Goal: Task Accomplishment & Management: Use online tool/utility

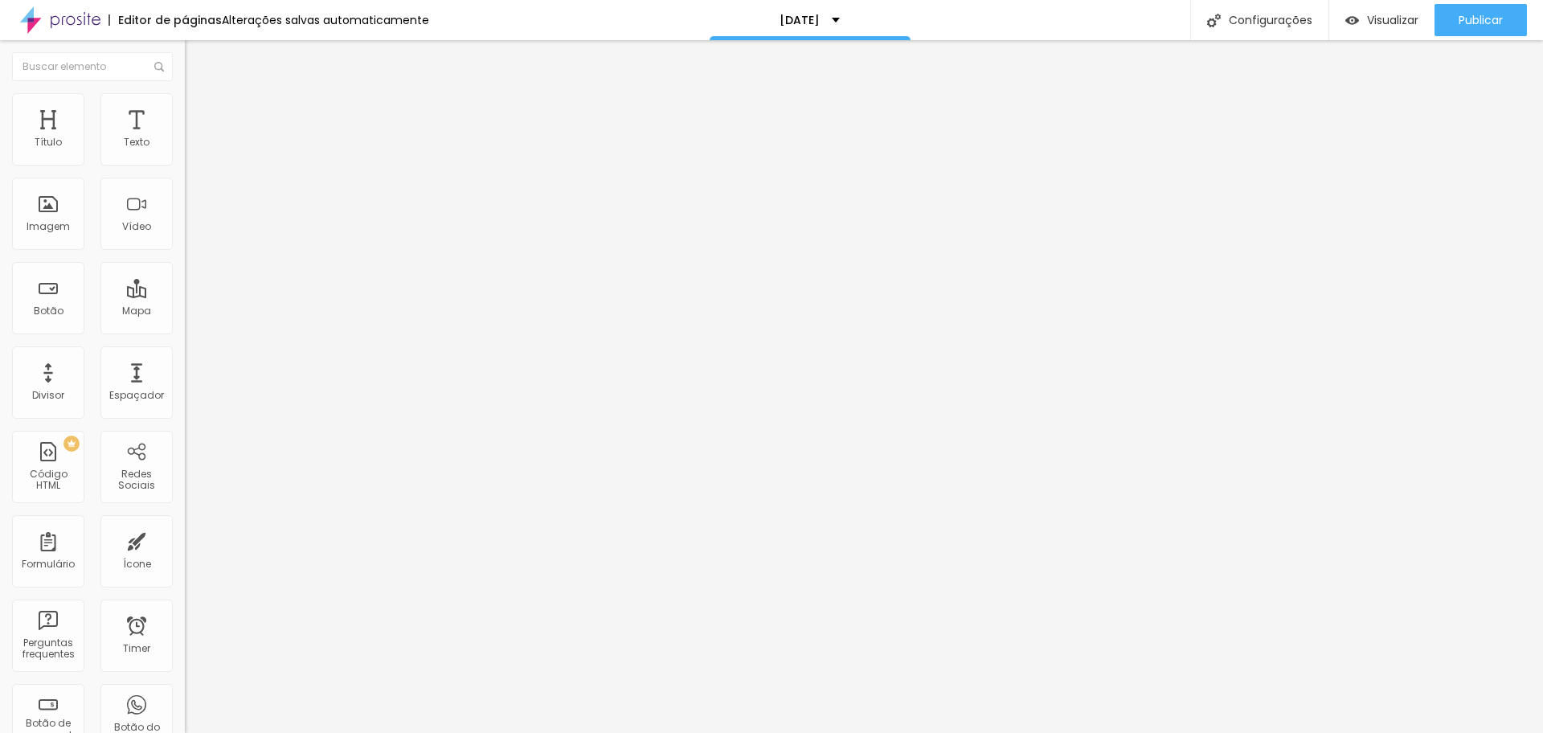
drag, startPoint x: 93, startPoint y: 153, endPoint x: 118, endPoint y: 155, distance: 25.0
click at [185, 155] on div "343 px Tamanho" at bounding box center [277, 222] width 185 height 227
type input "500"
click at [185, 296] on input "range" at bounding box center [237, 302] width 104 height 13
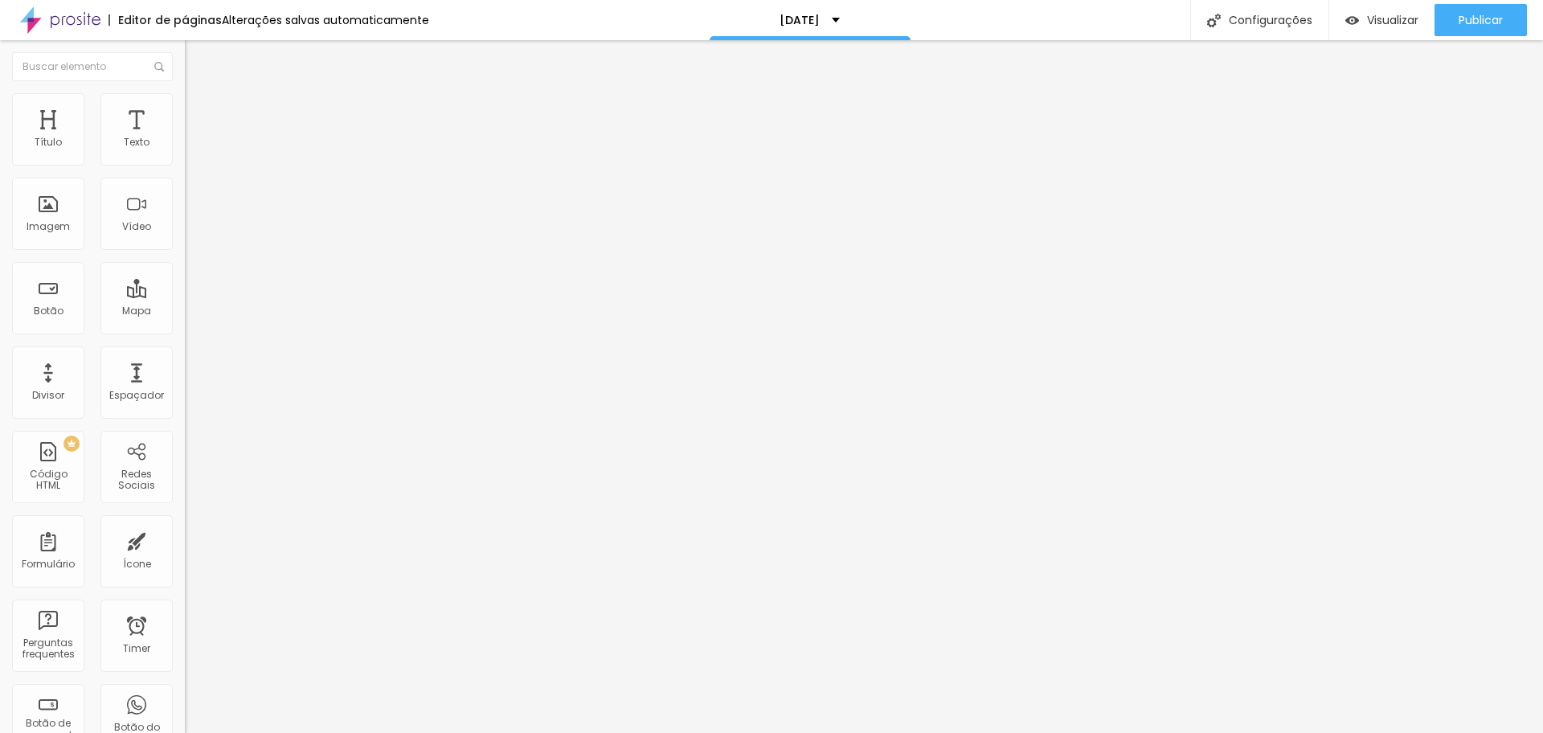
click at [185, 296] on div at bounding box center [277, 303] width 185 height 14
type input "500"
type input "234"
type input "255"
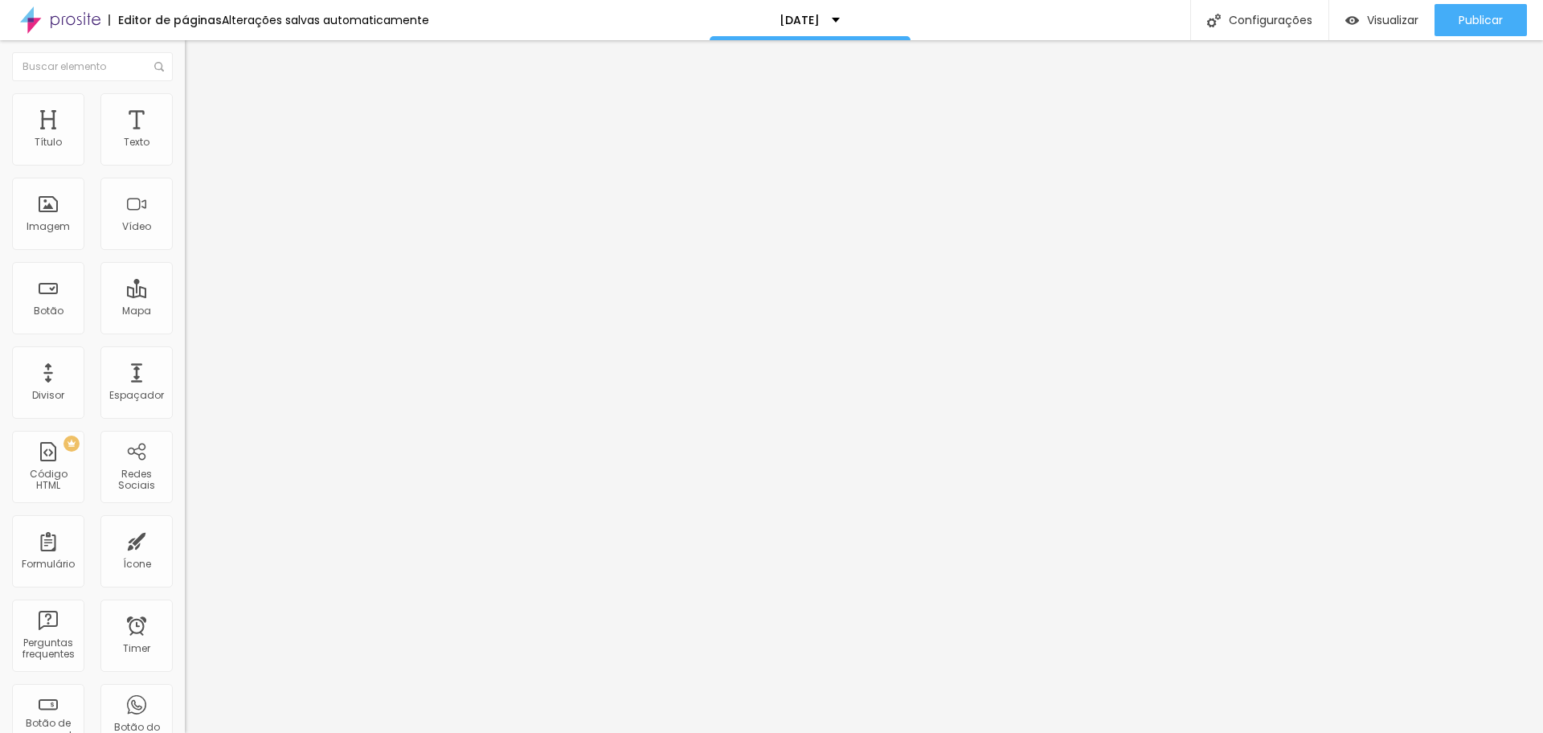
type input "255"
type input "281"
type input "353"
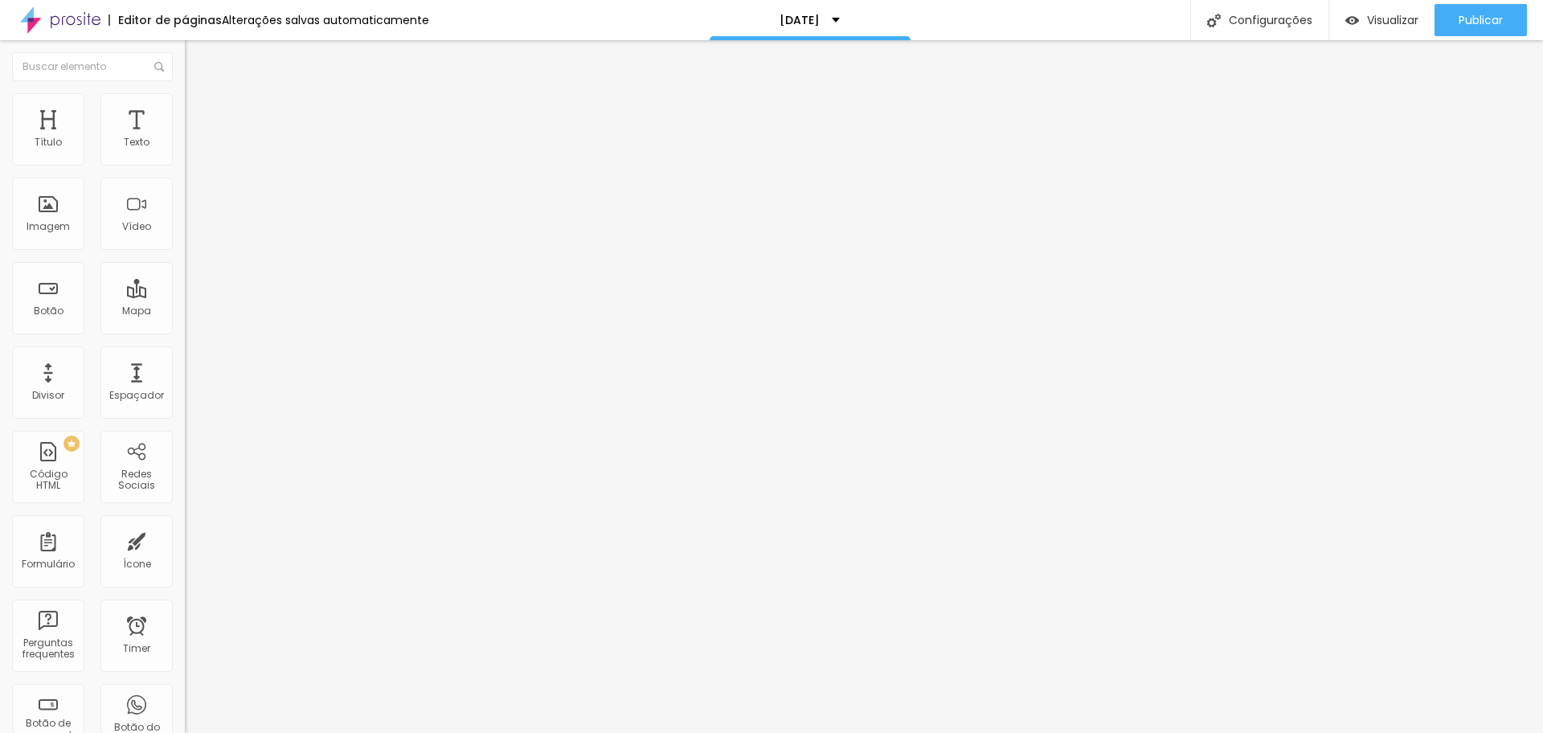
type input "358"
type input "368"
type input "384"
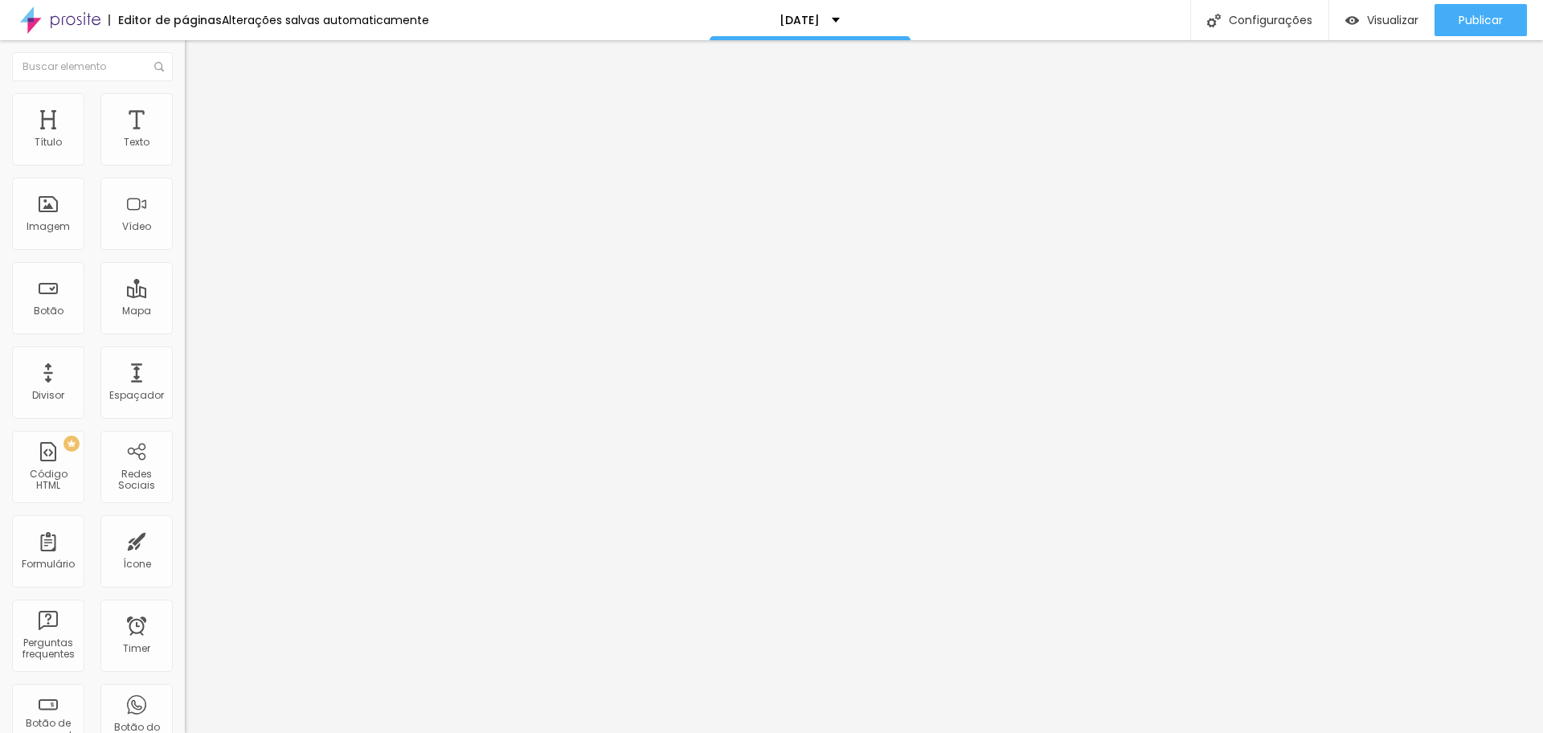
type input "384"
type input "399"
type input "410"
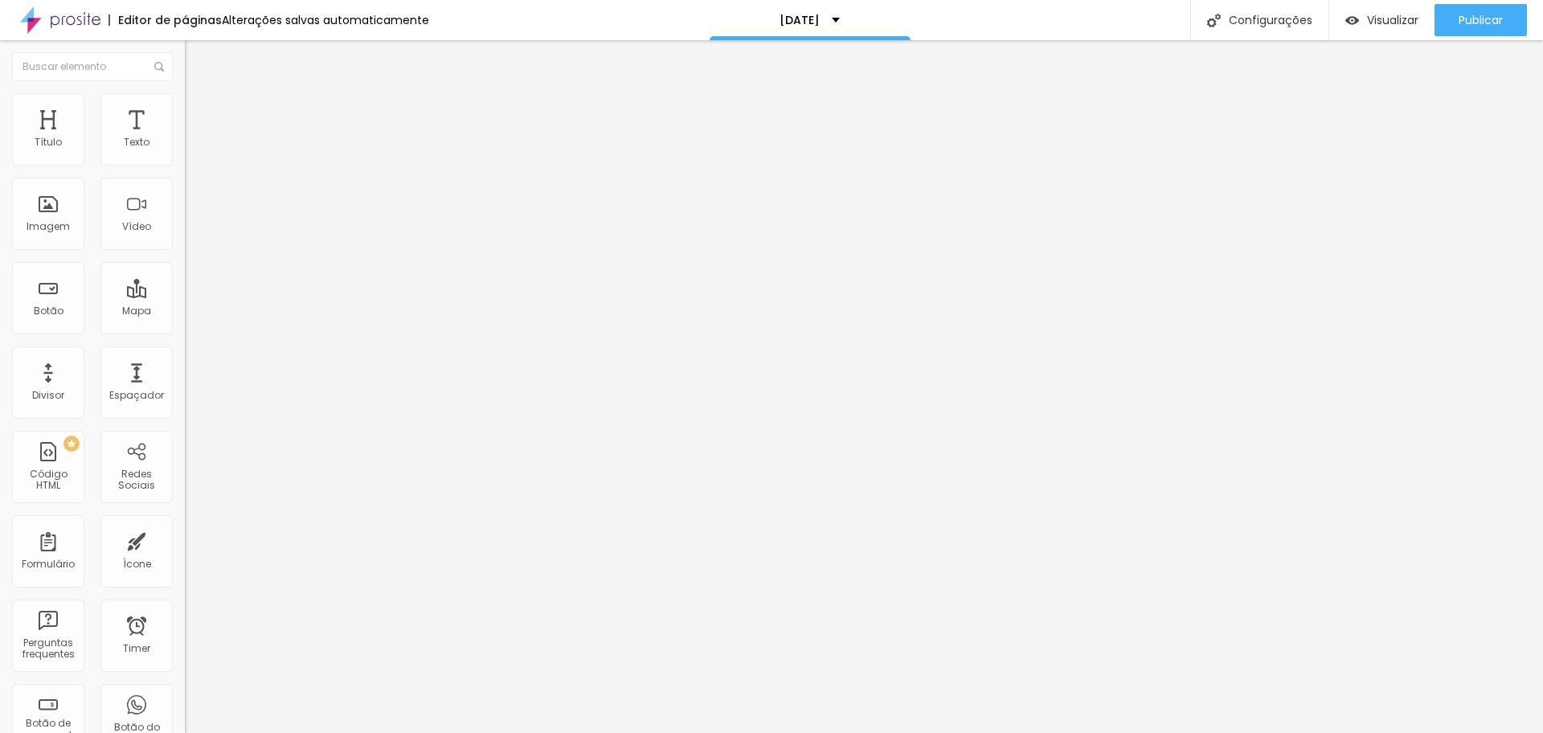
type input "425"
type input "441"
type input "451"
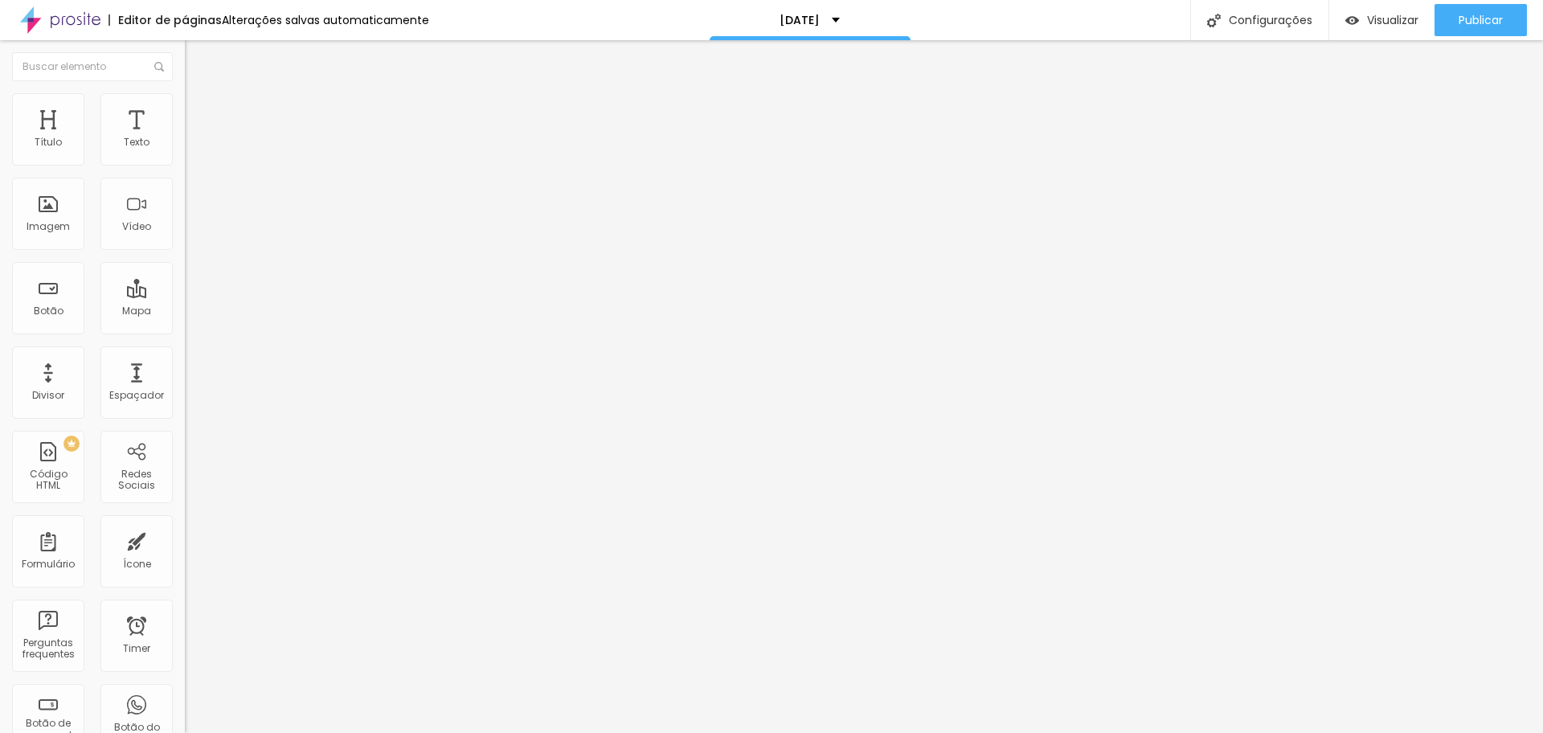
type input "451"
type input "461"
type input "472"
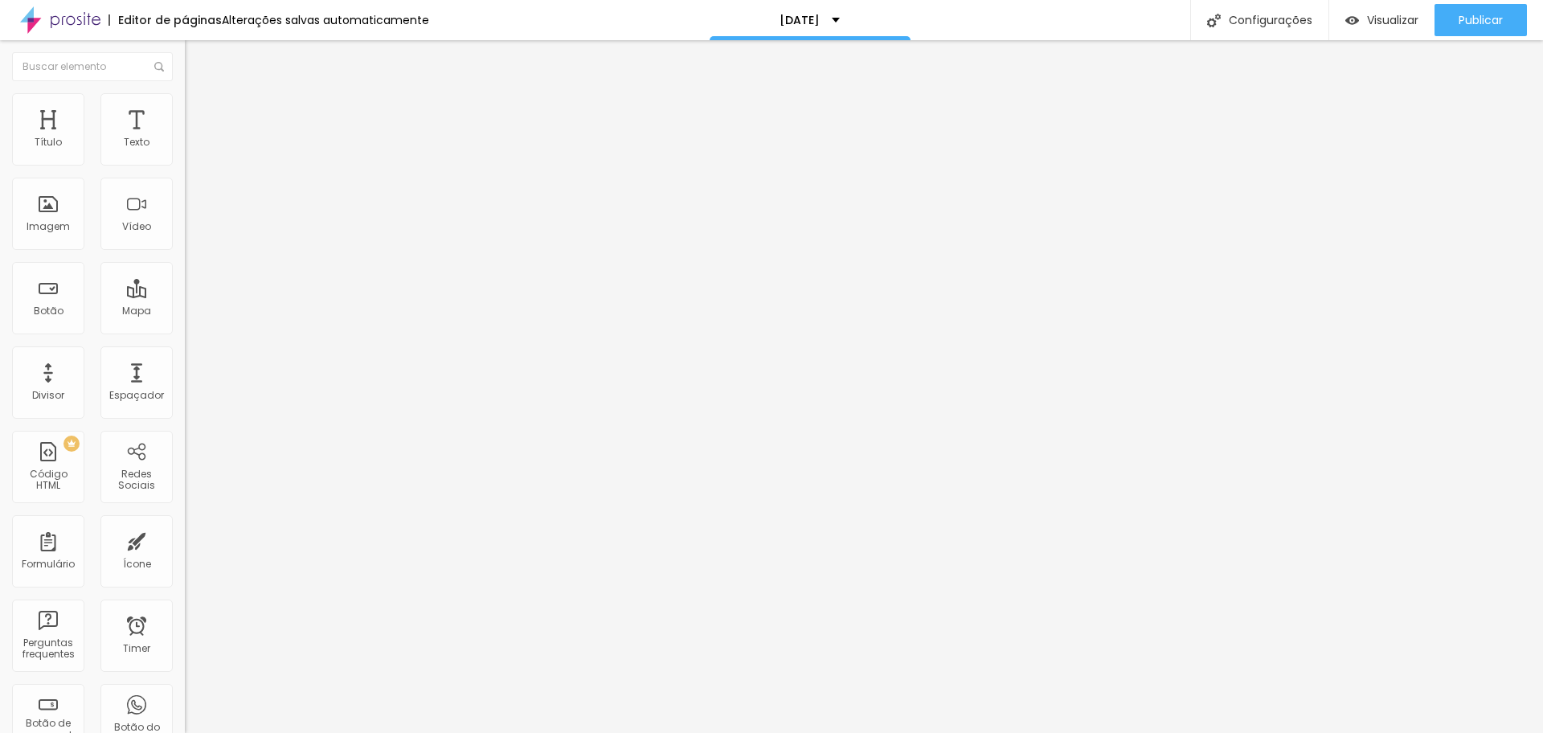
type input "477"
type input "482"
type input "500"
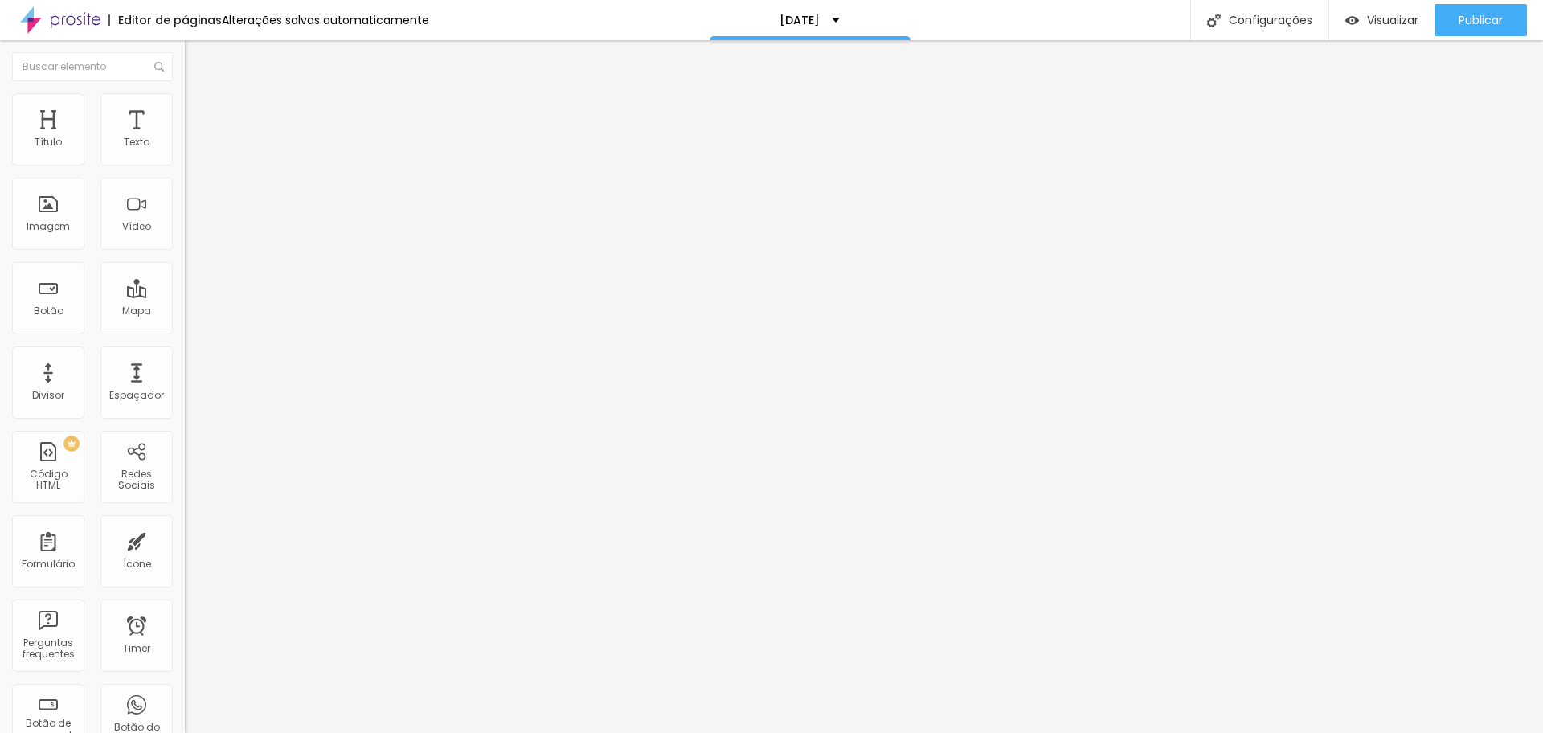
type input "500"
drag, startPoint x: 70, startPoint y: 155, endPoint x: 176, endPoint y: 154, distance: 106.1
type input "500"
click at [185, 296] on input "range" at bounding box center [237, 302] width 104 height 13
click at [1474, 19] on span "Publicar" at bounding box center [1481, 20] width 44 height 13
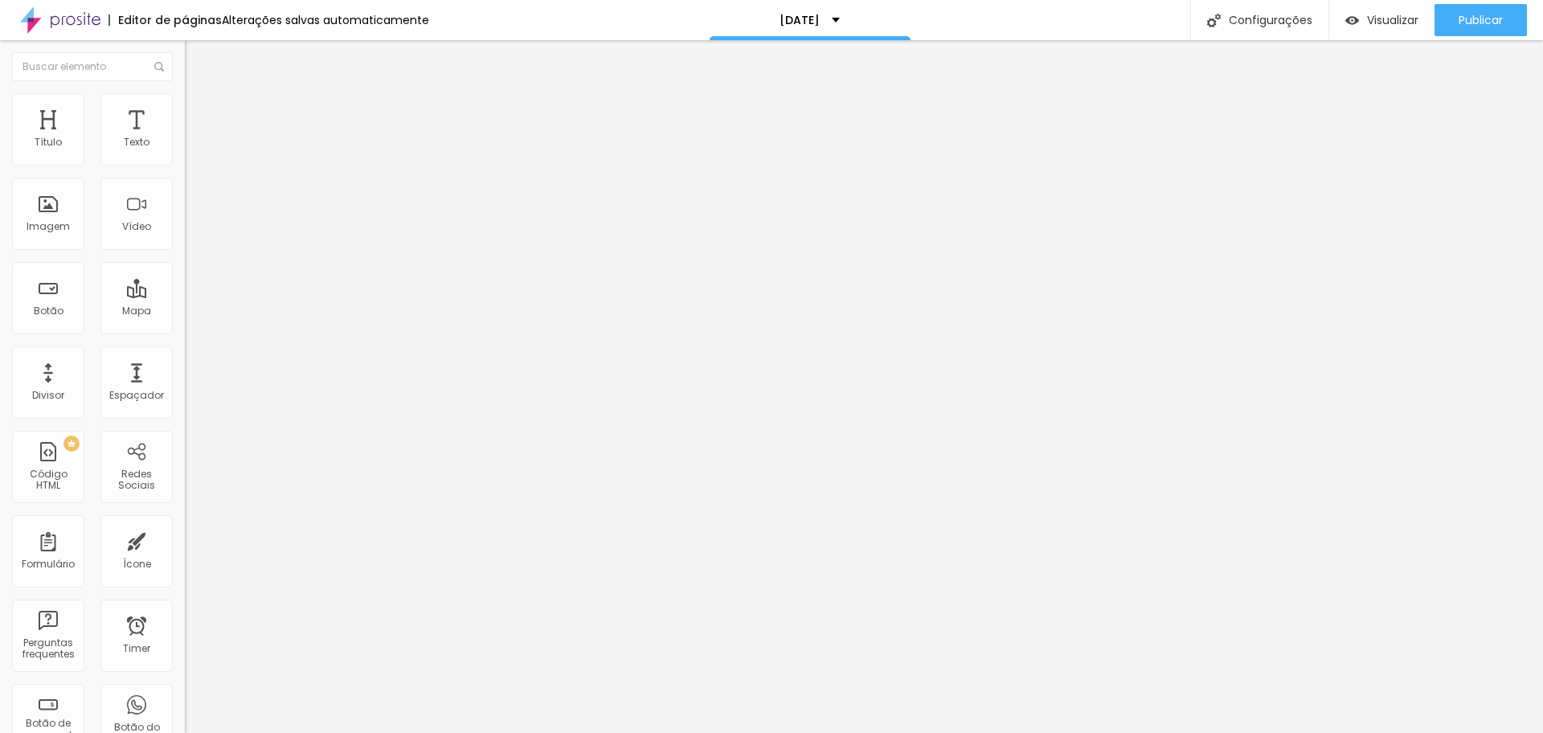
click at [185, 96] on img at bounding box center [192, 100] width 14 height 14
click at [197, 61] on img "button" at bounding box center [203, 58] width 13 height 13
click at [197, 53] on img "button" at bounding box center [203, 58] width 13 height 13
click at [185, 146] on span "Encaixotado" at bounding box center [216, 140] width 63 height 14
click at [185, 171] on span "Completo" at bounding box center [209, 165] width 49 height 14
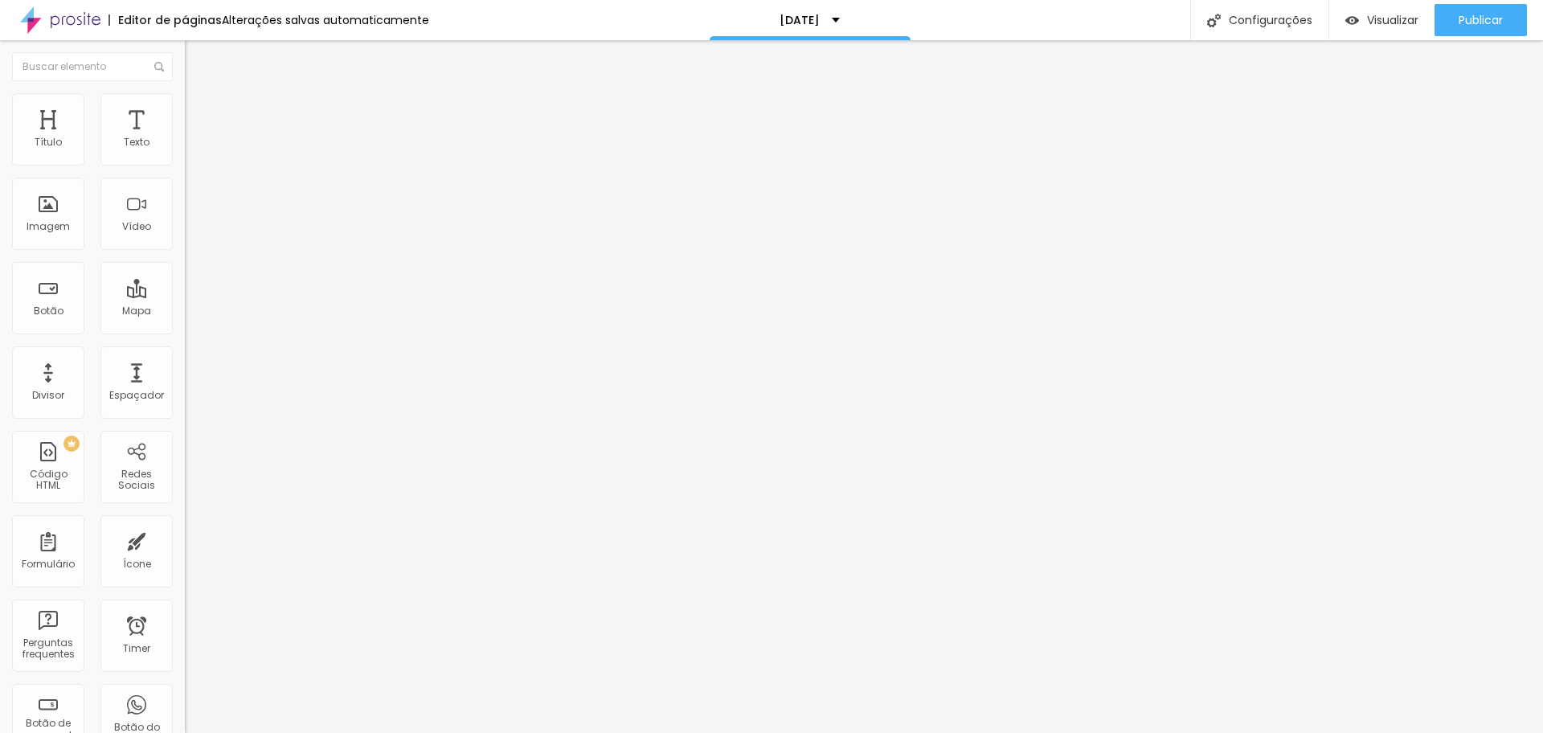
click at [185, 102] on img at bounding box center [192, 100] width 14 height 14
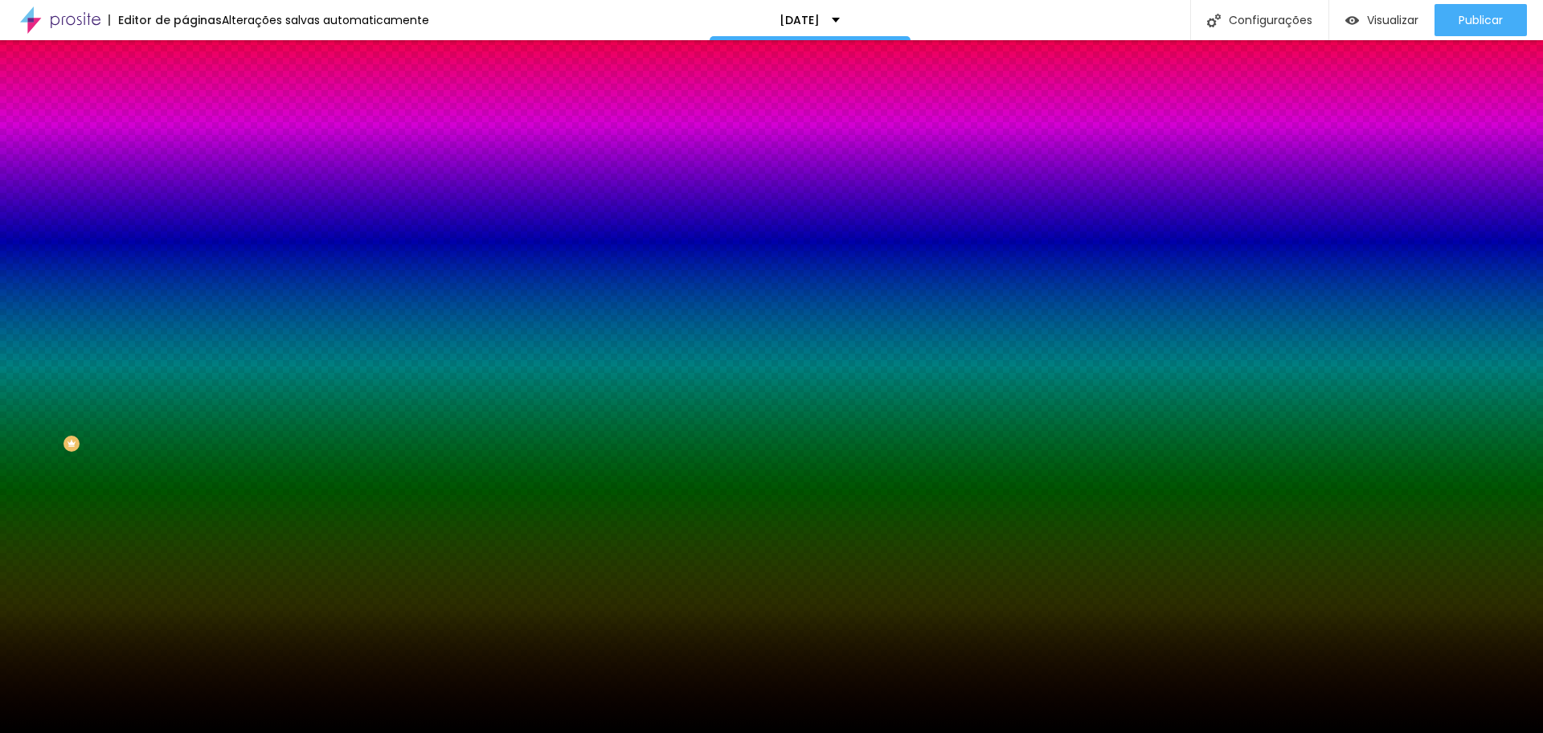
click at [185, 148] on span "Trocar imagem" at bounding box center [229, 141] width 88 height 14
click at [185, 167] on span "Nenhum" at bounding box center [206, 161] width 42 height 14
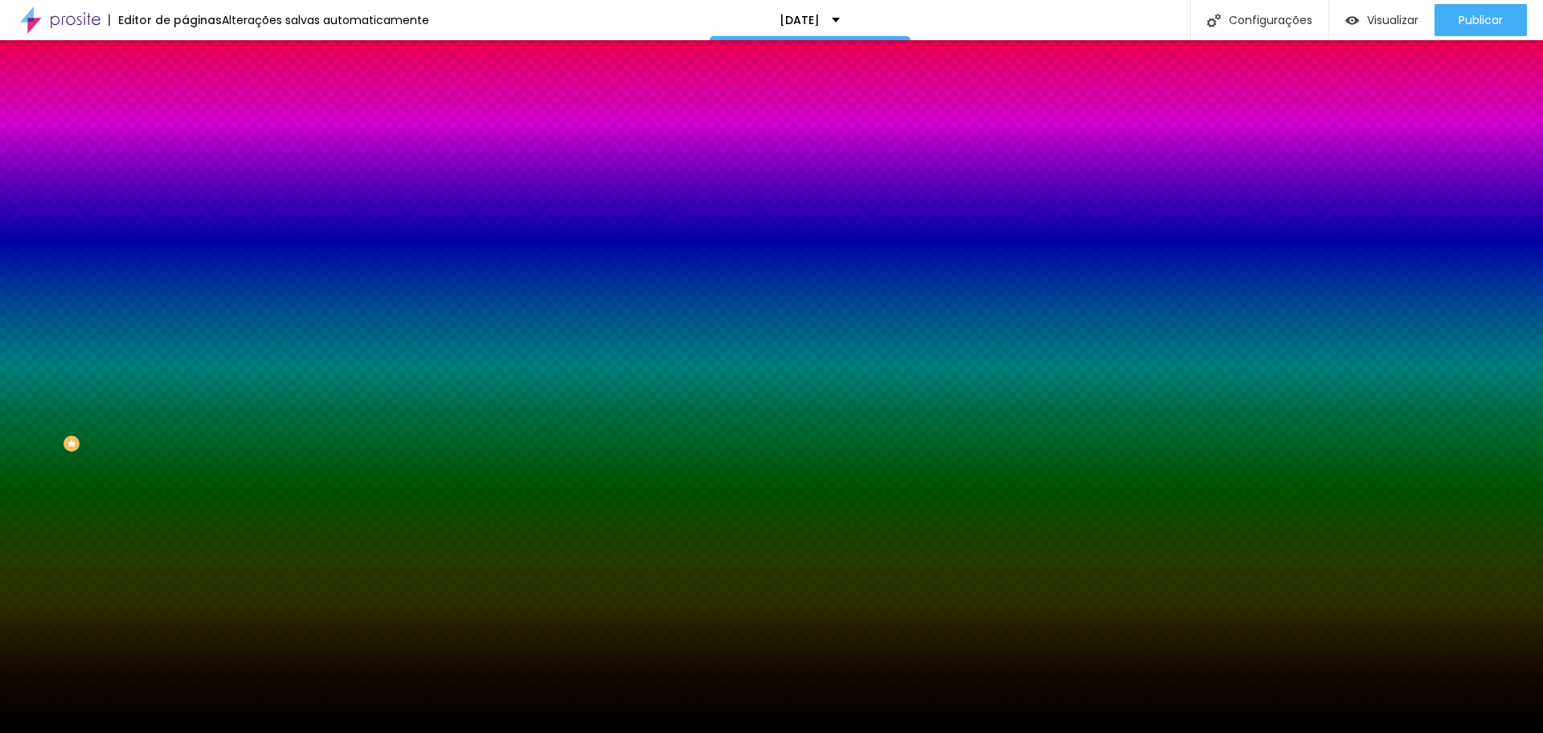
click at [185, 192] on span "Parallax" at bounding box center [204, 185] width 39 height 14
click at [185, 167] on span "Parallax" at bounding box center [204, 161] width 39 height 14
click at [185, 177] on span "Nenhum" at bounding box center [206, 170] width 42 height 14
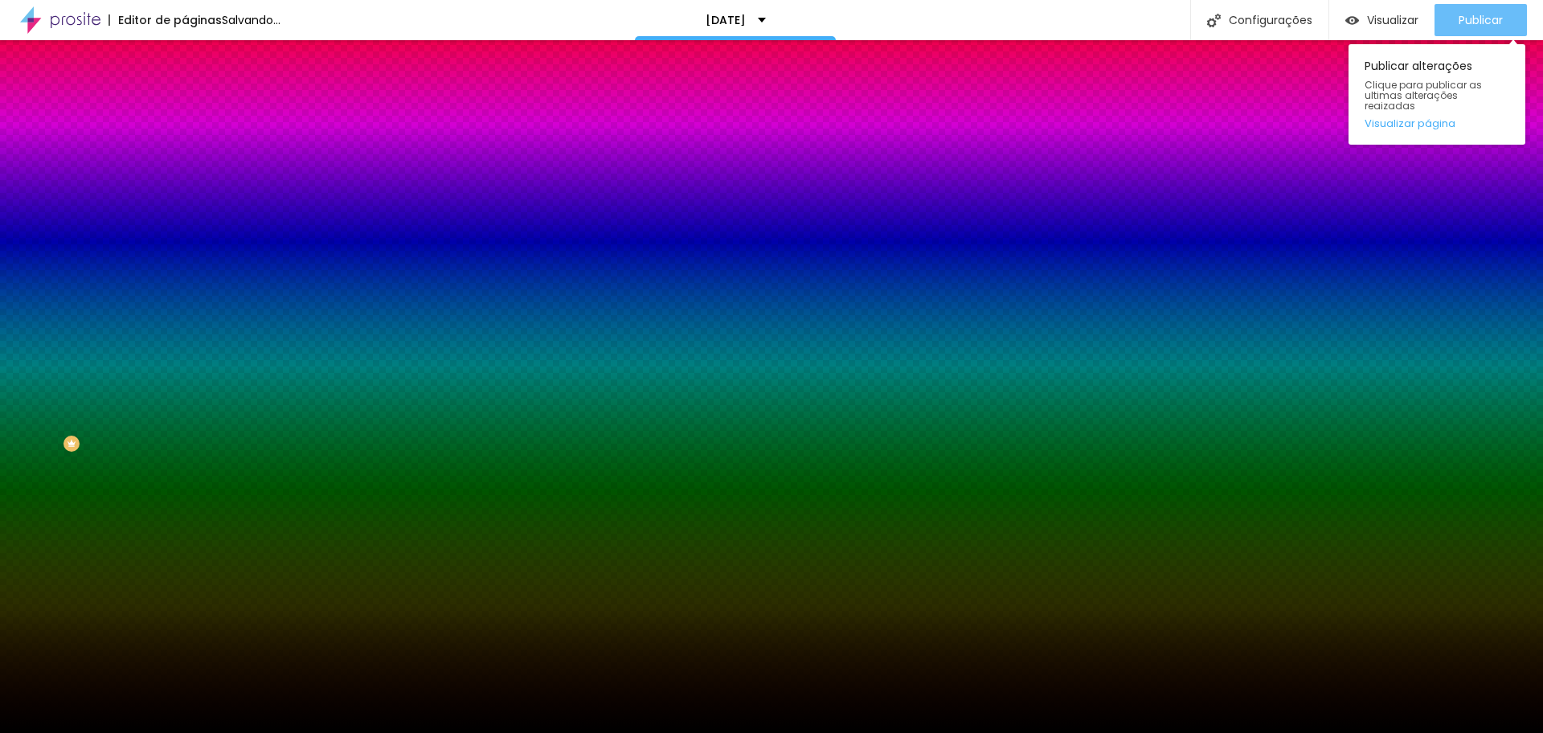
click at [1474, 10] on div "Publicar" at bounding box center [1481, 20] width 44 height 32
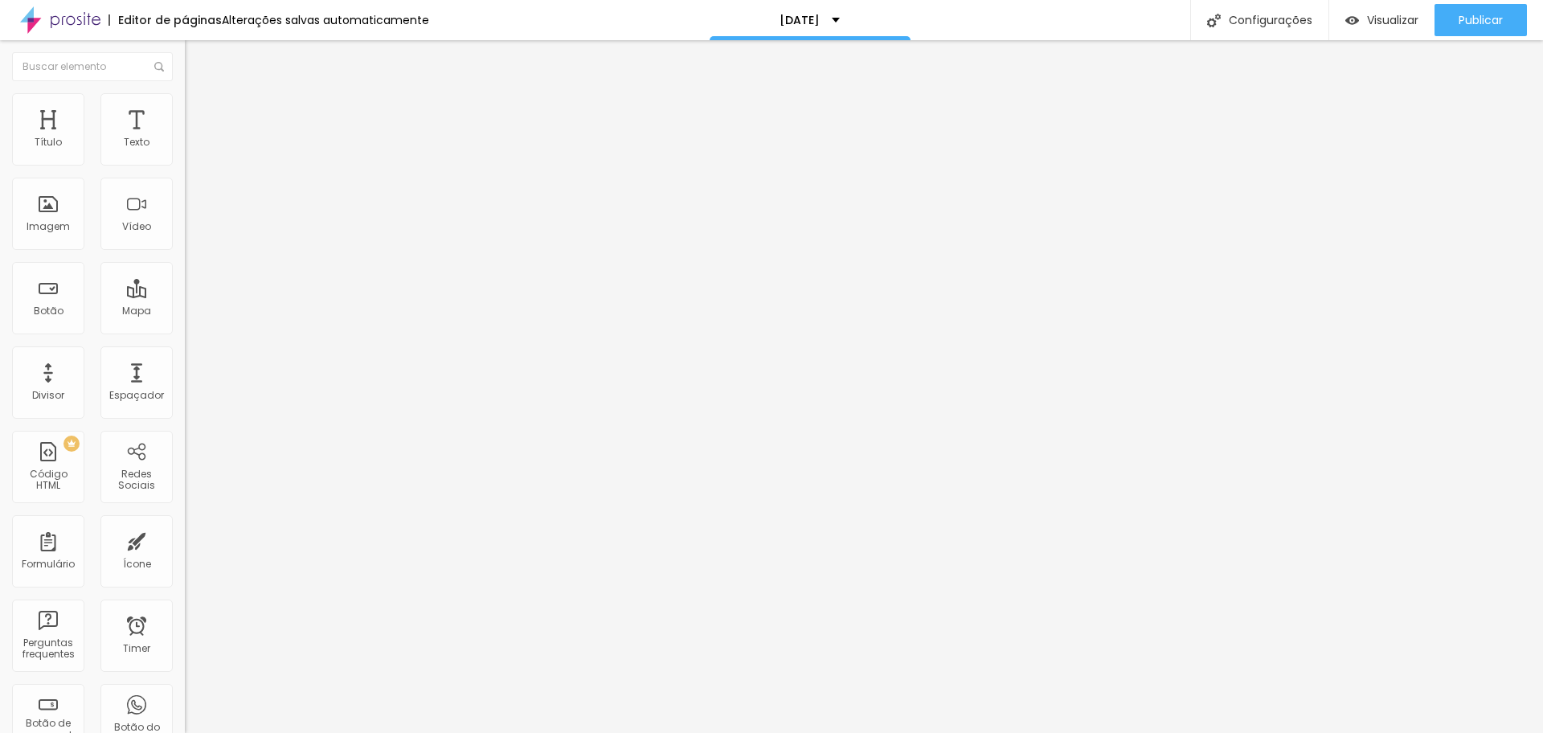
type input "28"
type input "110"
type input "121"
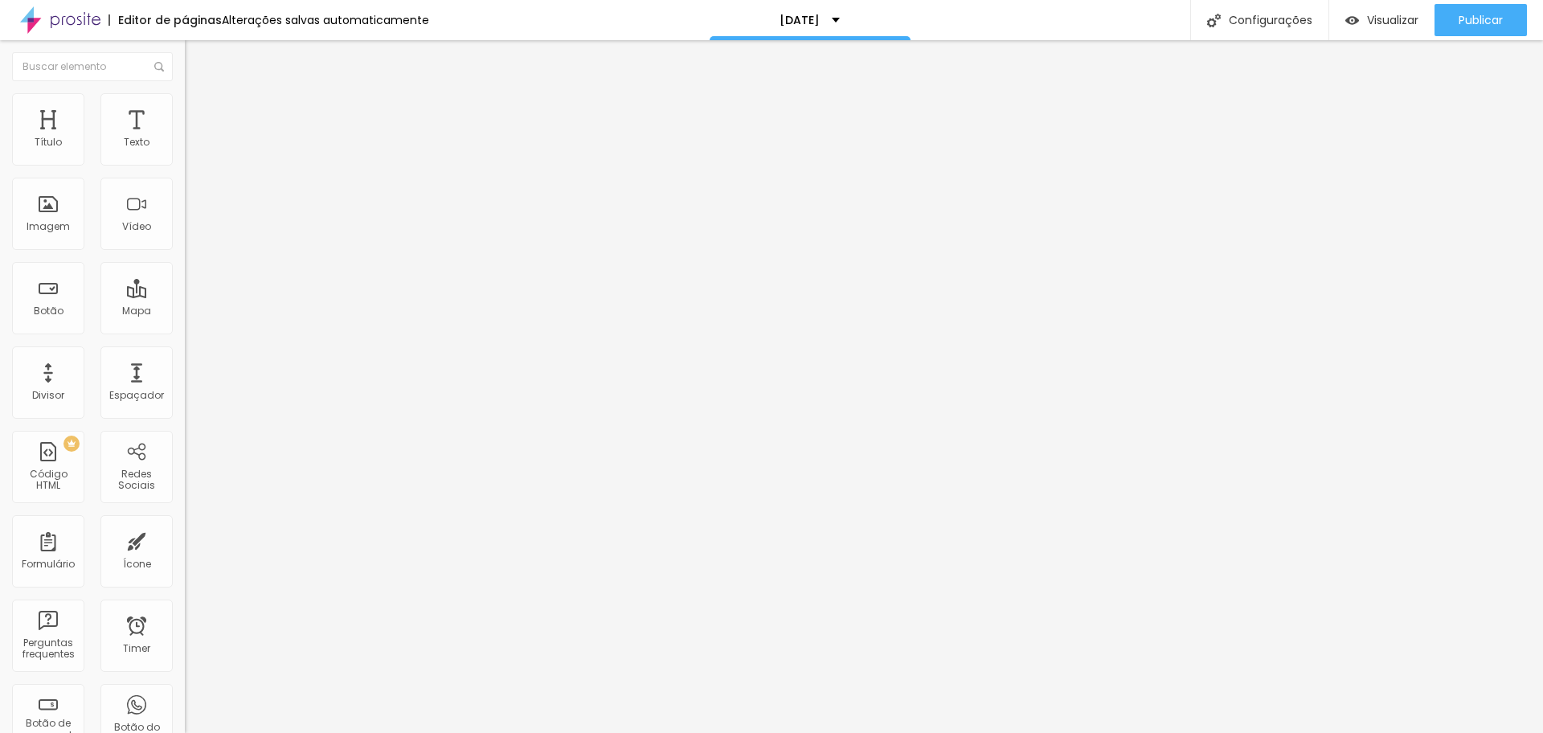
type input "121"
type input "131"
type input "141"
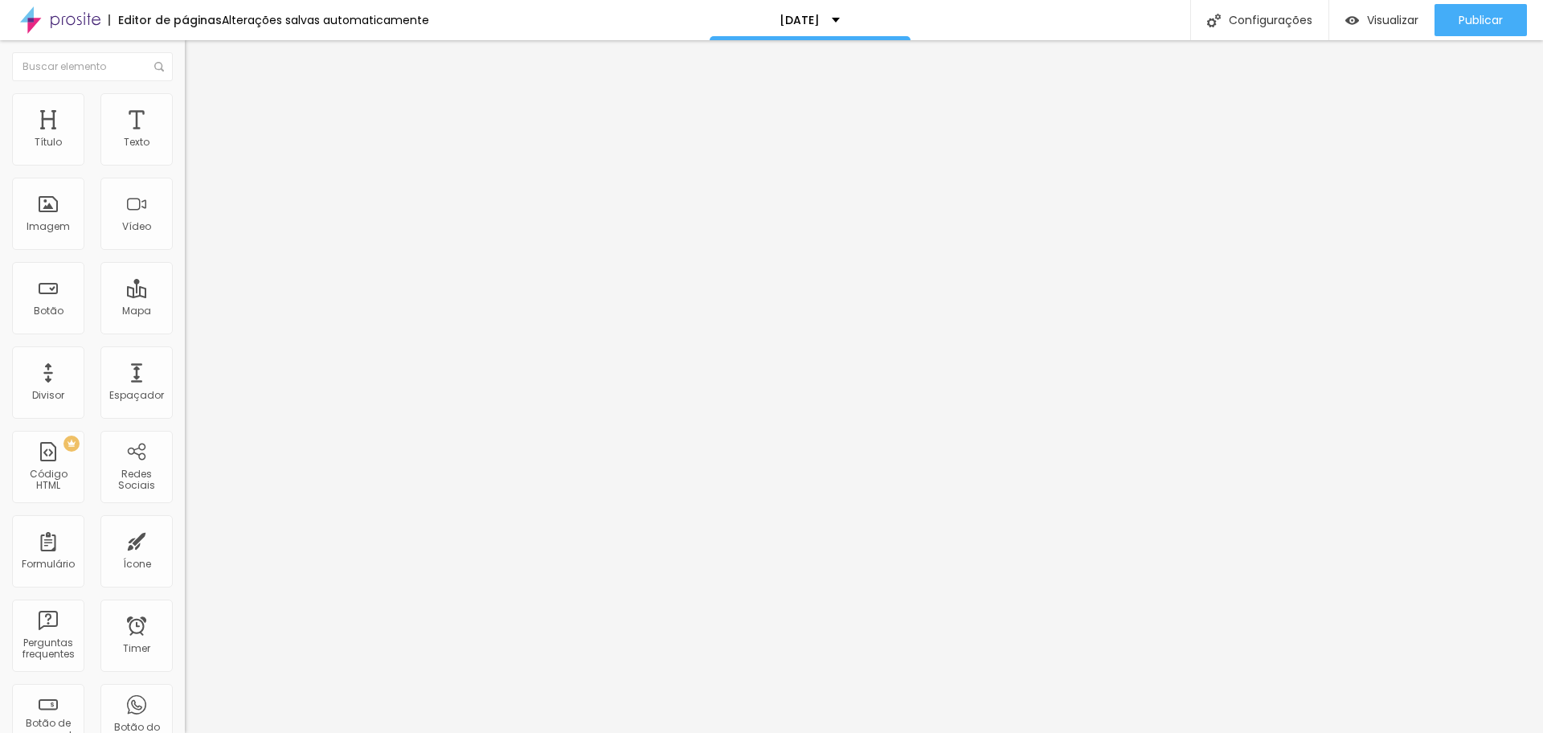
type input "152"
type input "157"
type input "167"
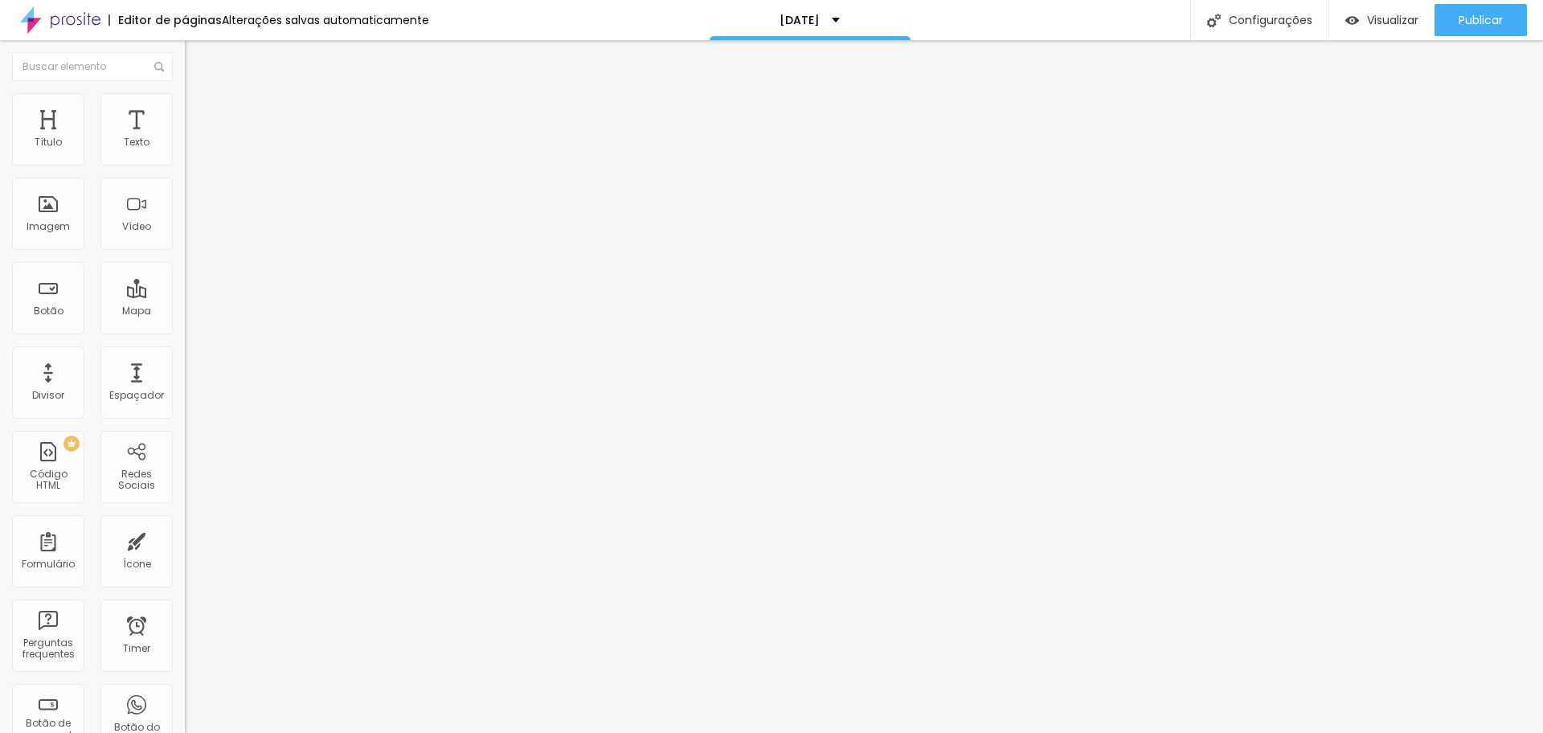
type input "167"
type input "172"
type input "183"
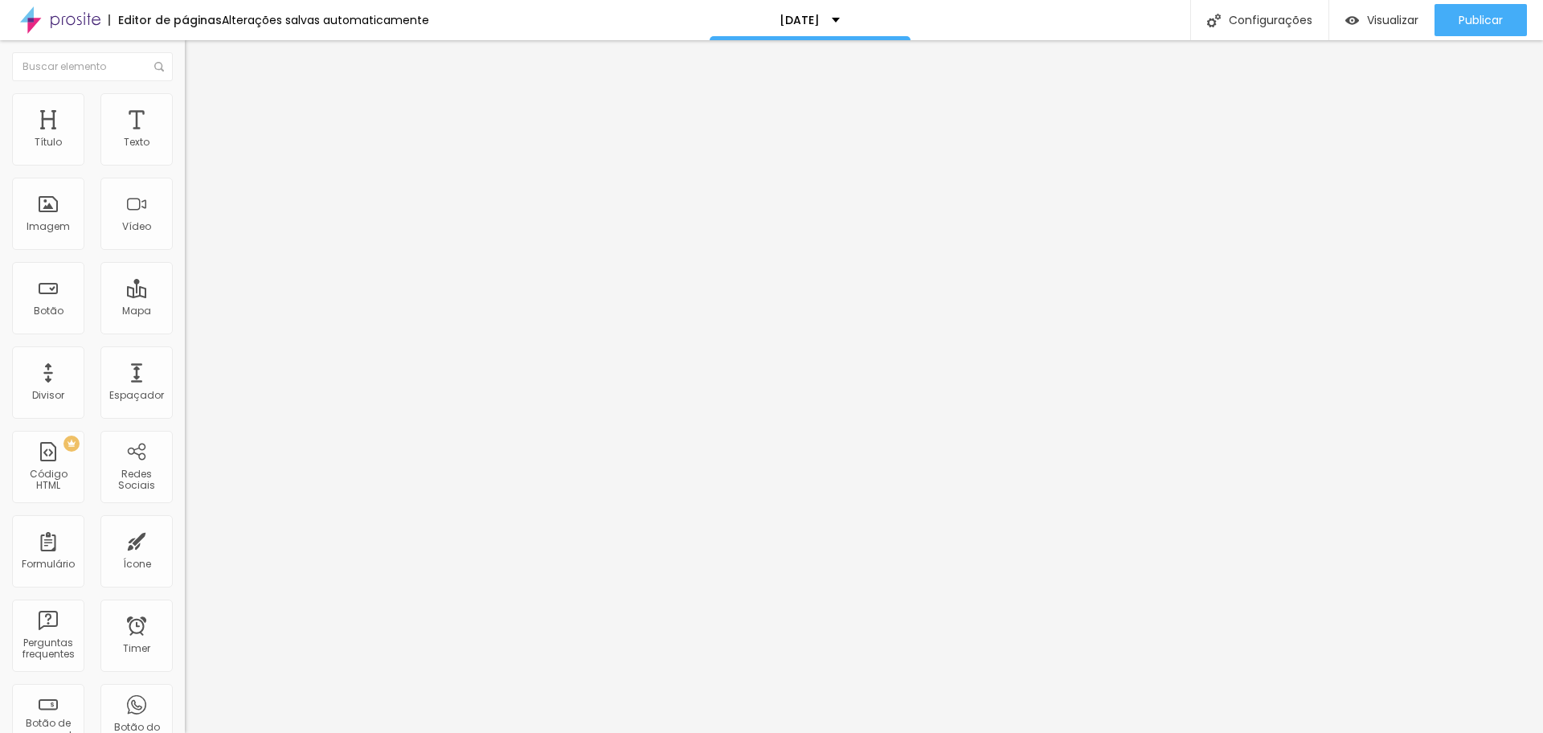
type input "198"
type input "203"
type input "208"
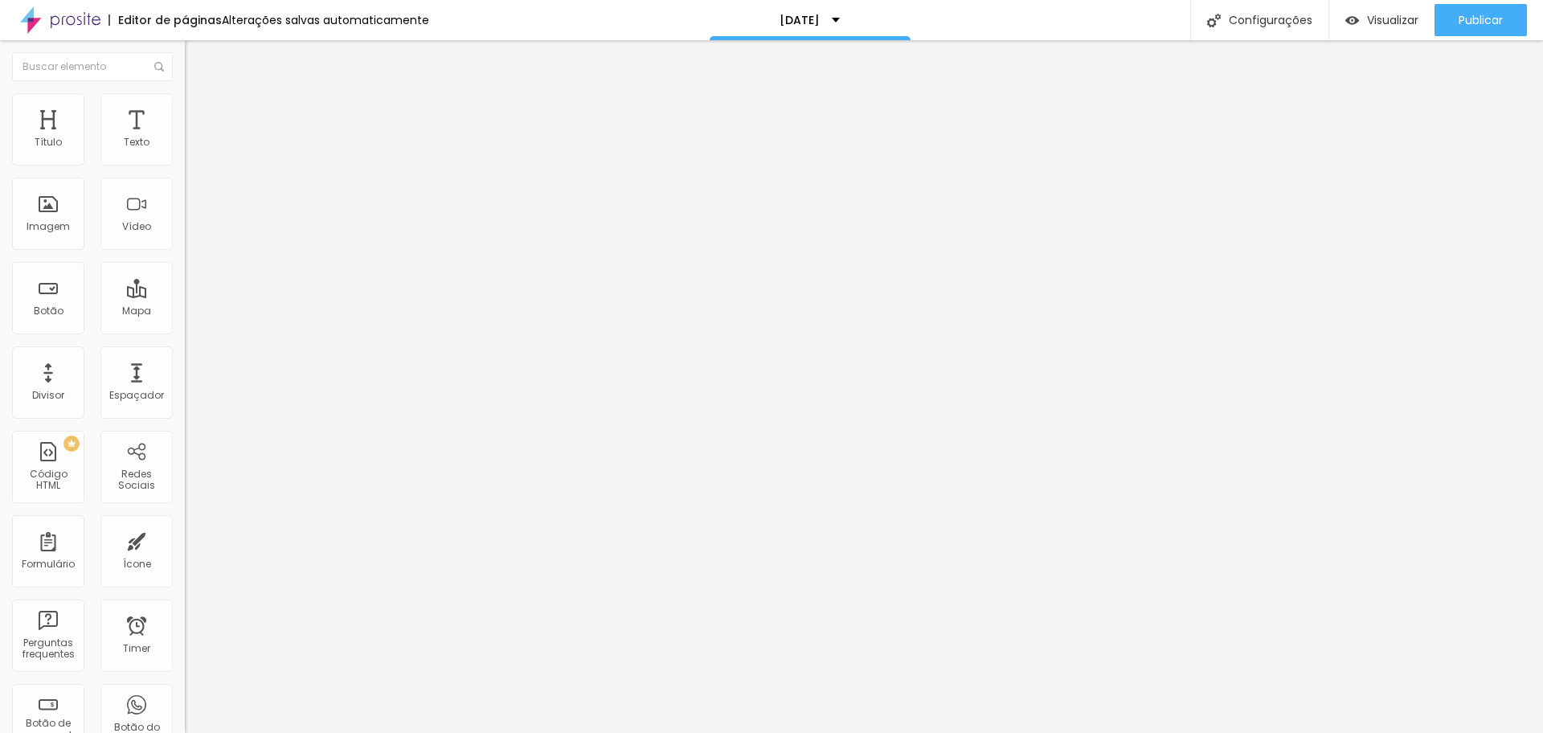
type input "208"
type input "219"
type input "234"
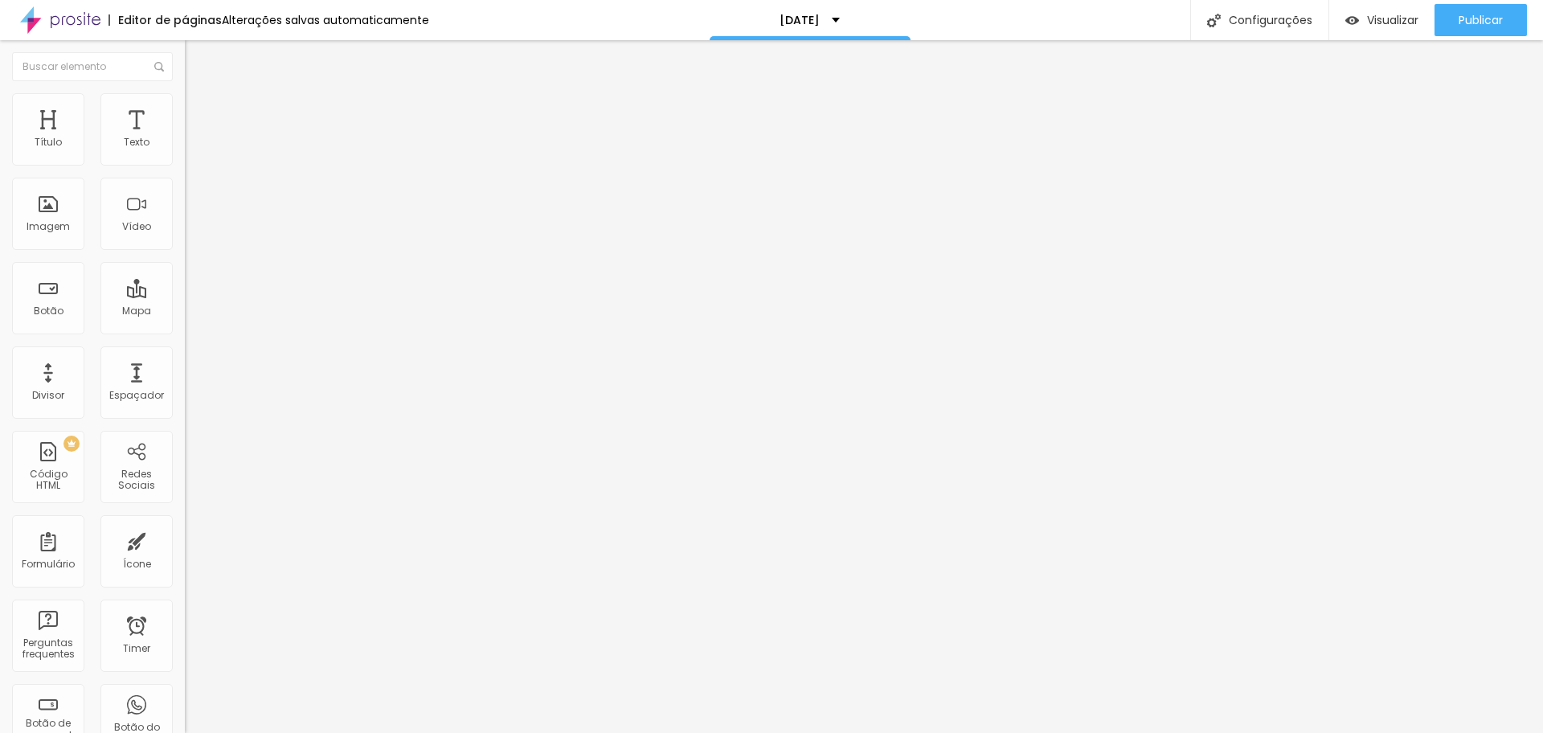
type input "244"
drag, startPoint x: 37, startPoint y: 158, endPoint x: 72, endPoint y: 156, distance: 35.4
type input "244"
click at [185, 296] on input "range" at bounding box center [237, 302] width 104 height 13
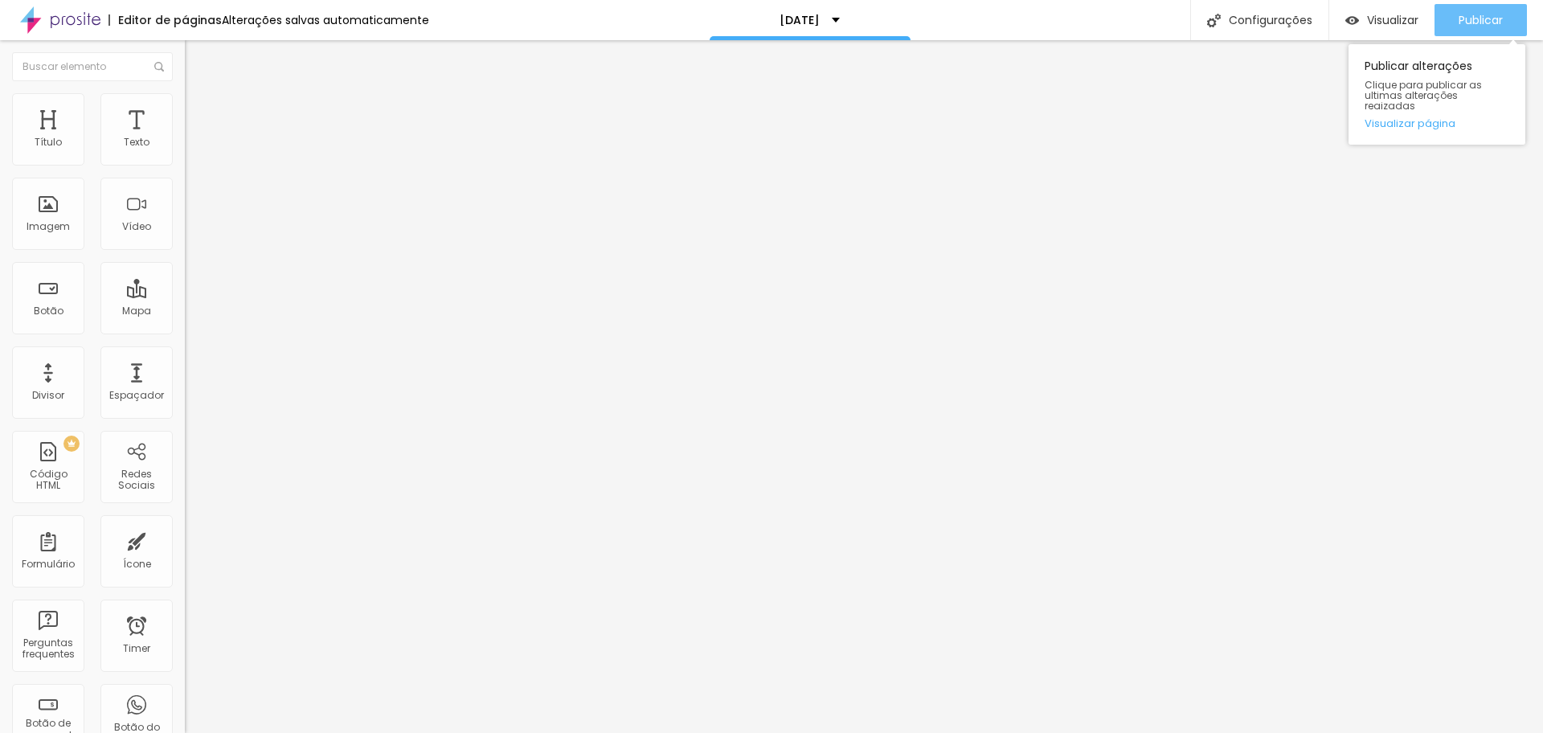
click at [1477, 31] on div "Publicar" at bounding box center [1481, 20] width 44 height 32
click at [197, 56] on img "button" at bounding box center [203, 58] width 13 height 13
type input "28"
type input "250"
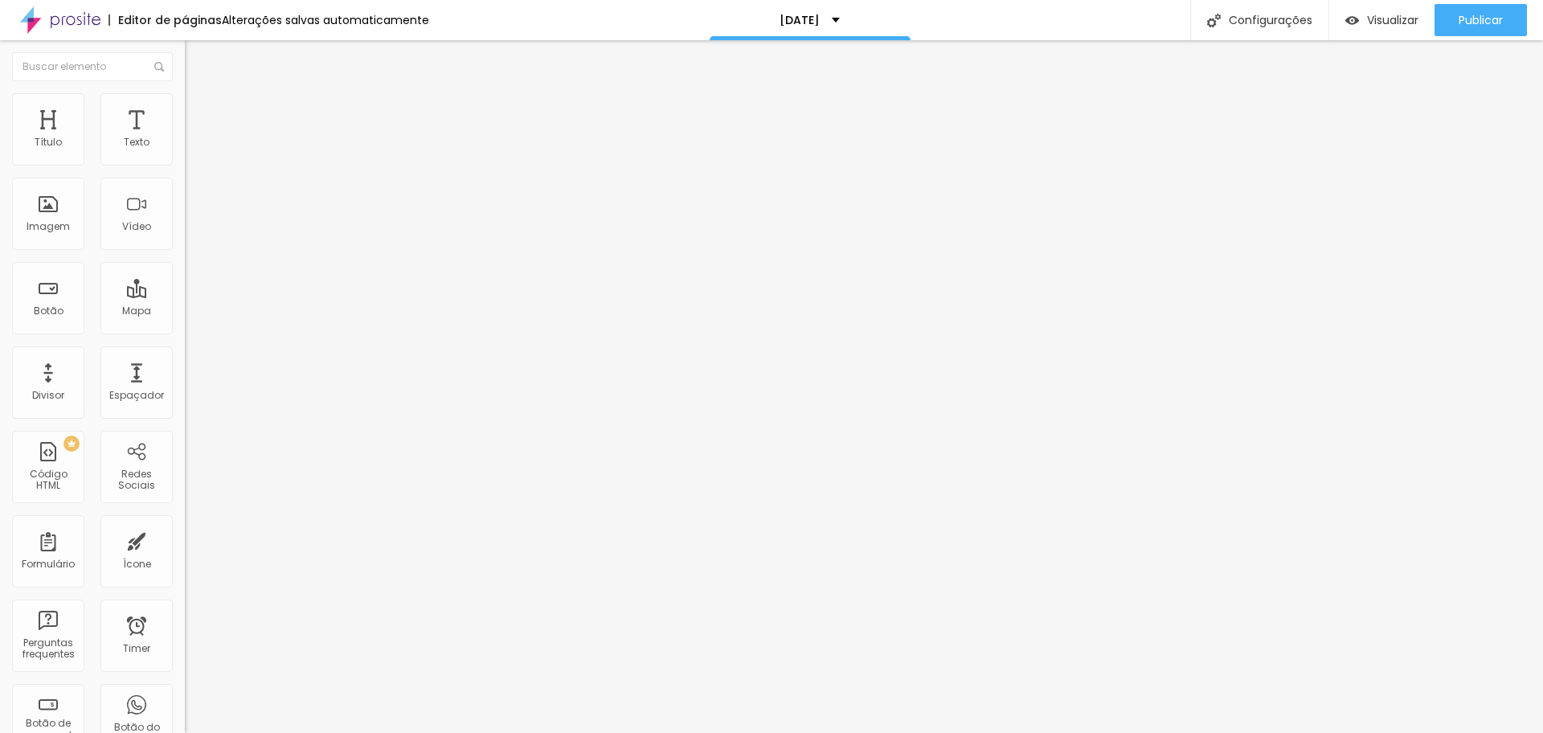
type input "250"
type input "255"
type input "265"
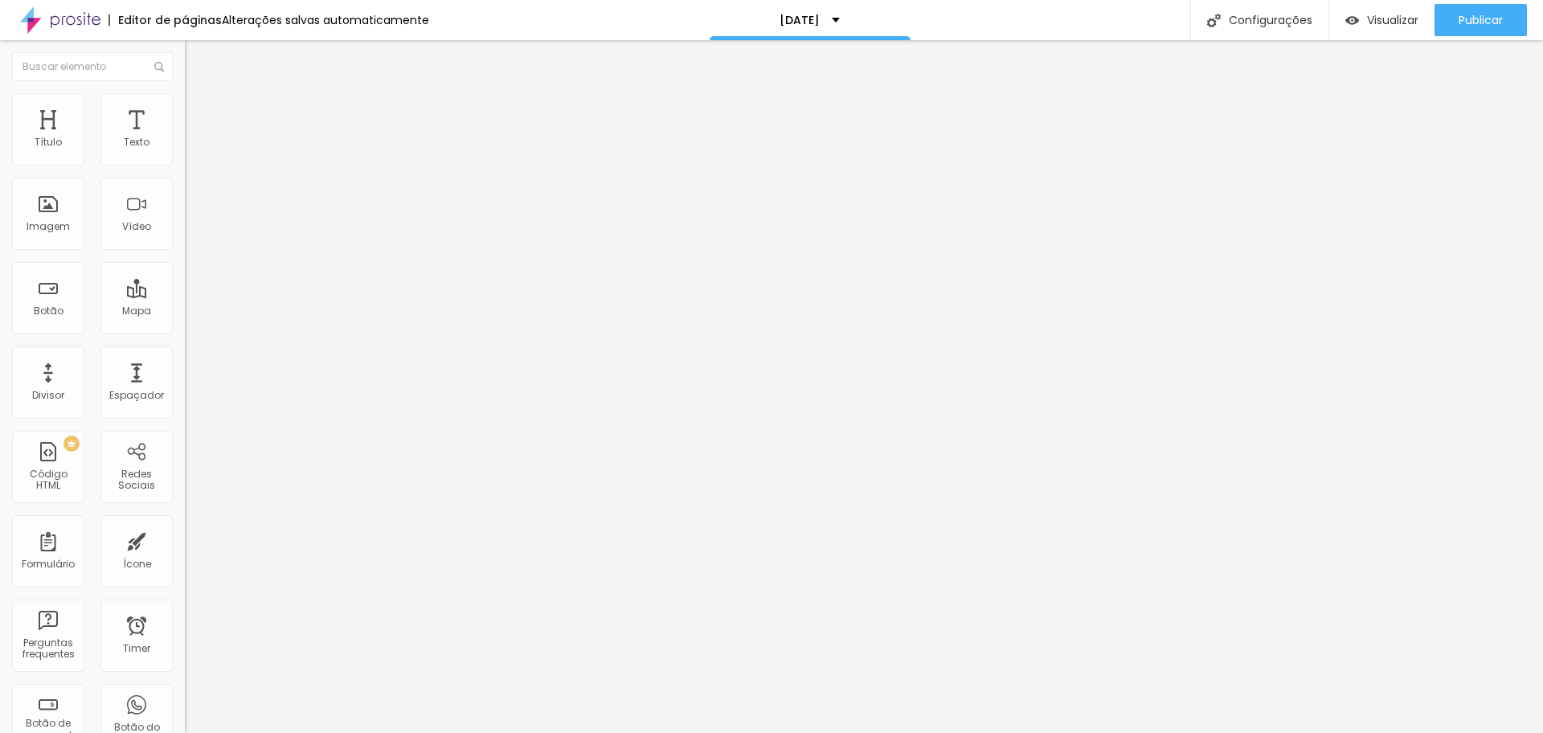
type input "270"
type input "275"
type input "286"
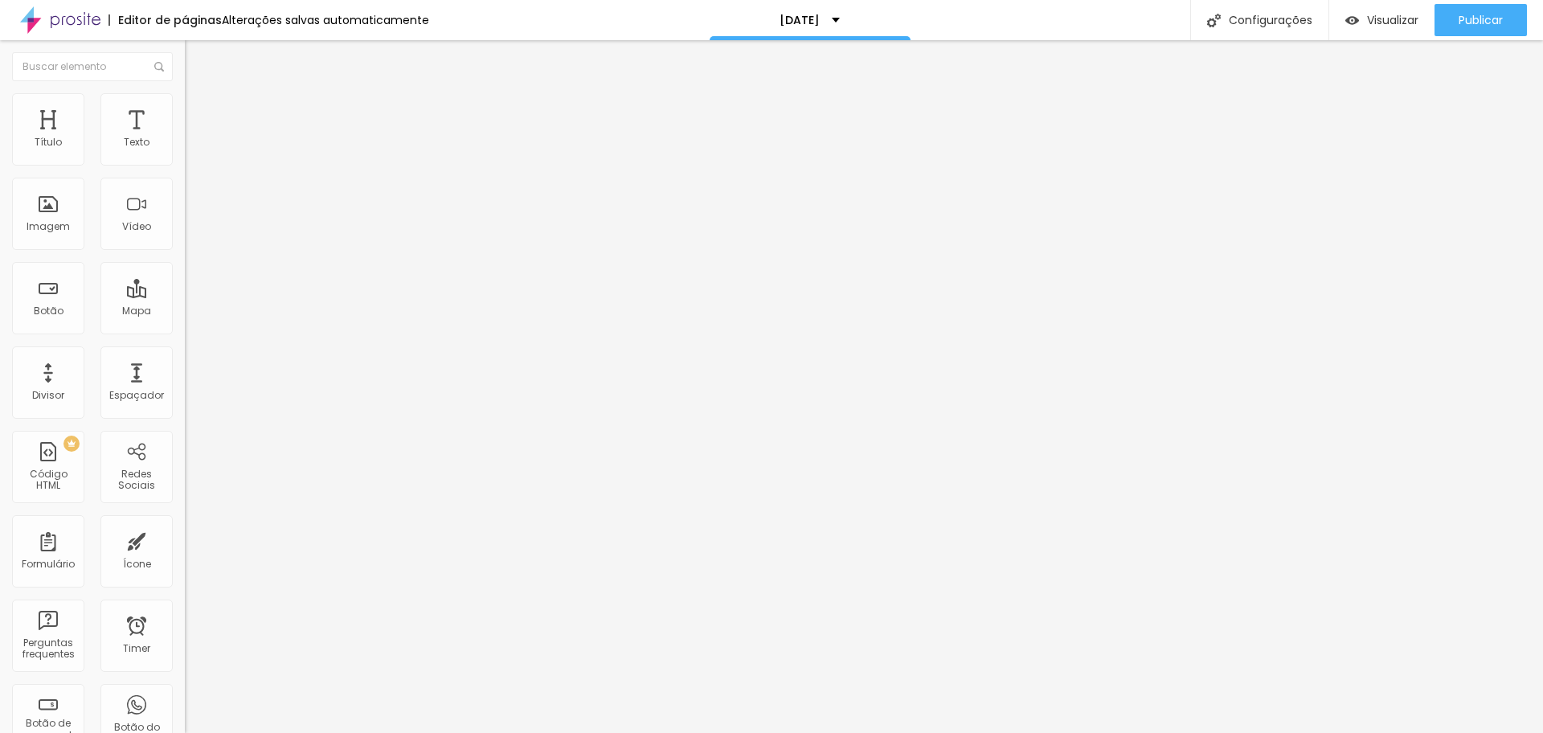
type input "286"
type input "332"
type input "353"
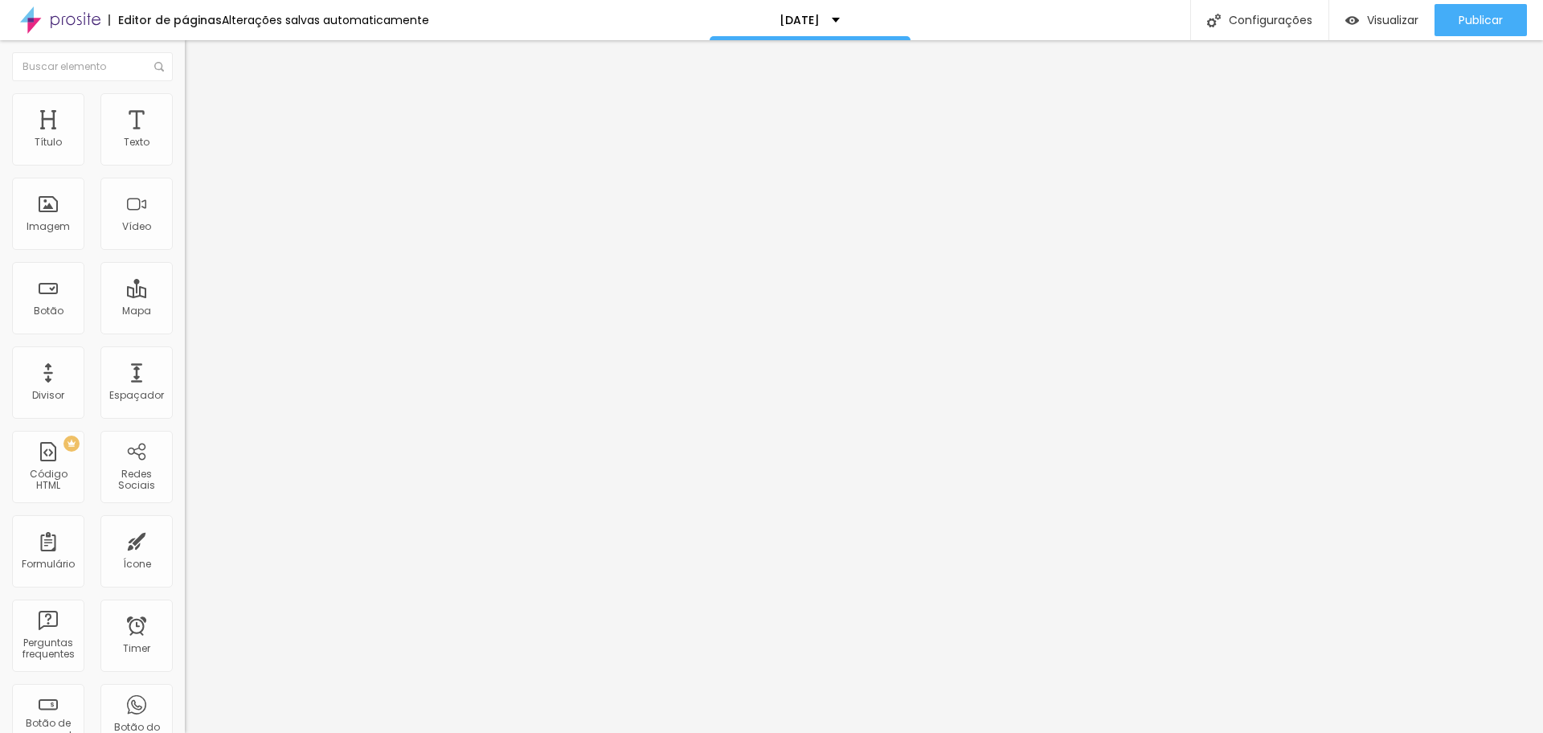
type input "358"
type input "368"
type input "374"
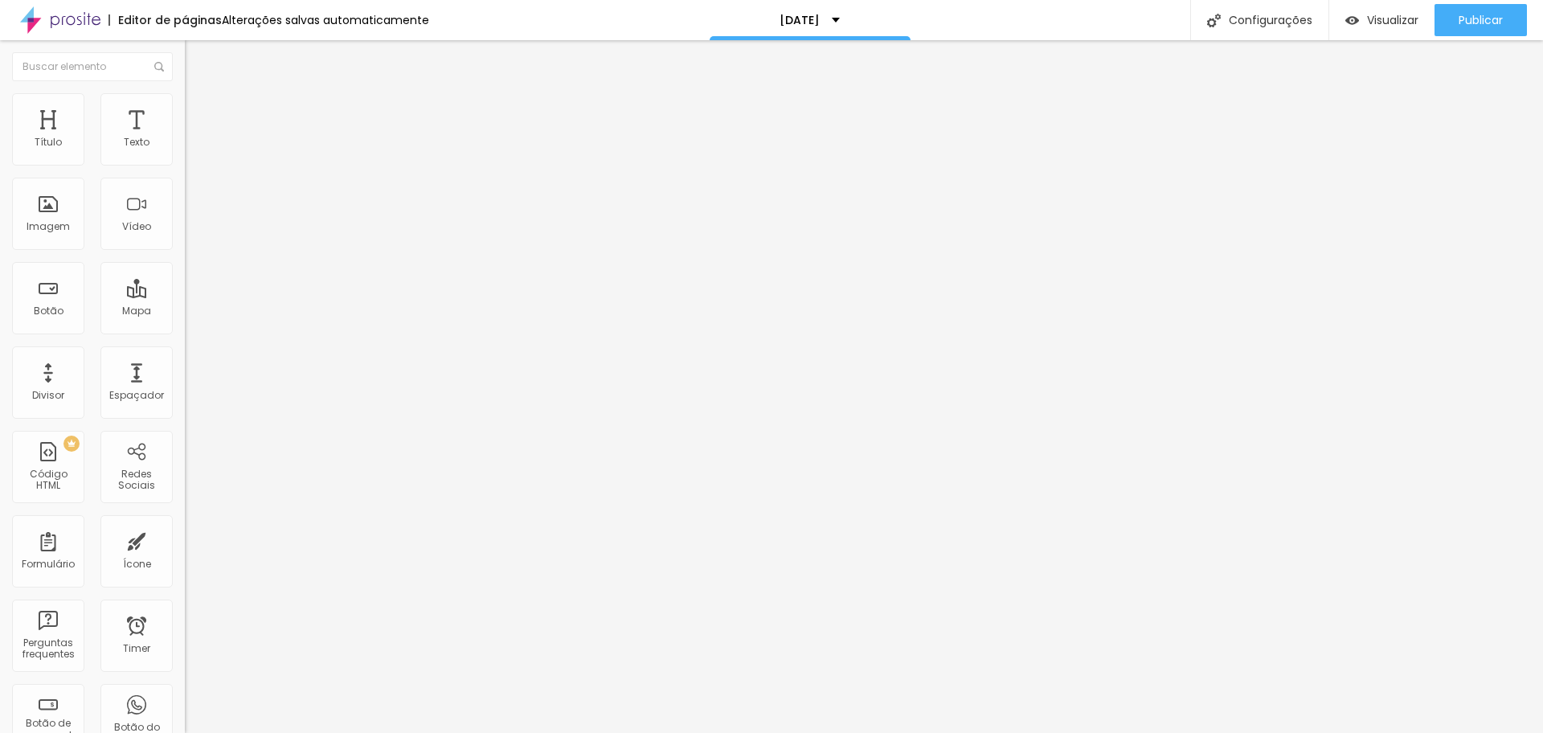
type input "374"
type input "384"
type input "405"
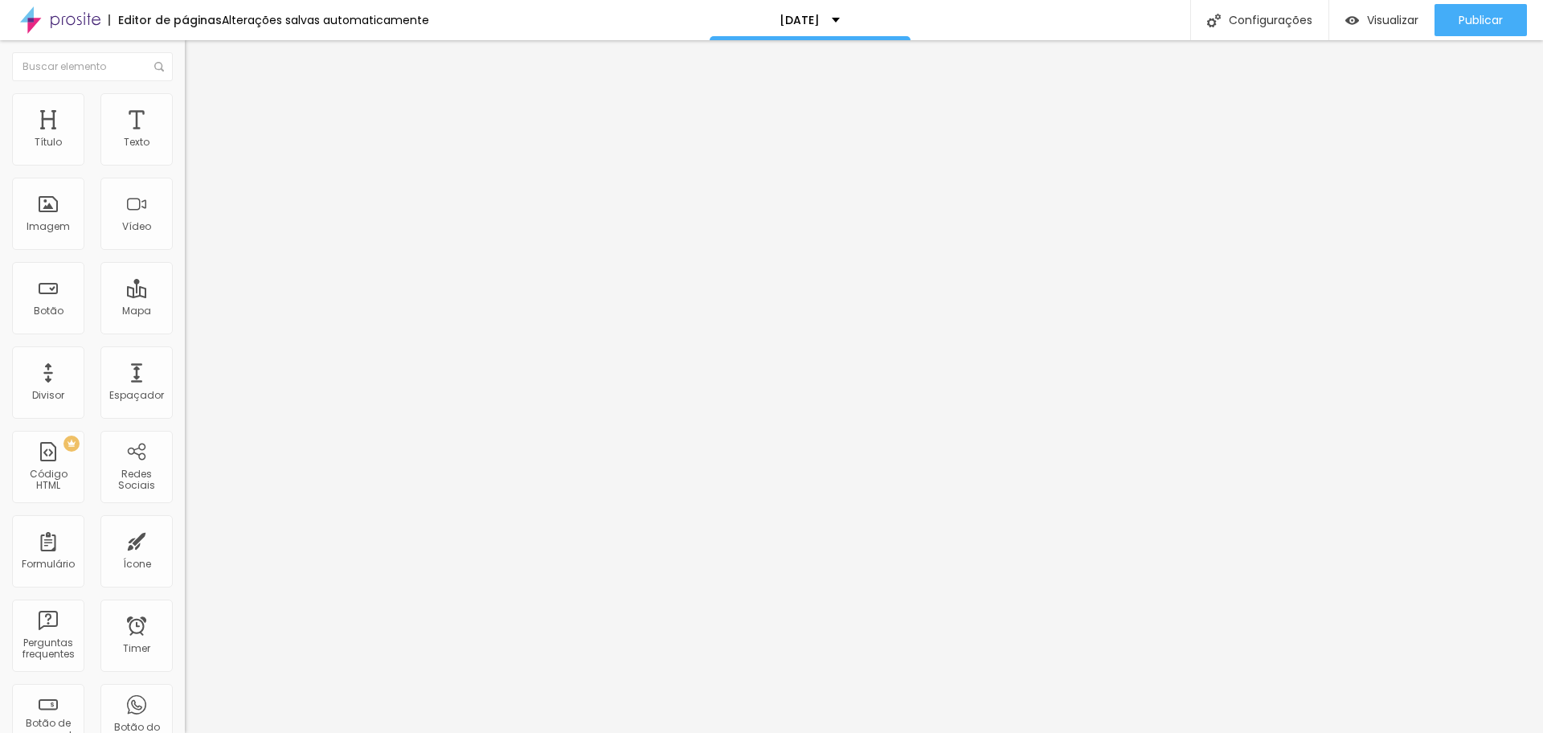
type input "415"
type input "420"
type input "425"
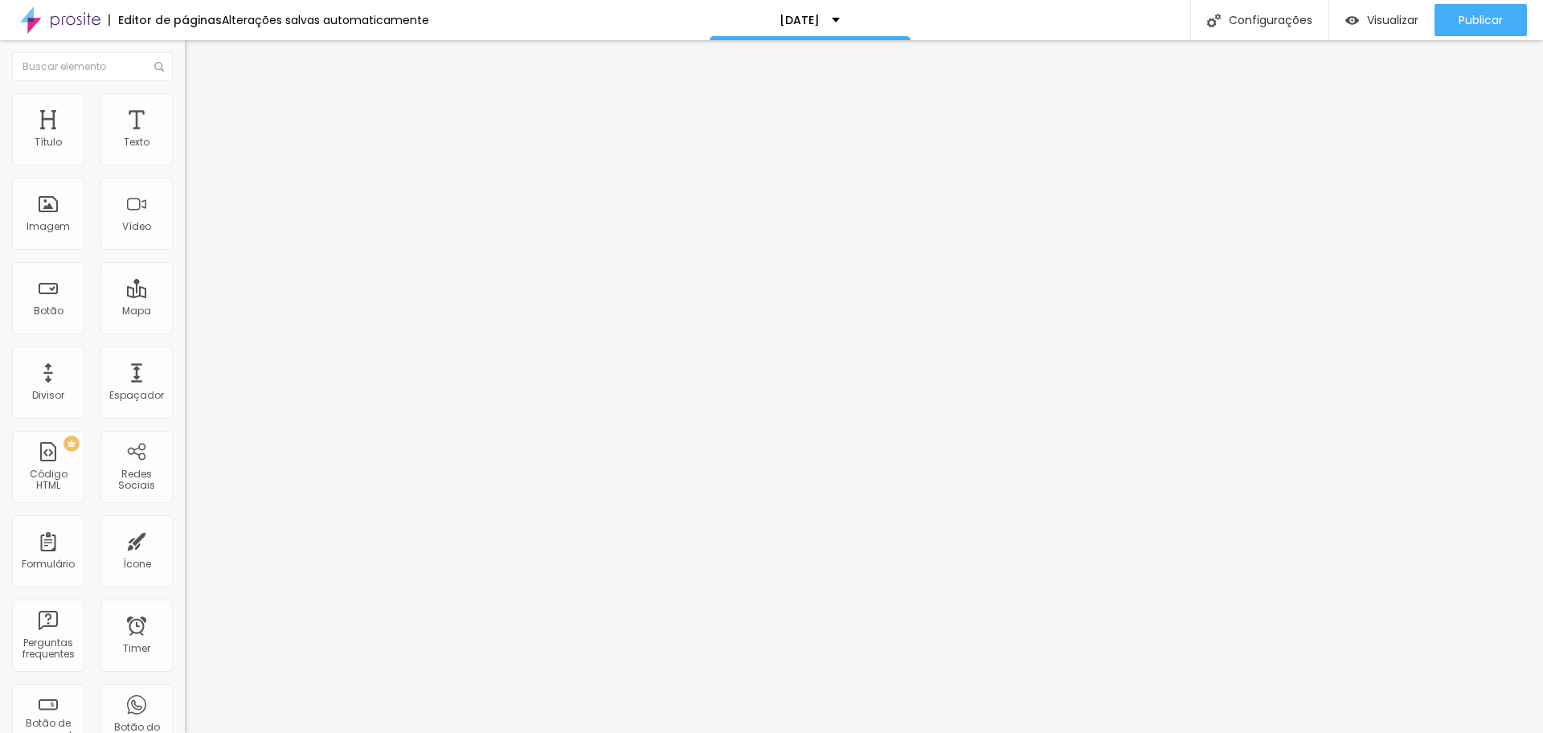
type input "425"
type input "430"
type input "436"
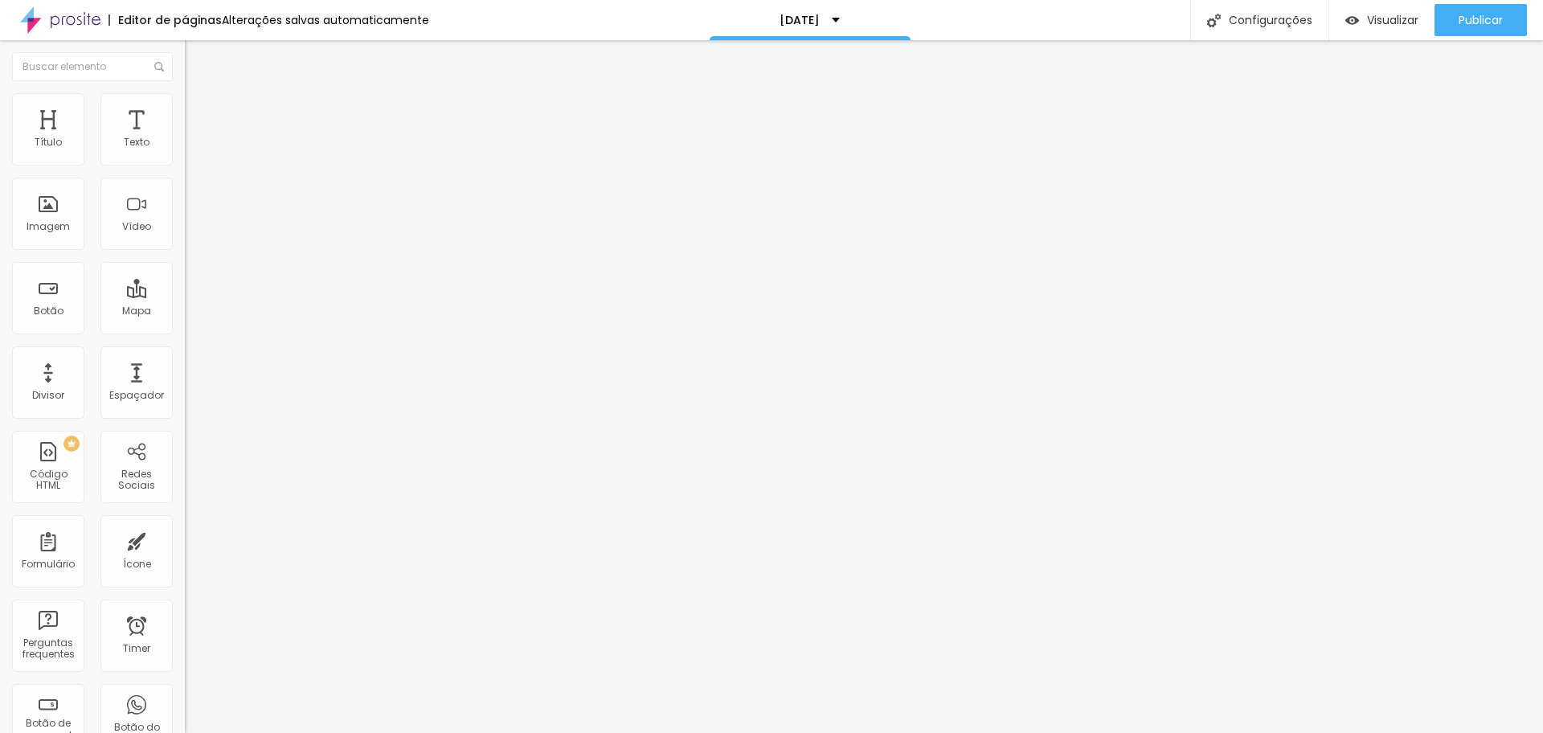
type input "446"
type input "500"
drag, startPoint x: 38, startPoint y: 158, endPoint x: 133, endPoint y: 152, distance: 95.9
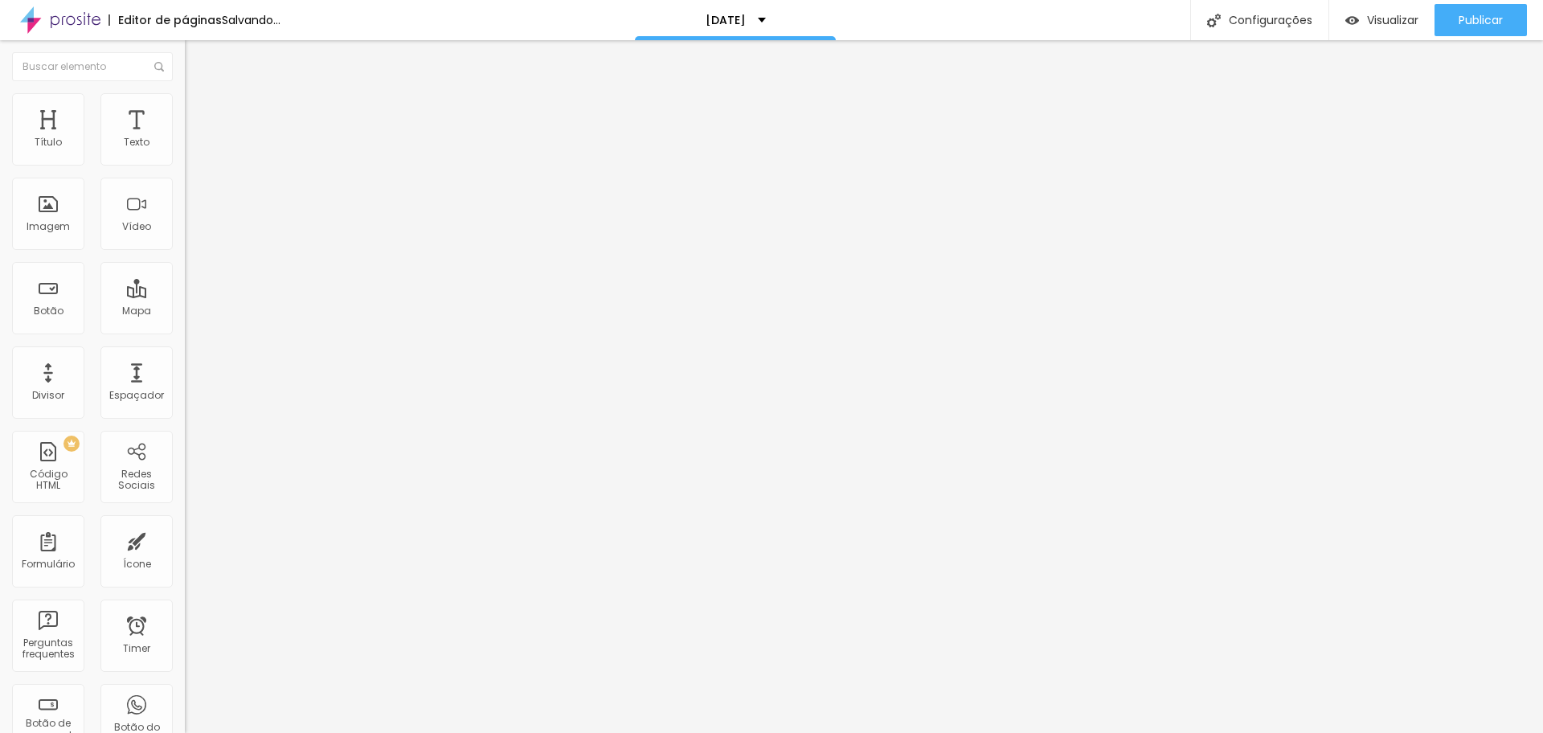
click at [185, 296] on input "range" at bounding box center [237, 302] width 104 height 13
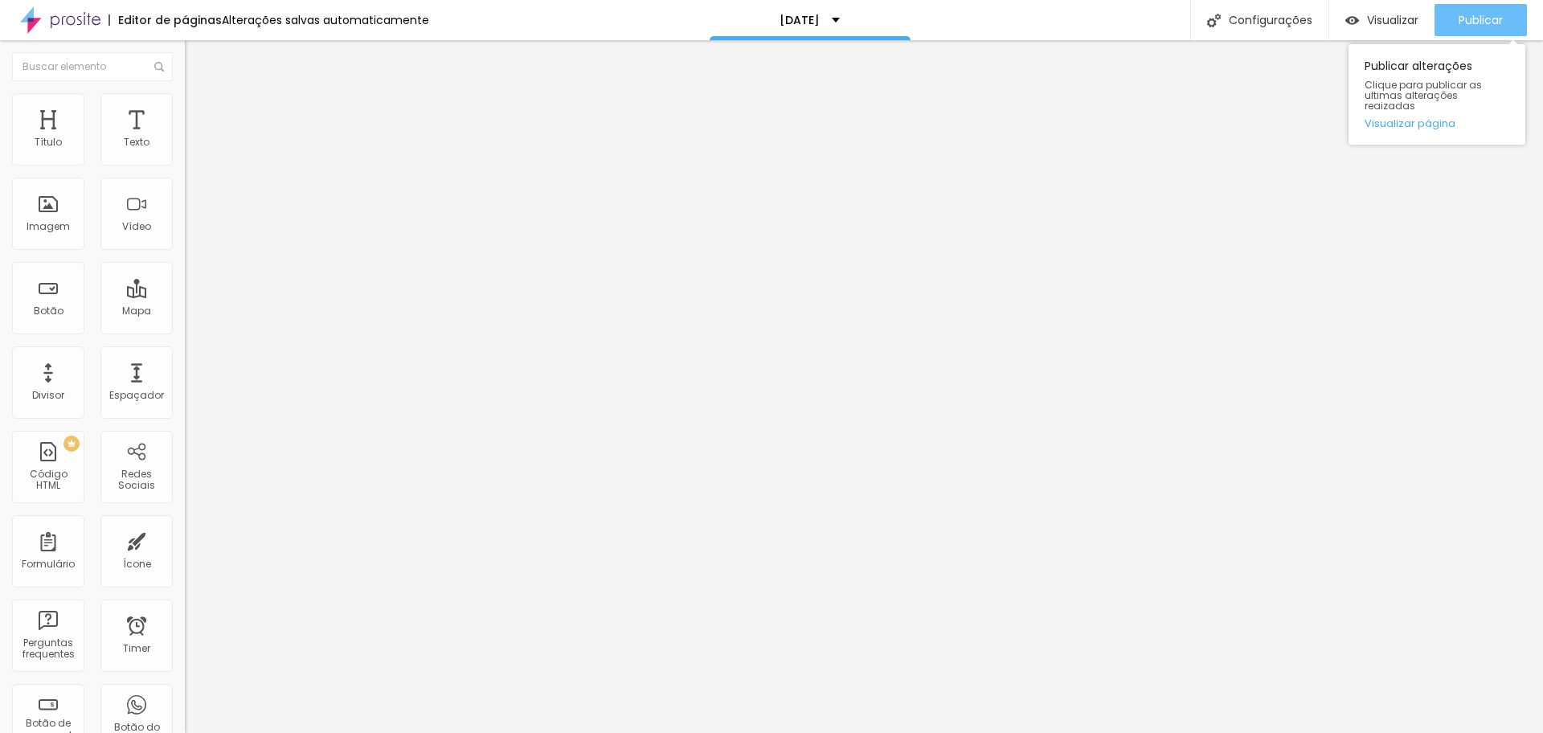
click at [1473, 15] on span "Publicar" at bounding box center [1481, 20] width 44 height 13
click at [1387, 118] on link "Visualizar página" at bounding box center [1437, 123] width 145 height 10
type input "477"
type input "399"
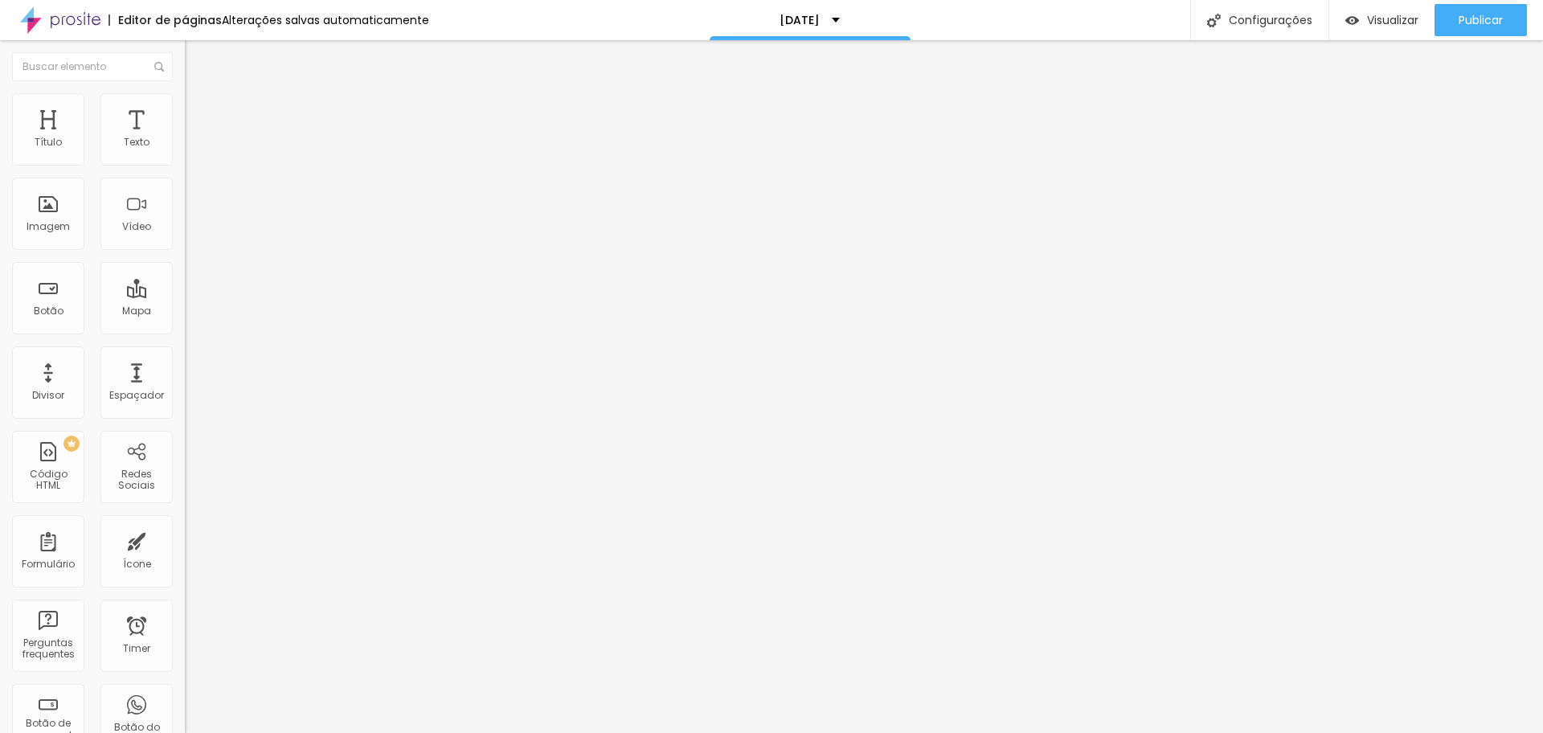
type input "399"
type input "363"
type input "327"
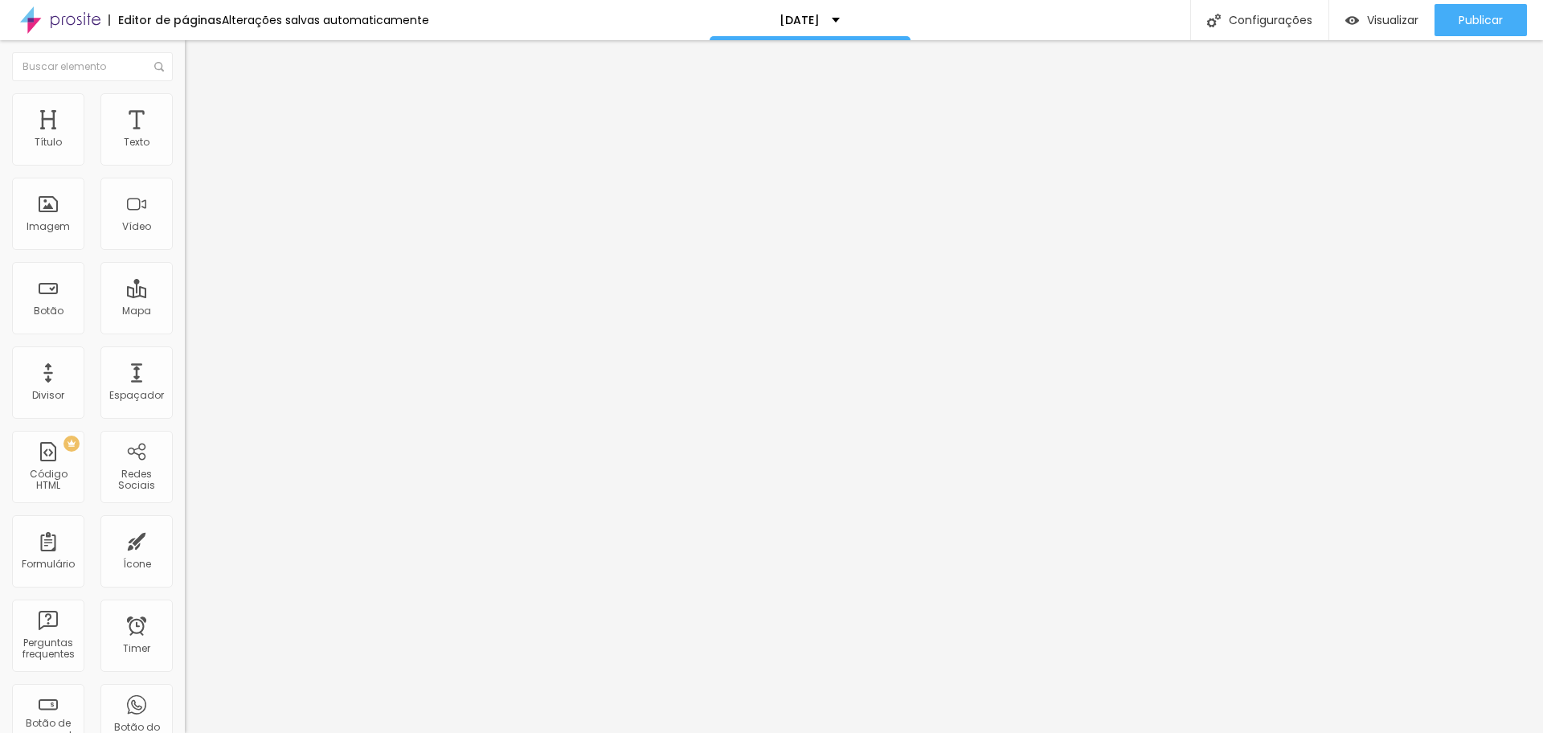
type input "317"
type input "312"
drag, startPoint x: 98, startPoint y: 153, endPoint x: 83, endPoint y: 152, distance: 15.3
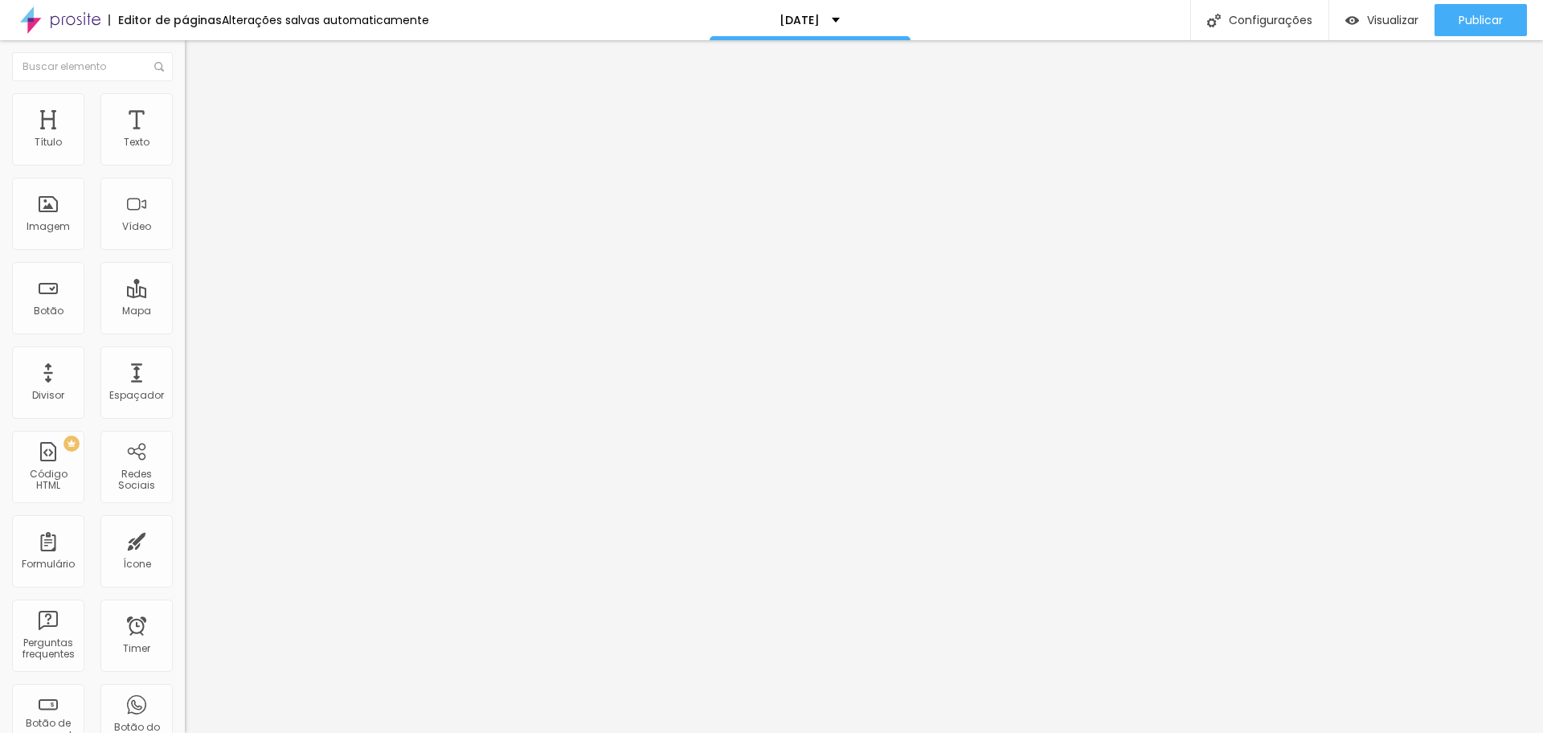
type input "312"
click at [185, 296] on input "range" at bounding box center [237, 302] width 104 height 13
click at [197, 56] on img "button" at bounding box center [203, 58] width 13 height 13
click at [185, 164] on div "Modo Completo Encaixotado Completo" at bounding box center [277, 147] width 185 height 44
click at [185, 146] on span "Completo" at bounding box center [209, 140] width 49 height 14
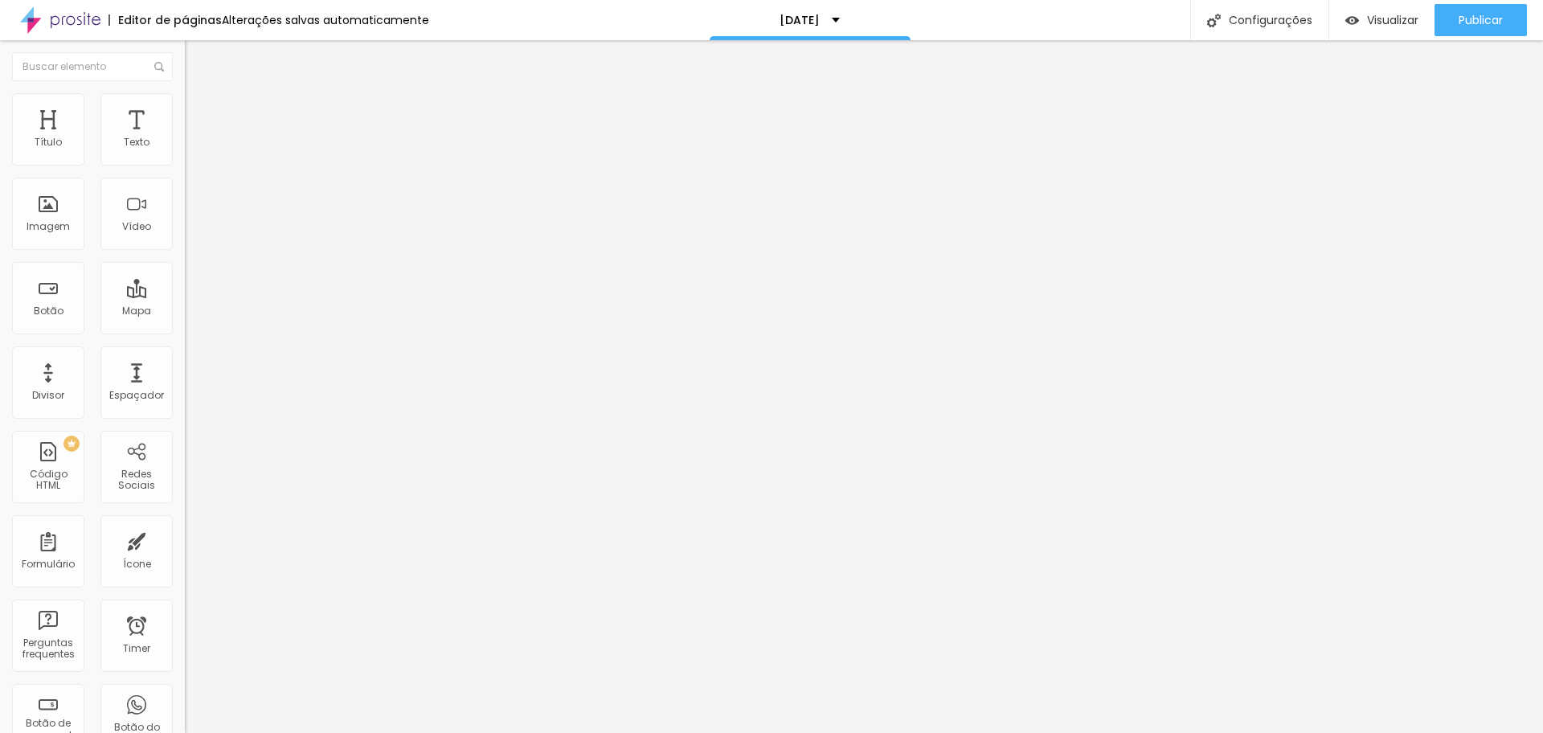
click at [185, 156] on span "Encaixotado" at bounding box center [216, 149] width 63 height 14
click at [197, 54] on img "button" at bounding box center [203, 58] width 13 height 13
click at [185, 102] on img at bounding box center [192, 100] width 14 height 14
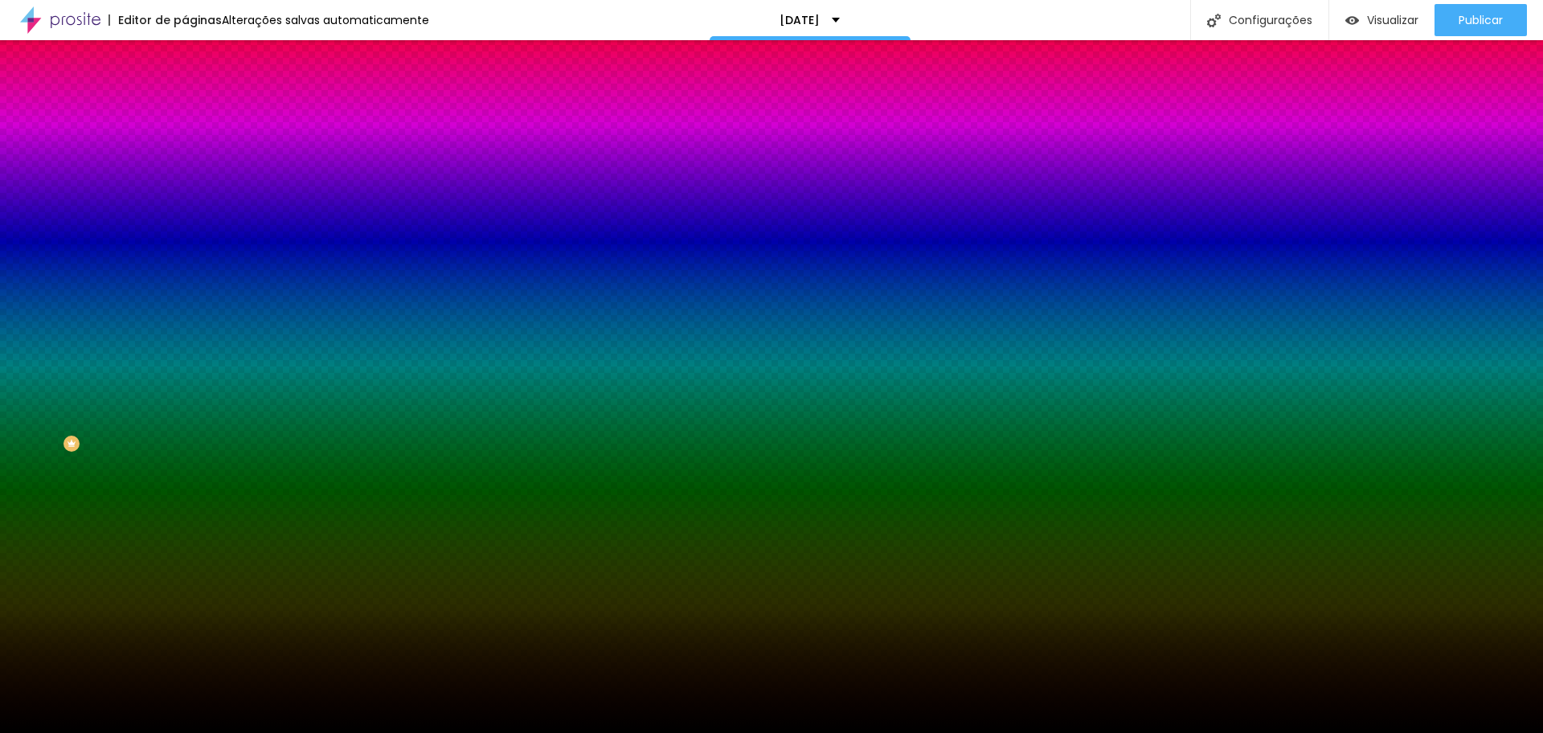
click at [185, 167] on span "Nenhum" at bounding box center [206, 161] width 42 height 14
click at [185, 192] on span "Parallax" at bounding box center [204, 185] width 39 height 14
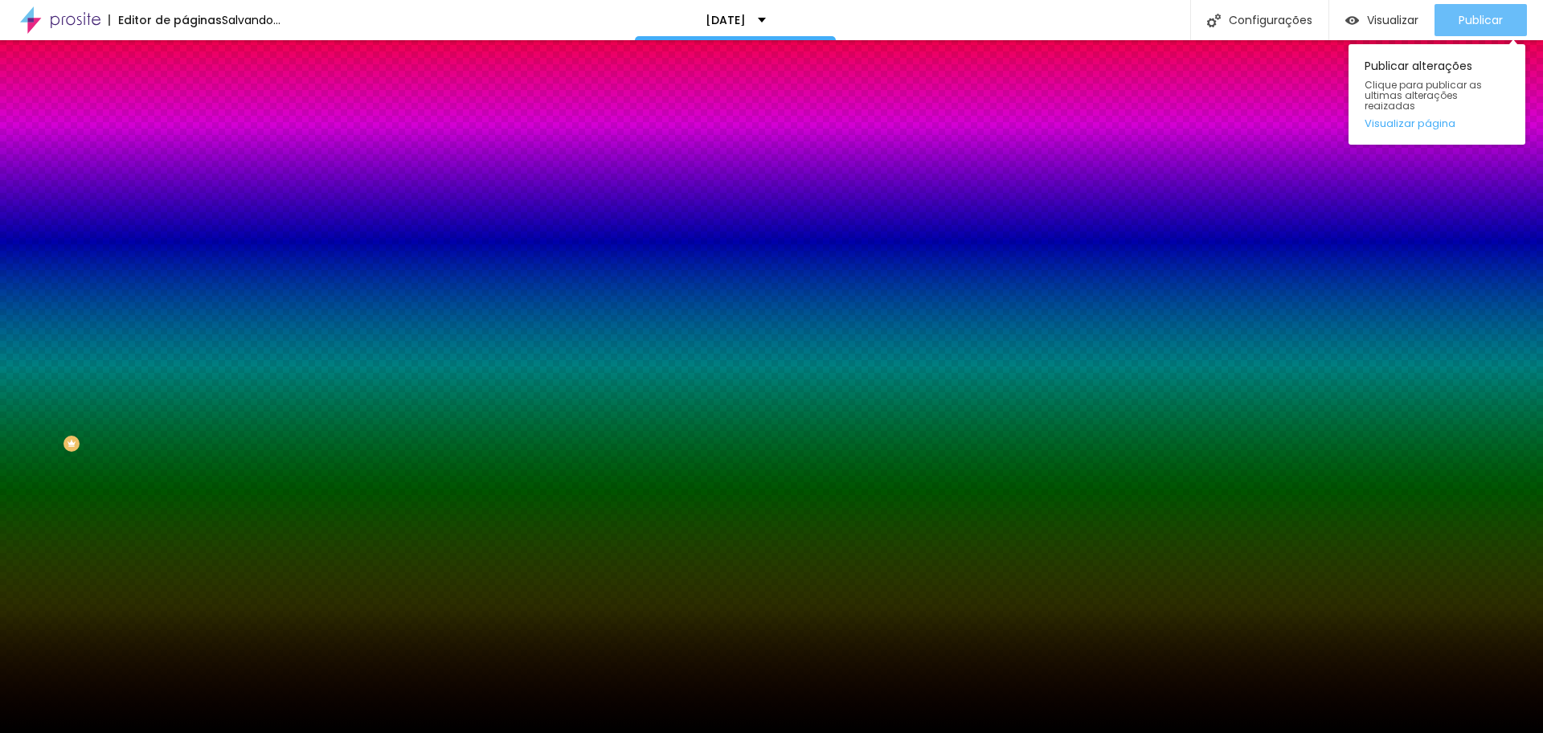
click at [1482, 23] on span "Publicar" at bounding box center [1481, 20] width 44 height 13
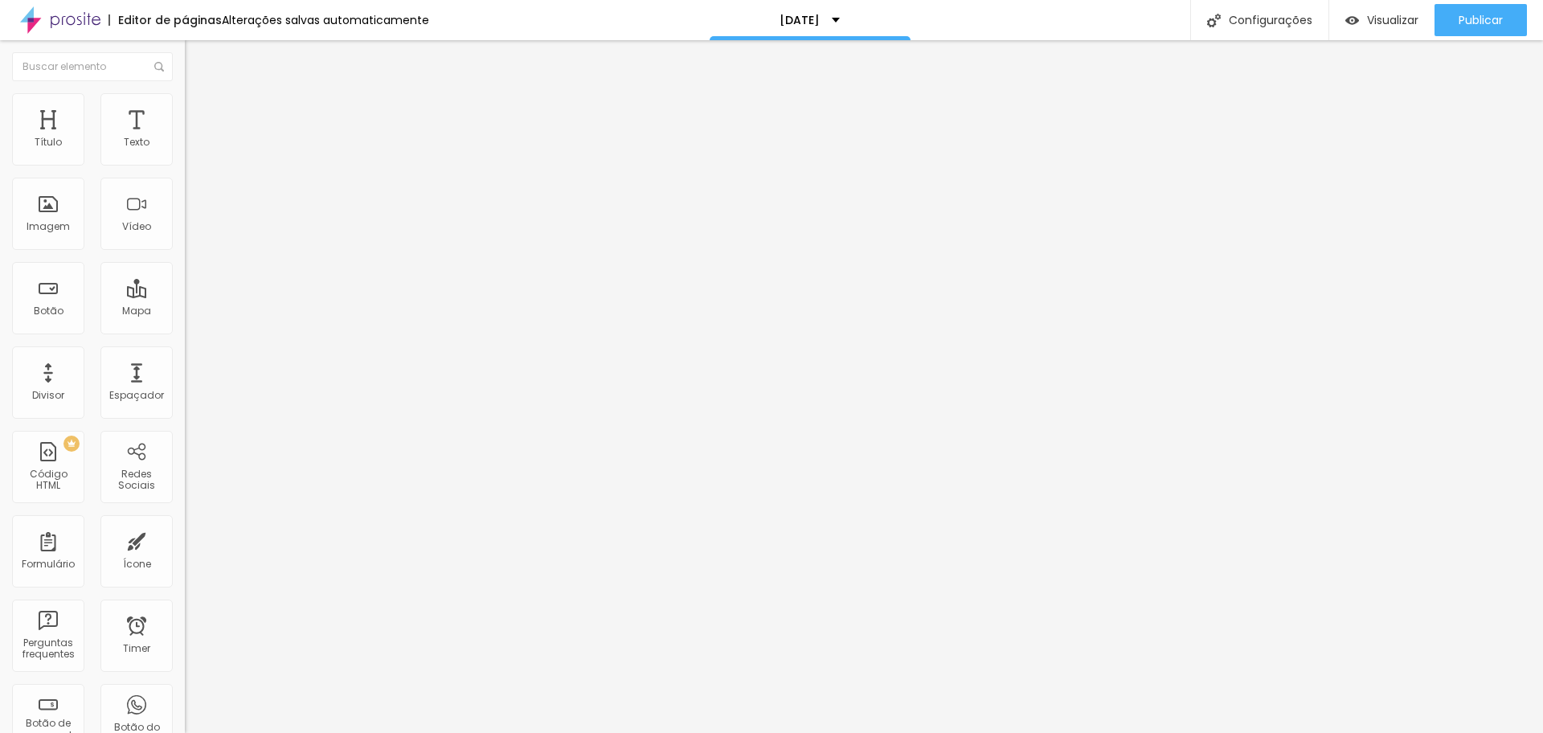
type input "306"
type input "239"
type input "229"
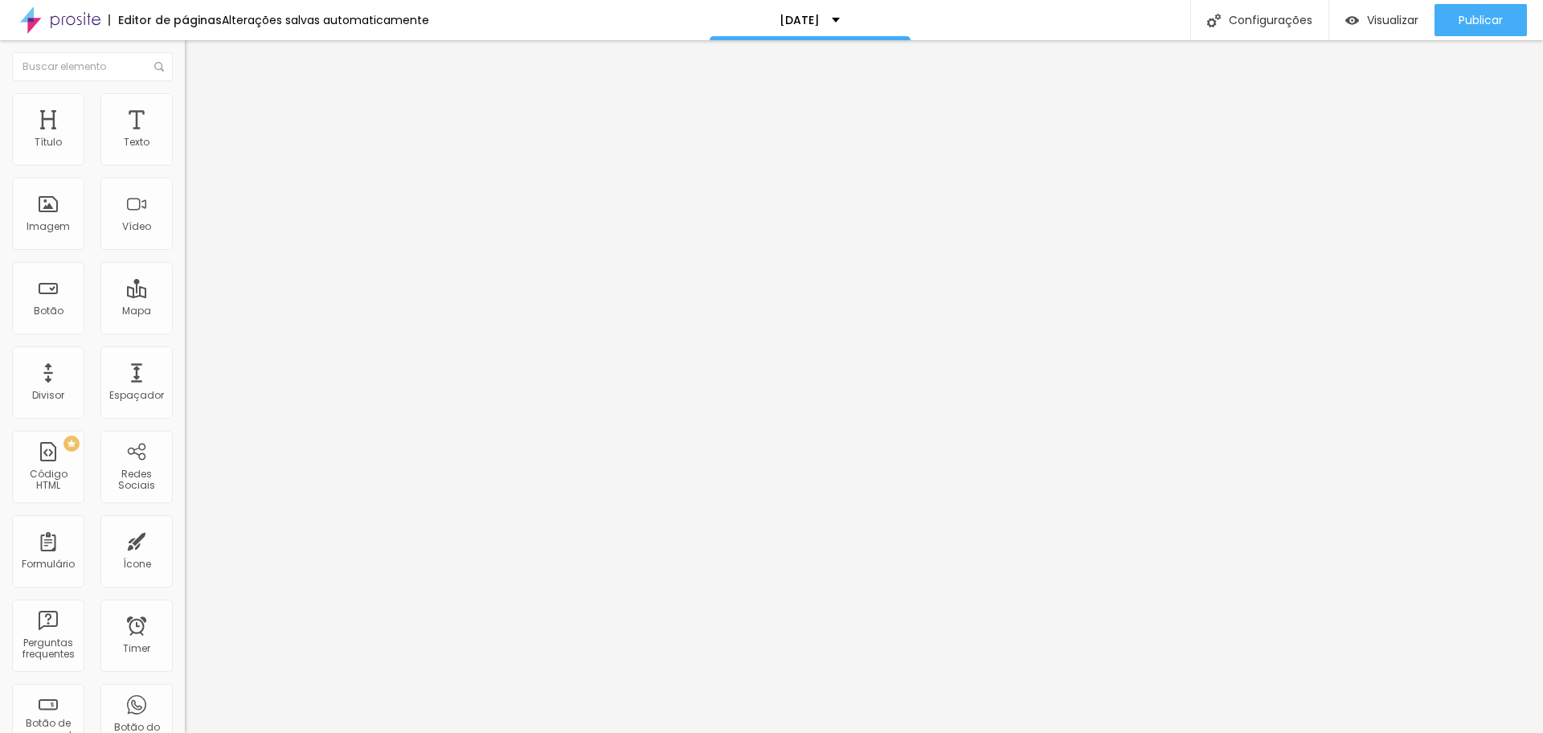
type input "229"
type input "224"
type input "219"
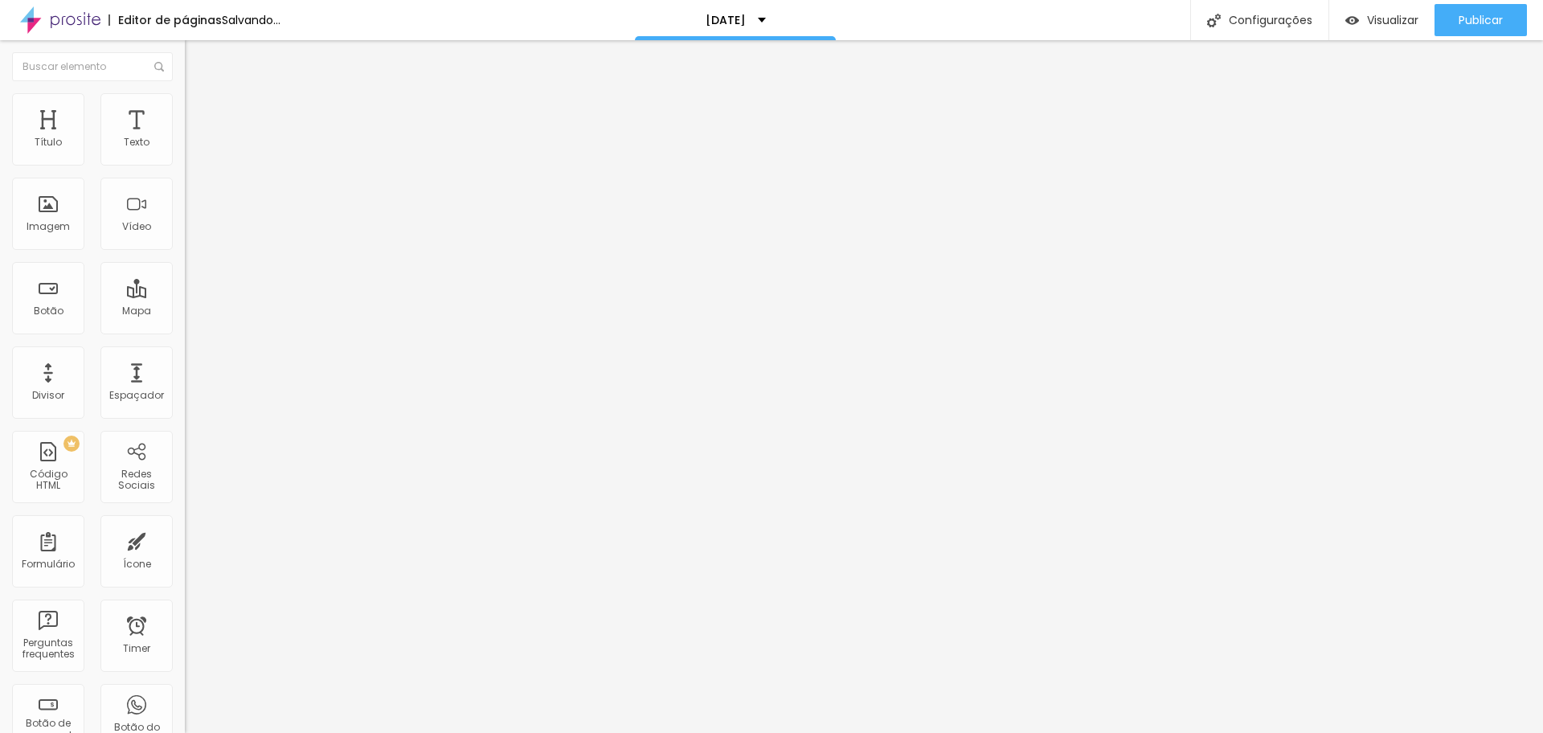
type input "208"
type input "224"
drag, startPoint x: 84, startPoint y: 159, endPoint x: 69, endPoint y: 158, distance: 14.5
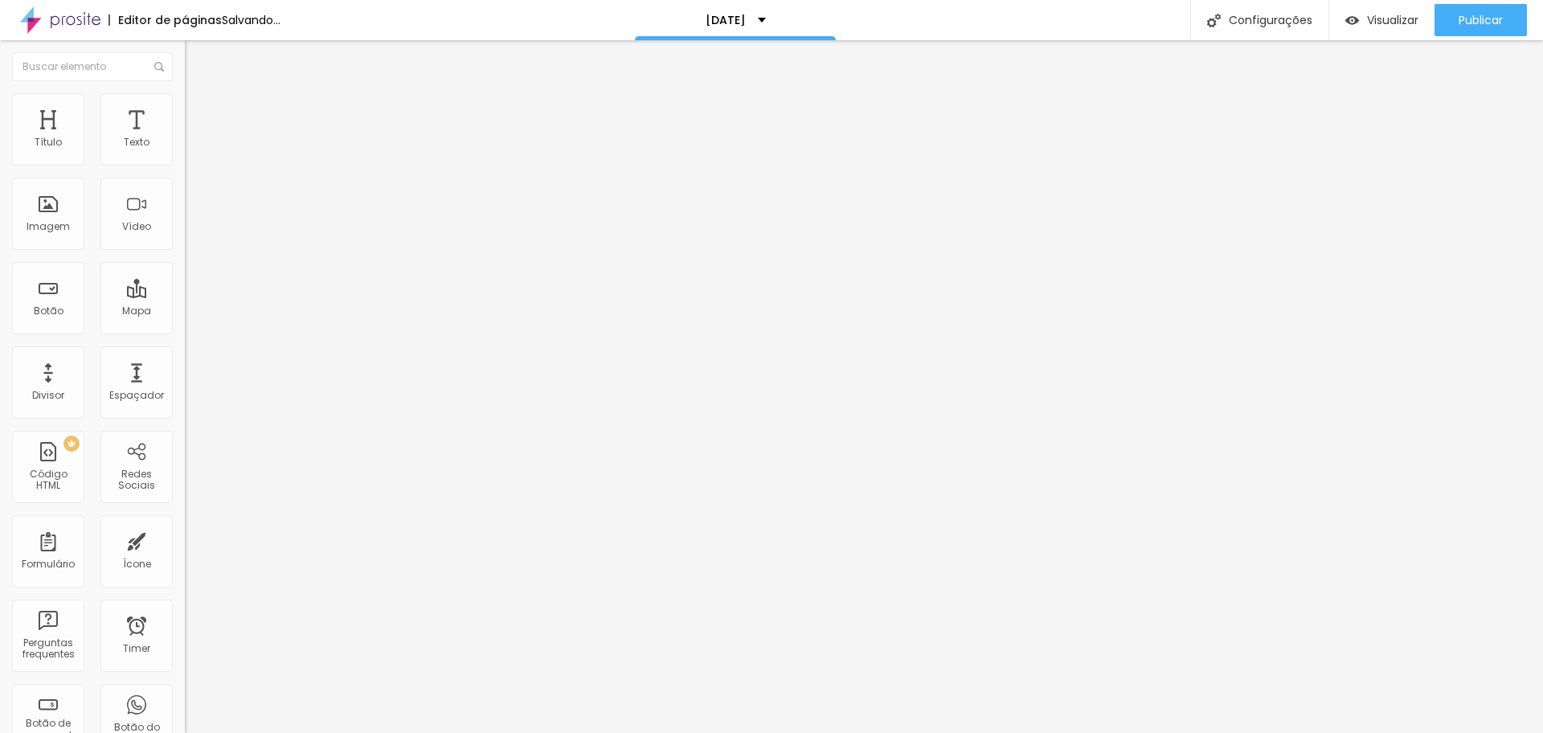
type input "224"
click at [185, 296] on input "range" at bounding box center [237, 302] width 104 height 13
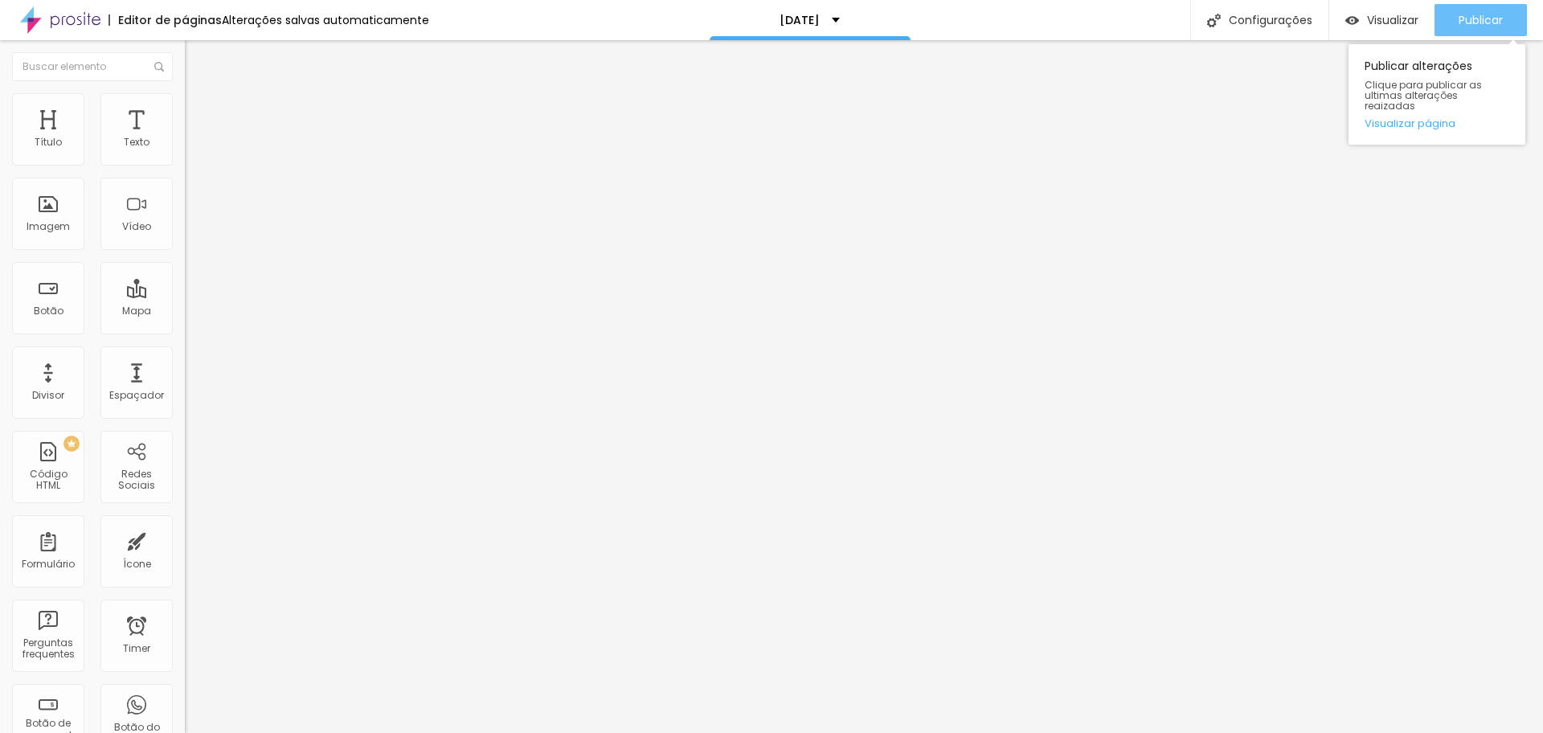
click at [1494, 25] on span "Publicar" at bounding box center [1481, 20] width 44 height 13
drag, startPoint x: 68, startPoint y: 158, endPoint x: 60, endPoint y: 151, distance: 10.2
click at [185, 296] on input "range" at bounding box center [237, 302] width 104 height 13
type input "167"
click at [185, 296] on input "range" at bounding box center [237, 302] width 104 height 13
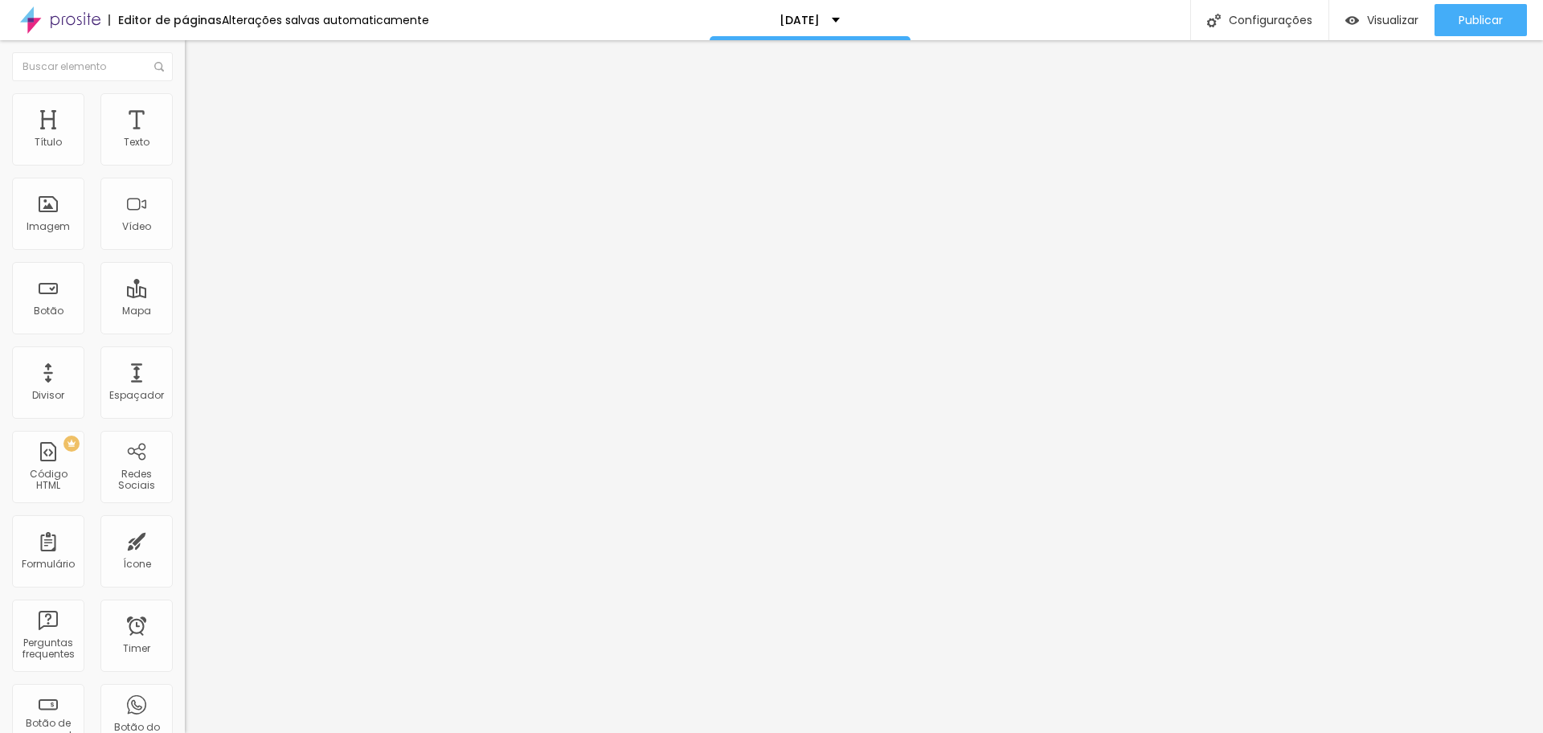
type input "167"
click at [197, 53] on img "button" at bounding box center [203, 58] width 13 height 13
drag, startPoint x: 39, startPoint y: 153, endPoint x: 99, endPoint y: 162, distance: 60.1
click at [185, 296] on div at bounding box center [277, 303] width 185 height 14
type input "240"
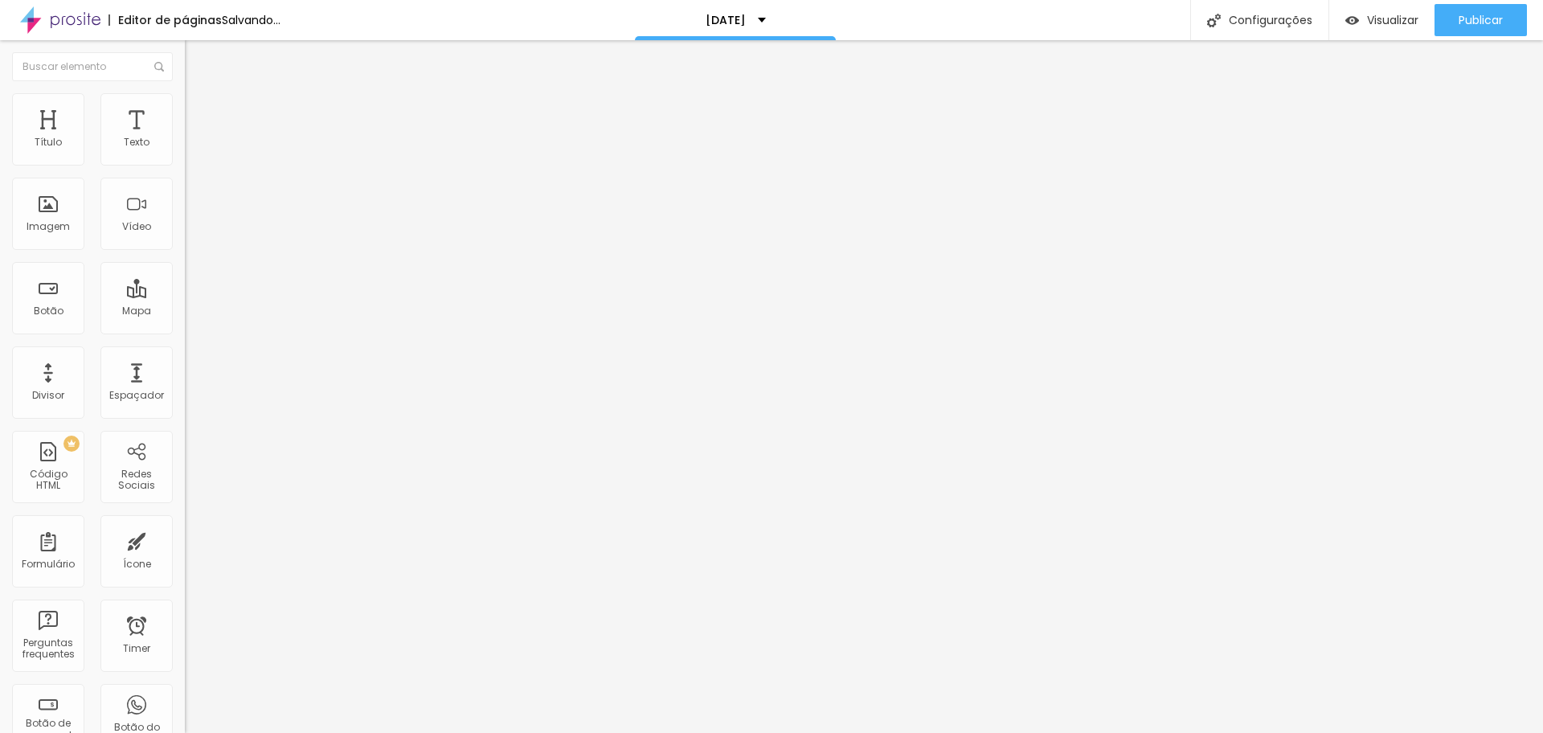
click at [185, 296] on input "range" at bounding box center [237, 302] width 104 height 13
type input "240"
type input "234"
type input "255"
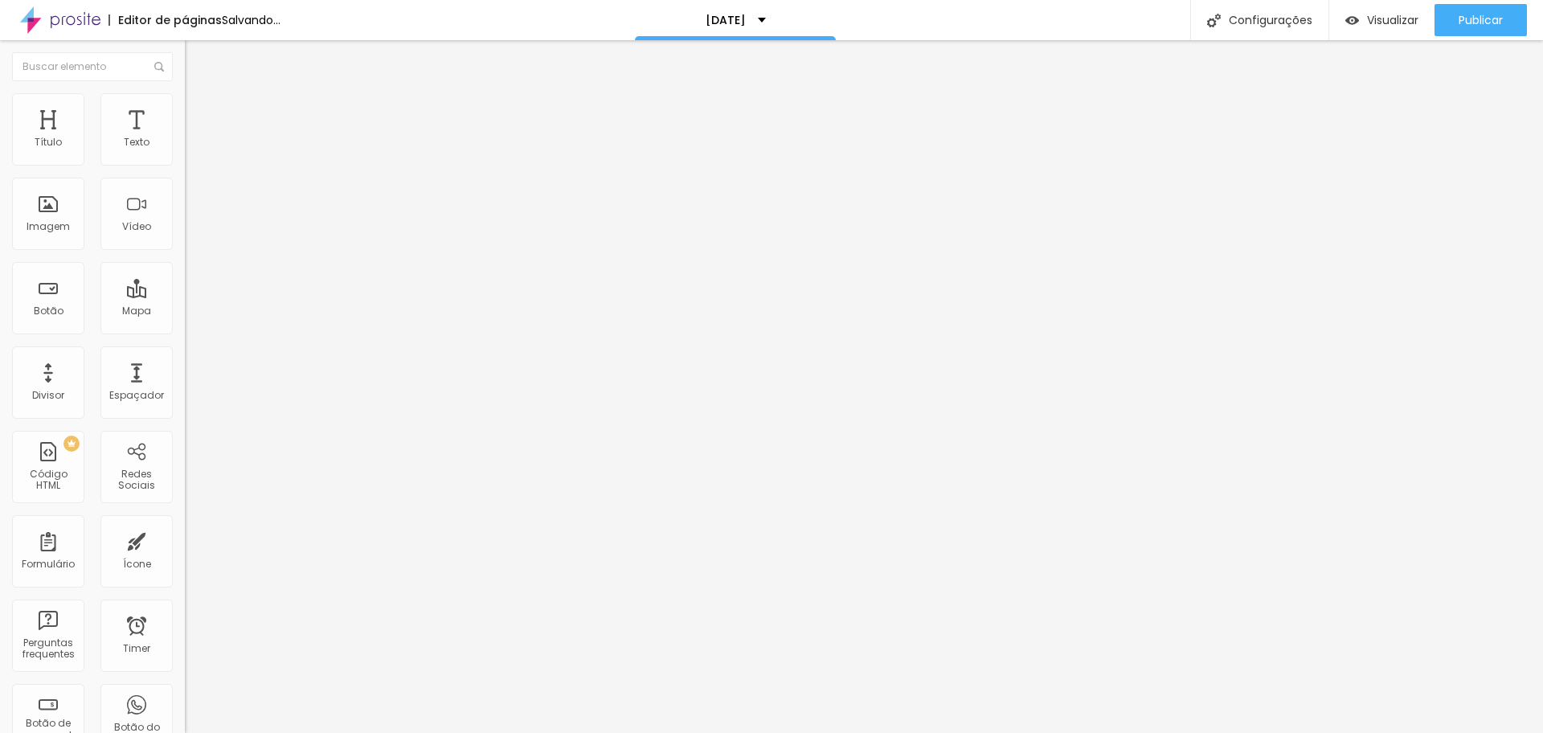
type input "255"
type input "260"
type input "270"
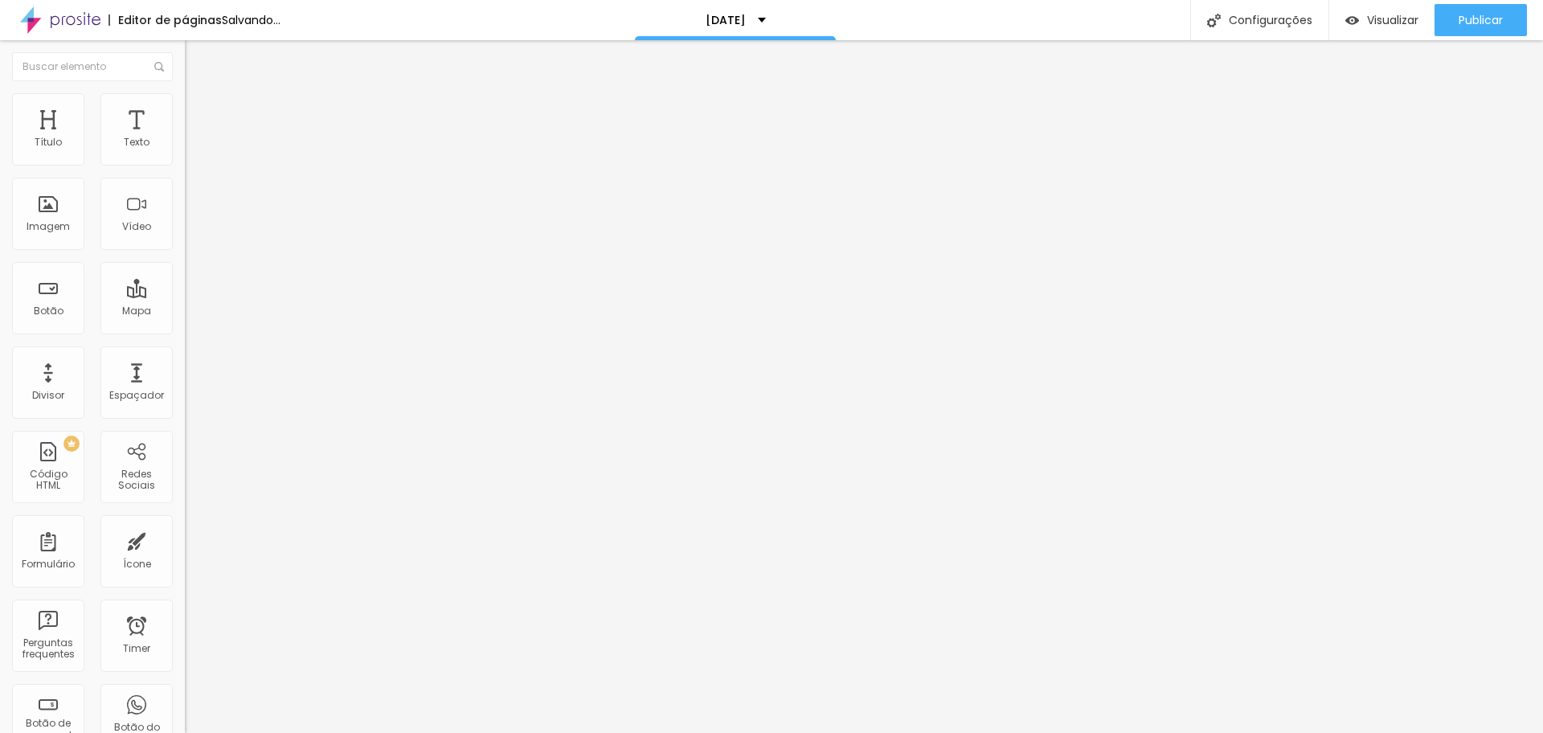
type input "275"
type input "281"
type input "296"
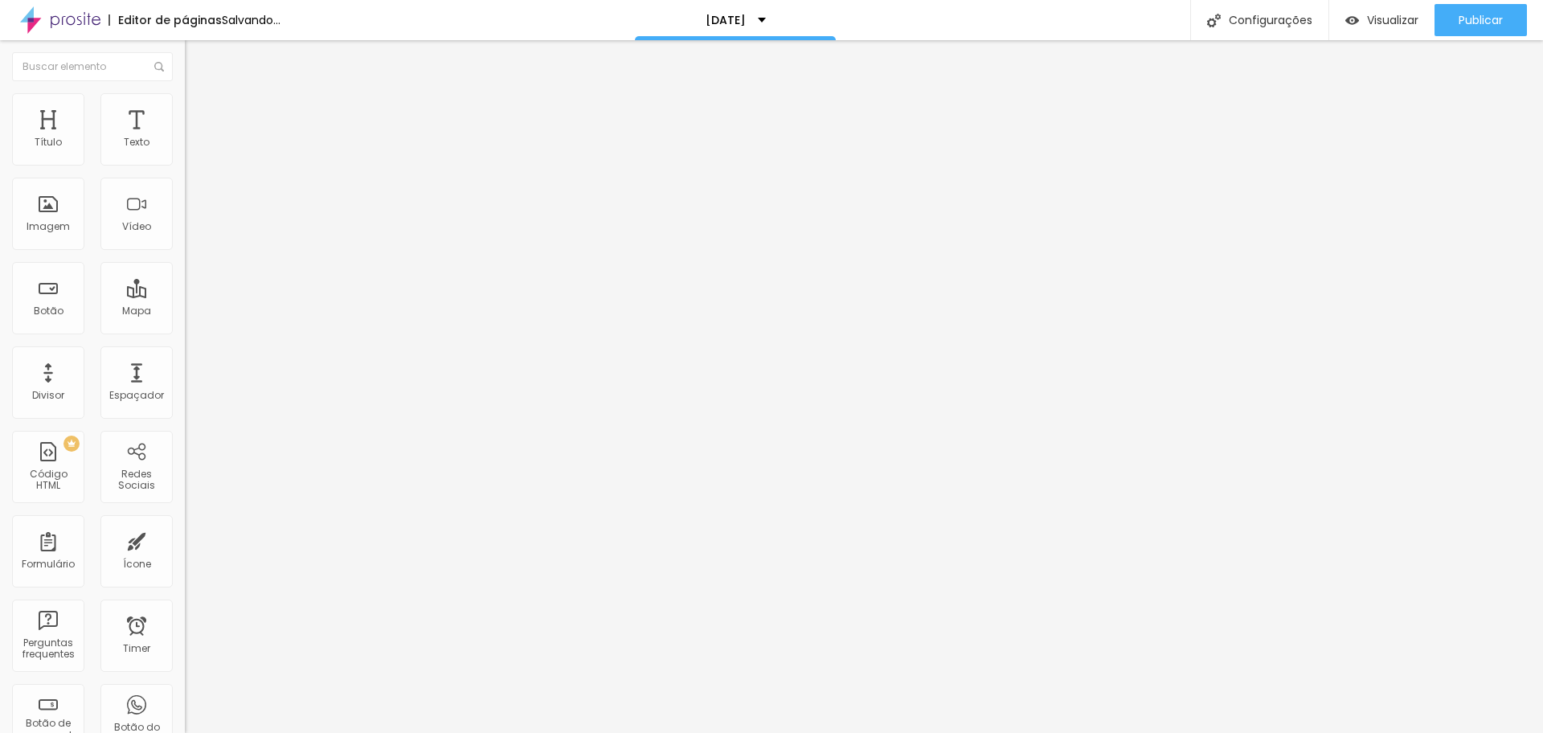
type input "296"
type input "291"
type input "301"
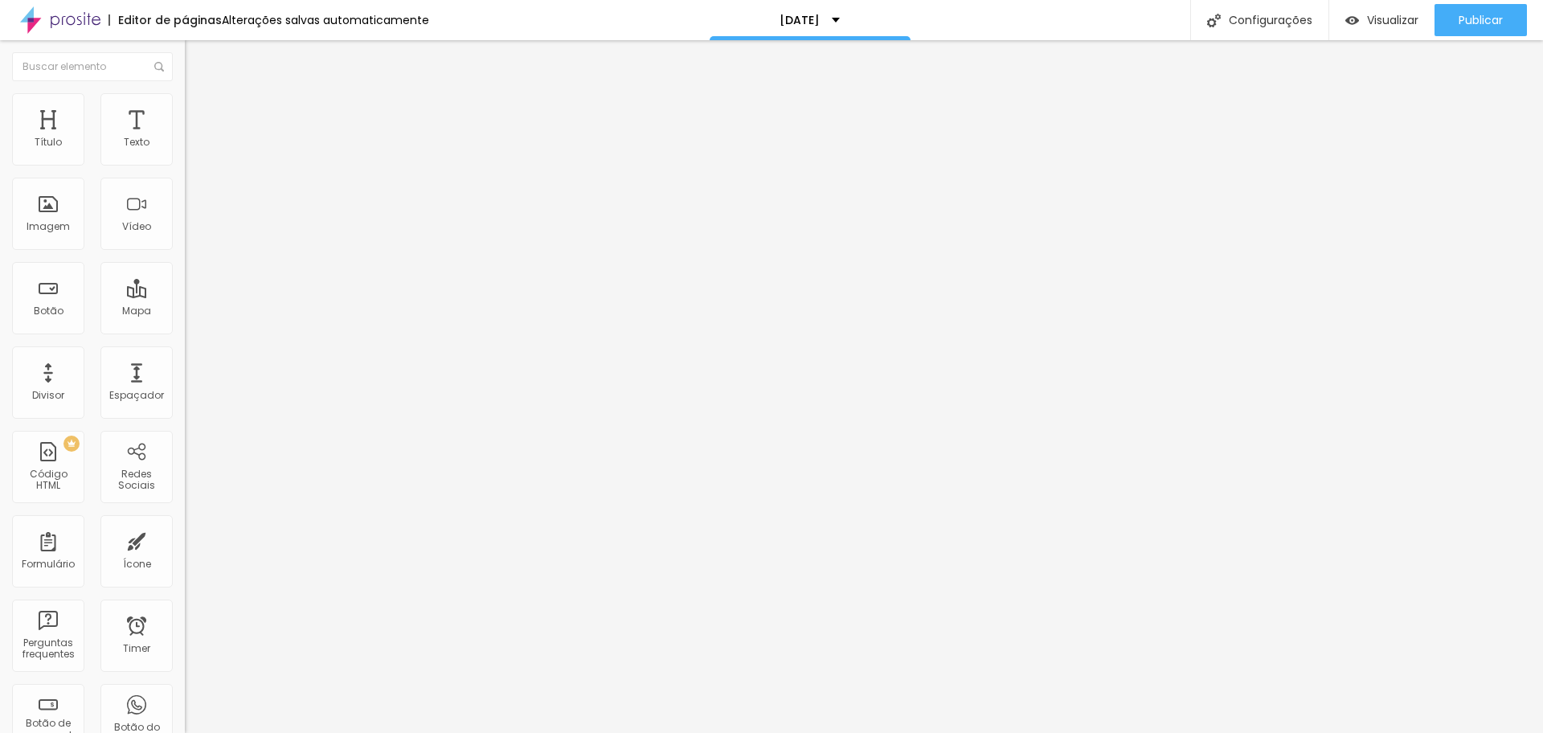
type input "327"
type input "322"
type input "317"
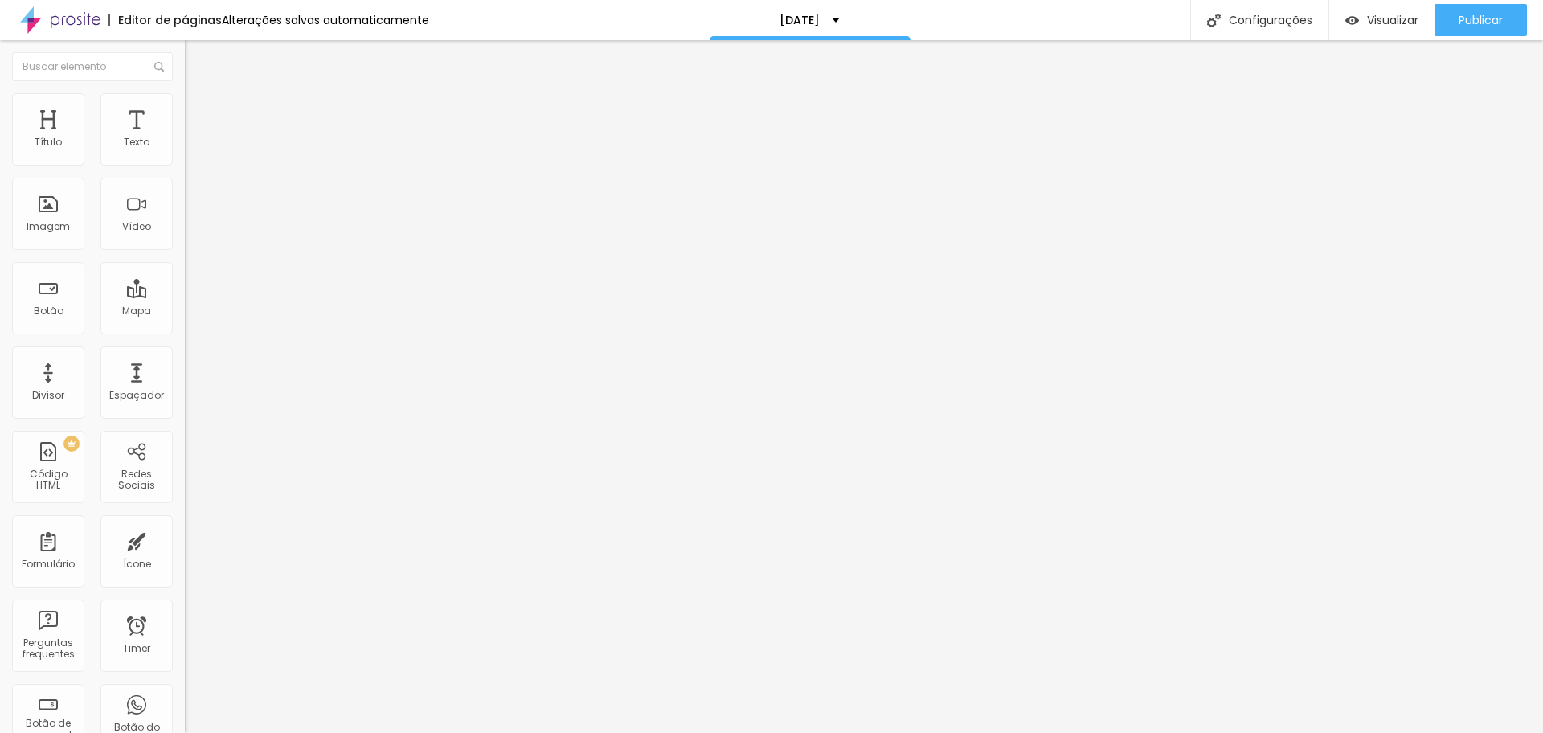
type input "317"
type input "312"
type input "306"
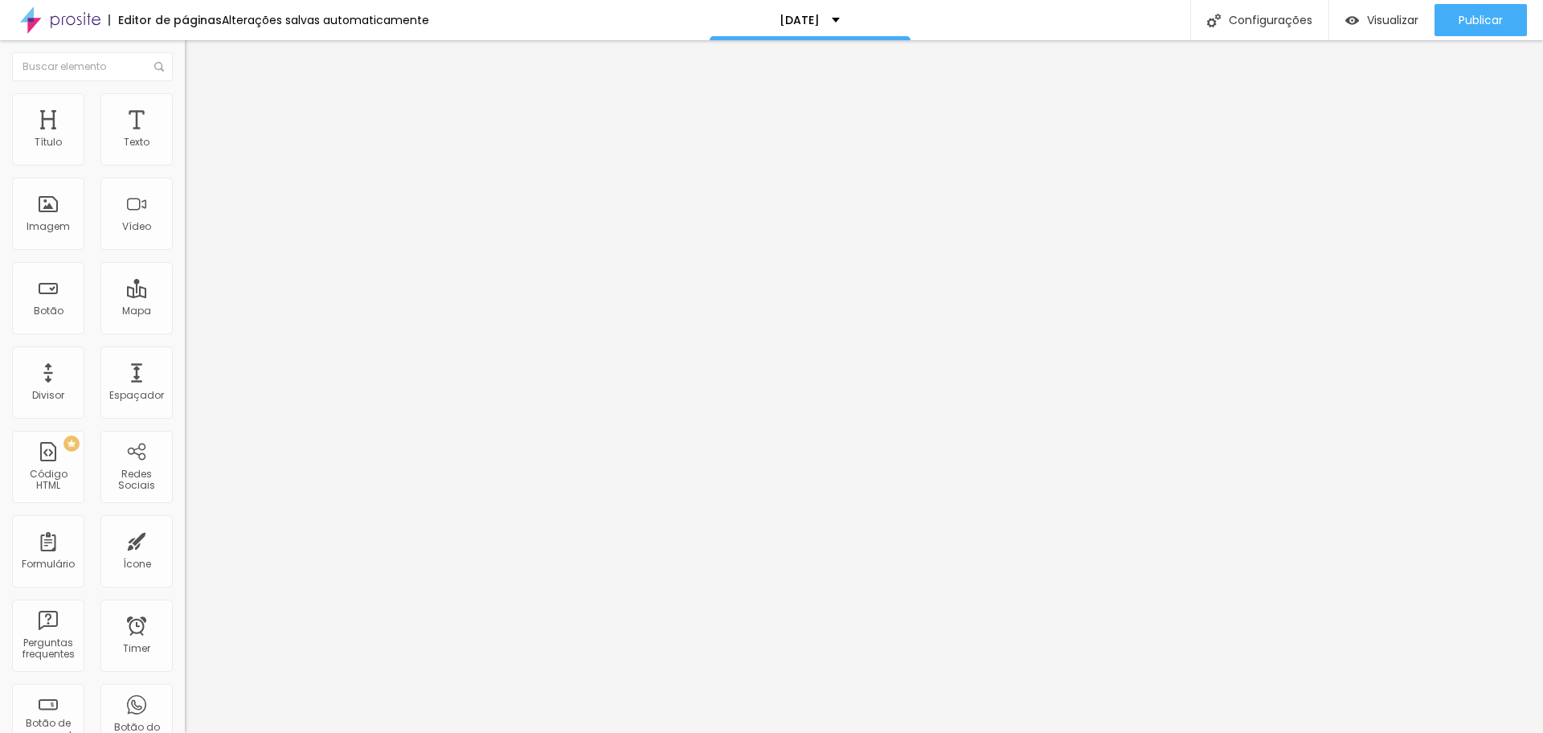
type input "301"
type input "296"
drag, startPoint x: 68, startPoint y: 155, endPoint x: 80, endPoint y: 160, distance: 13.0
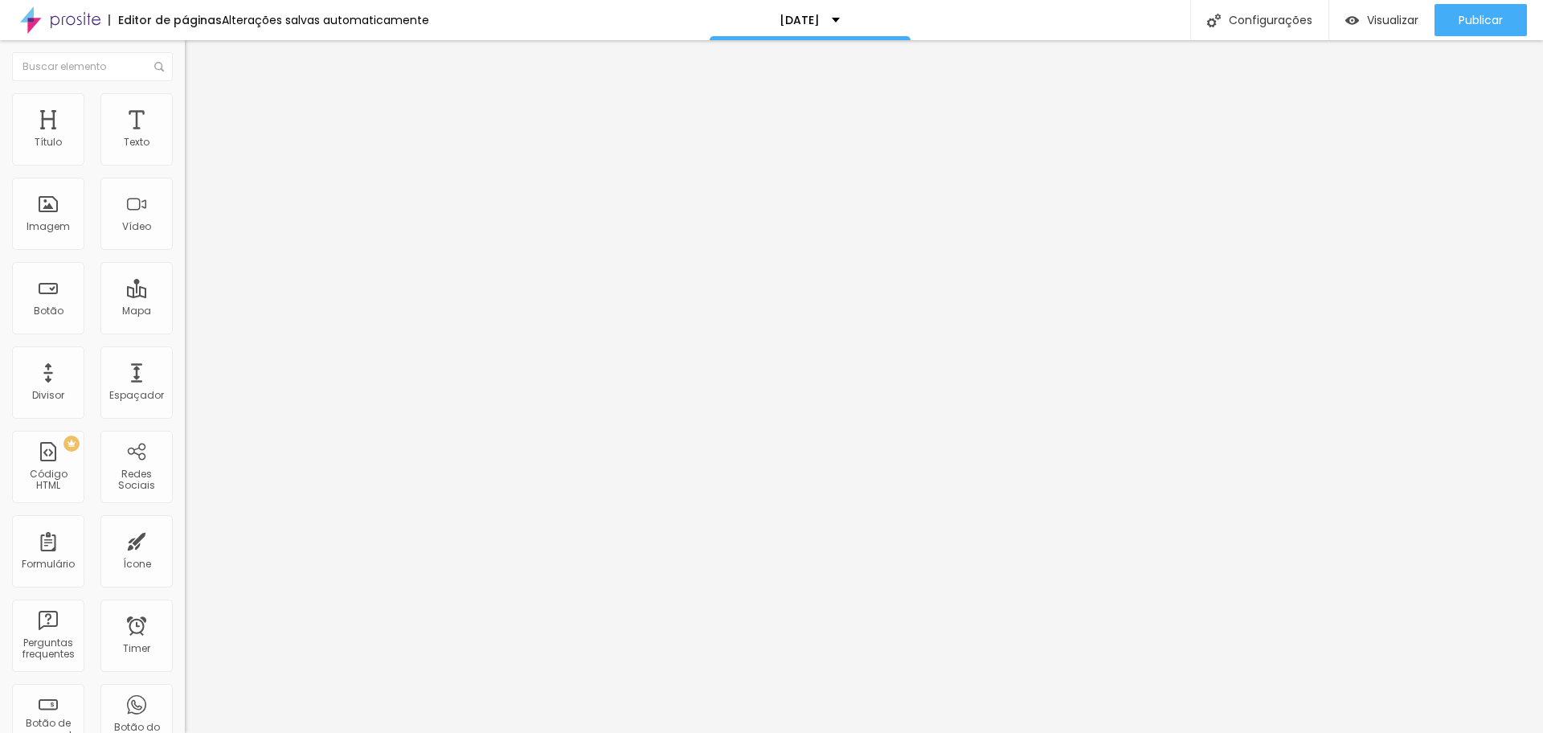
type input "296"
click at [185, 296] on input "range" at bounding box center [237, 302] width 104 height 13
click at [1486, 19] on span "Publicar" at bounding box center [1481, 20] width 44 height 13
click at [1478, 24] on span "Publicar" at bounding box center [1481, 20] width 44 height 13
type input "208"
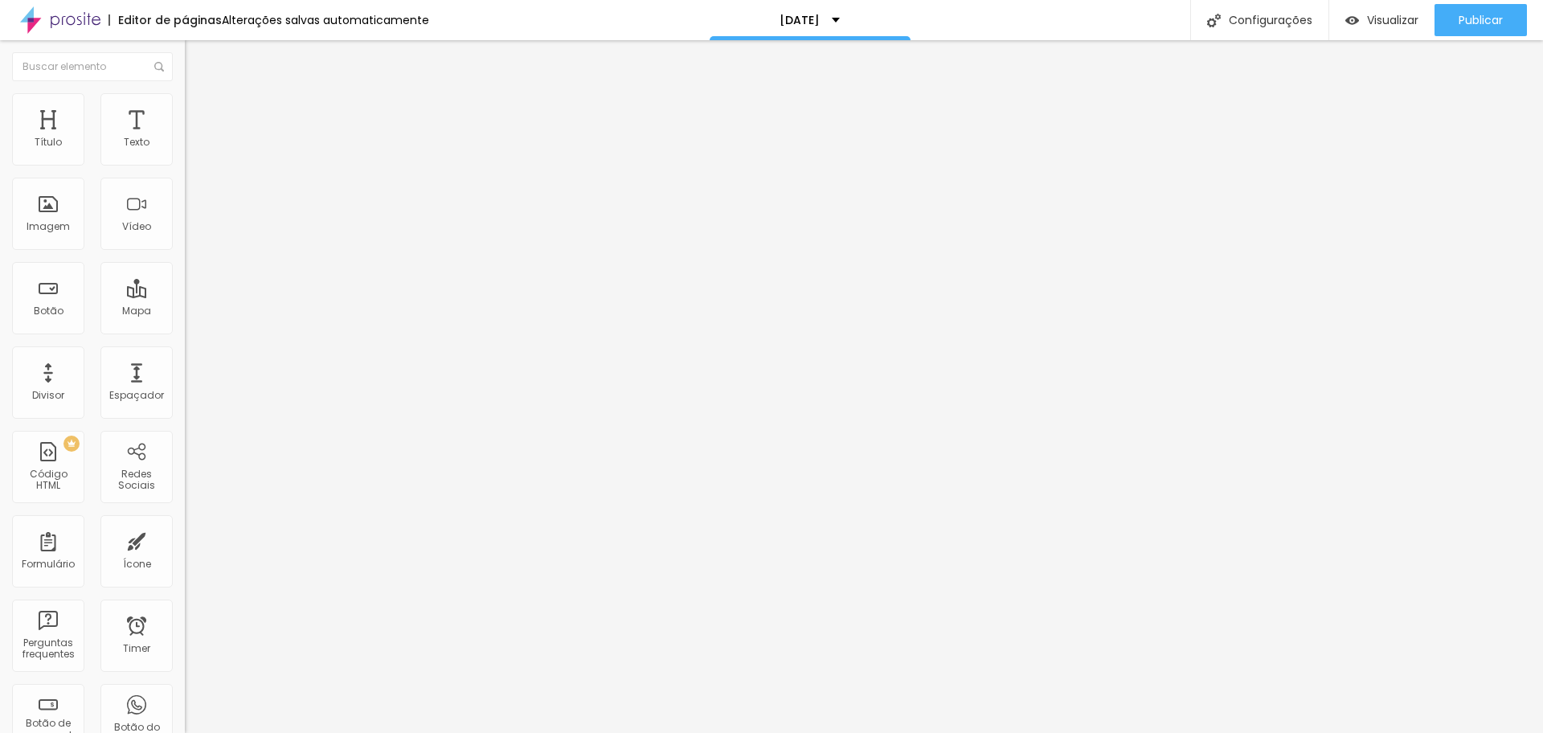
type input "208"
type input "193"
type input "157"
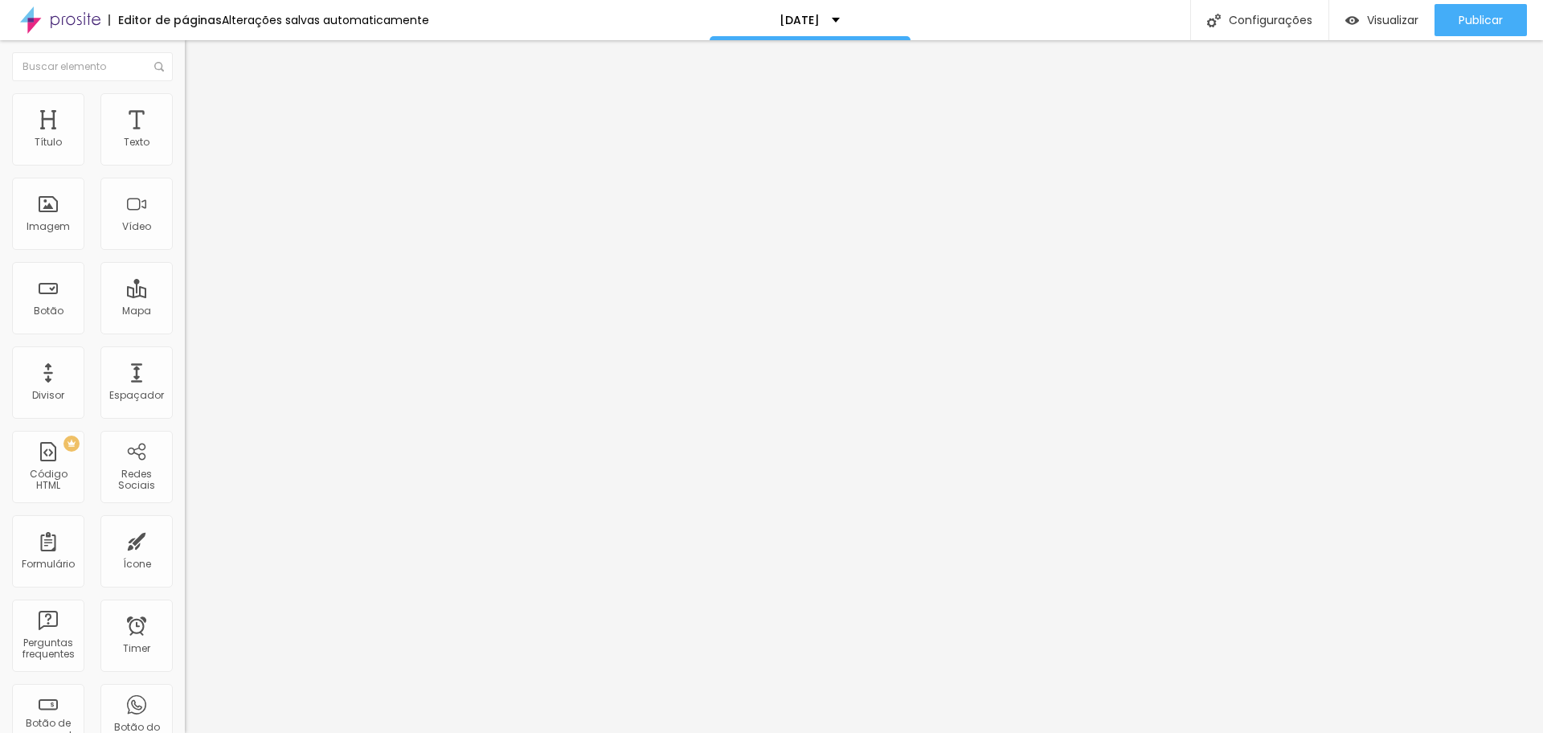
type input "152"
type input "146"
type input "141"
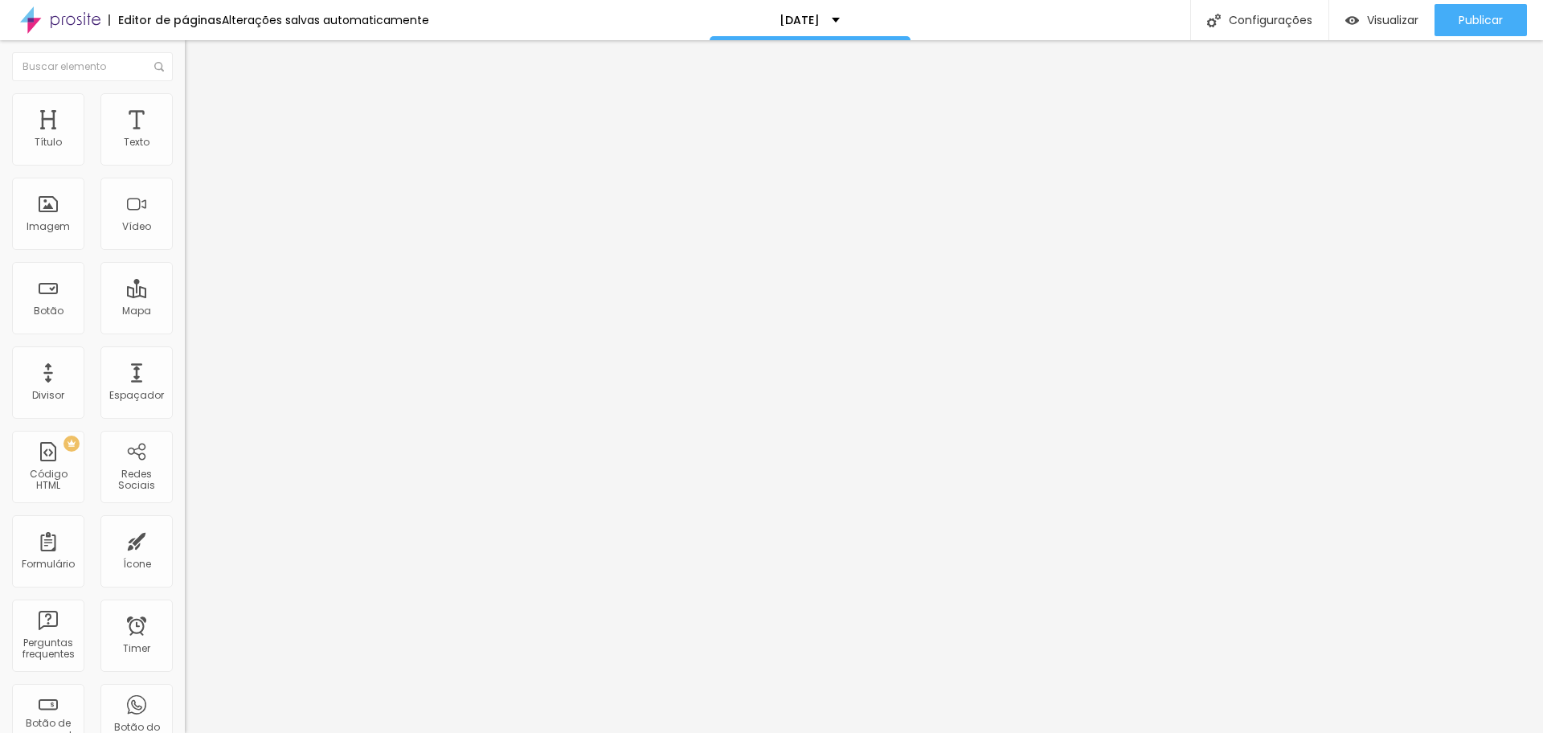
type input "141"
drag, startPoint x: 68, startPoint y: 154, endPoint x: 56, endPoint y: 158, distance: 12.2
click at [185, 296] on input "range" at bounding box center [237, 302] width 104 height 13
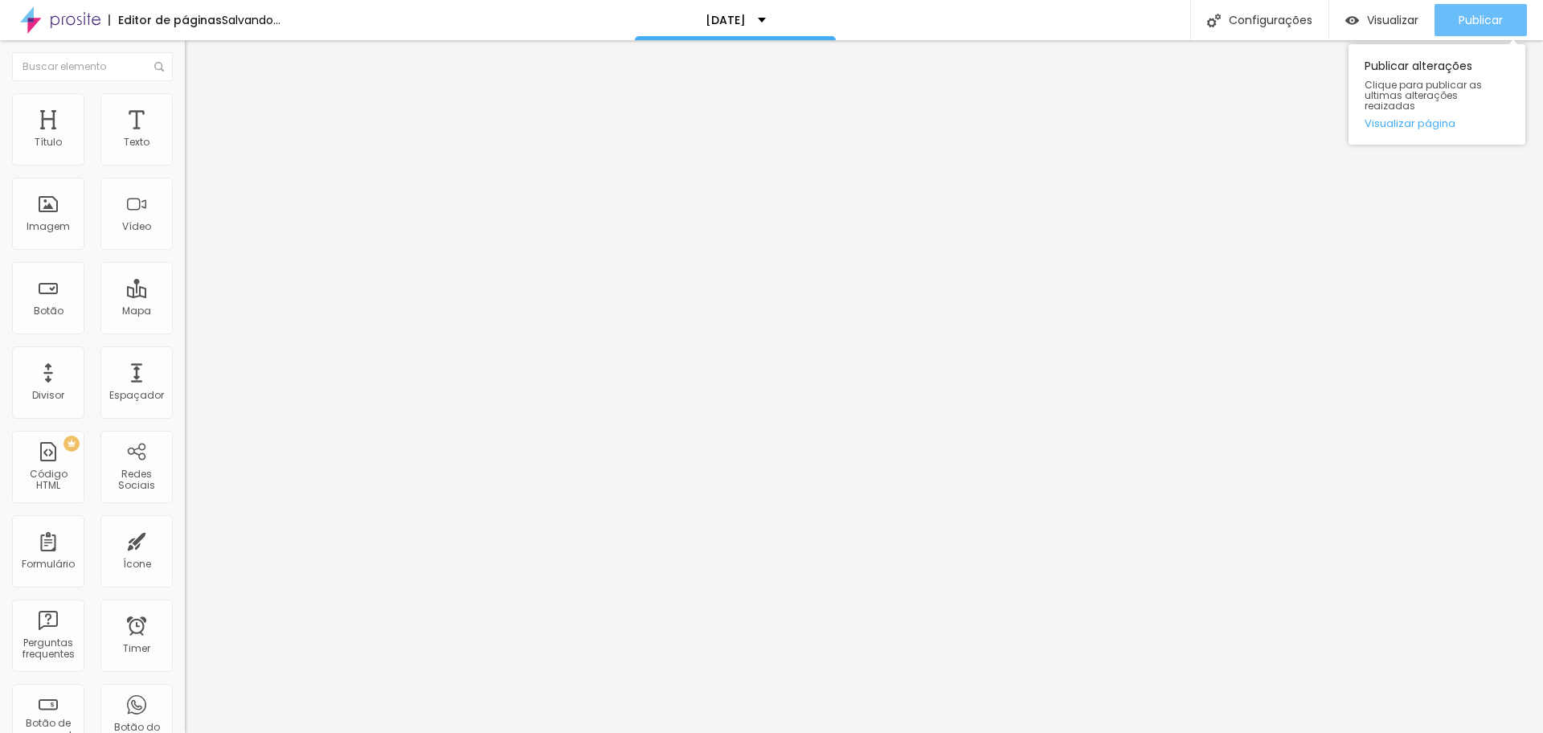
click at [1477, 14] on span "Publicar" at bounding box center [1481, 20] width 44 height 13
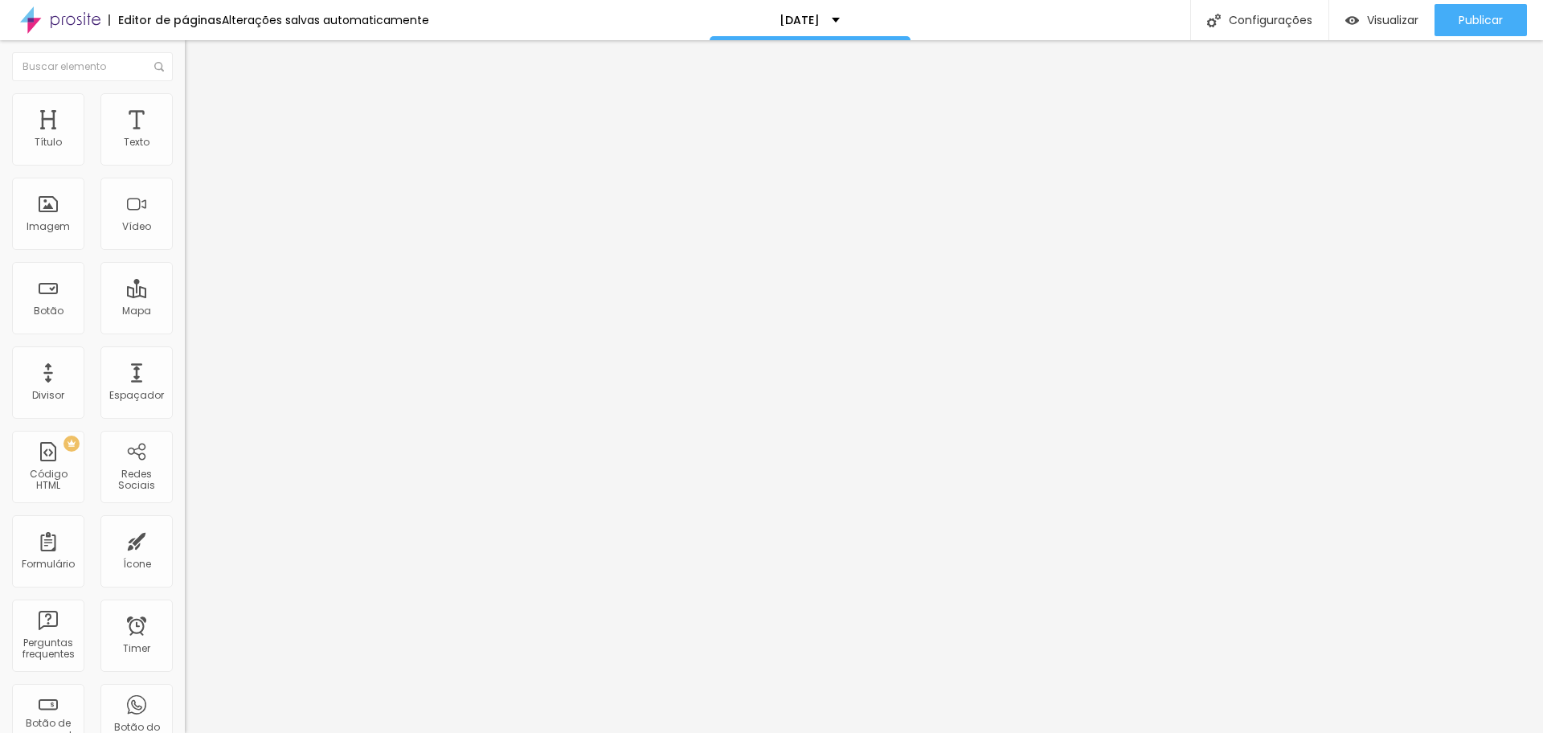
type input "121"
type input "64"
type input "53"
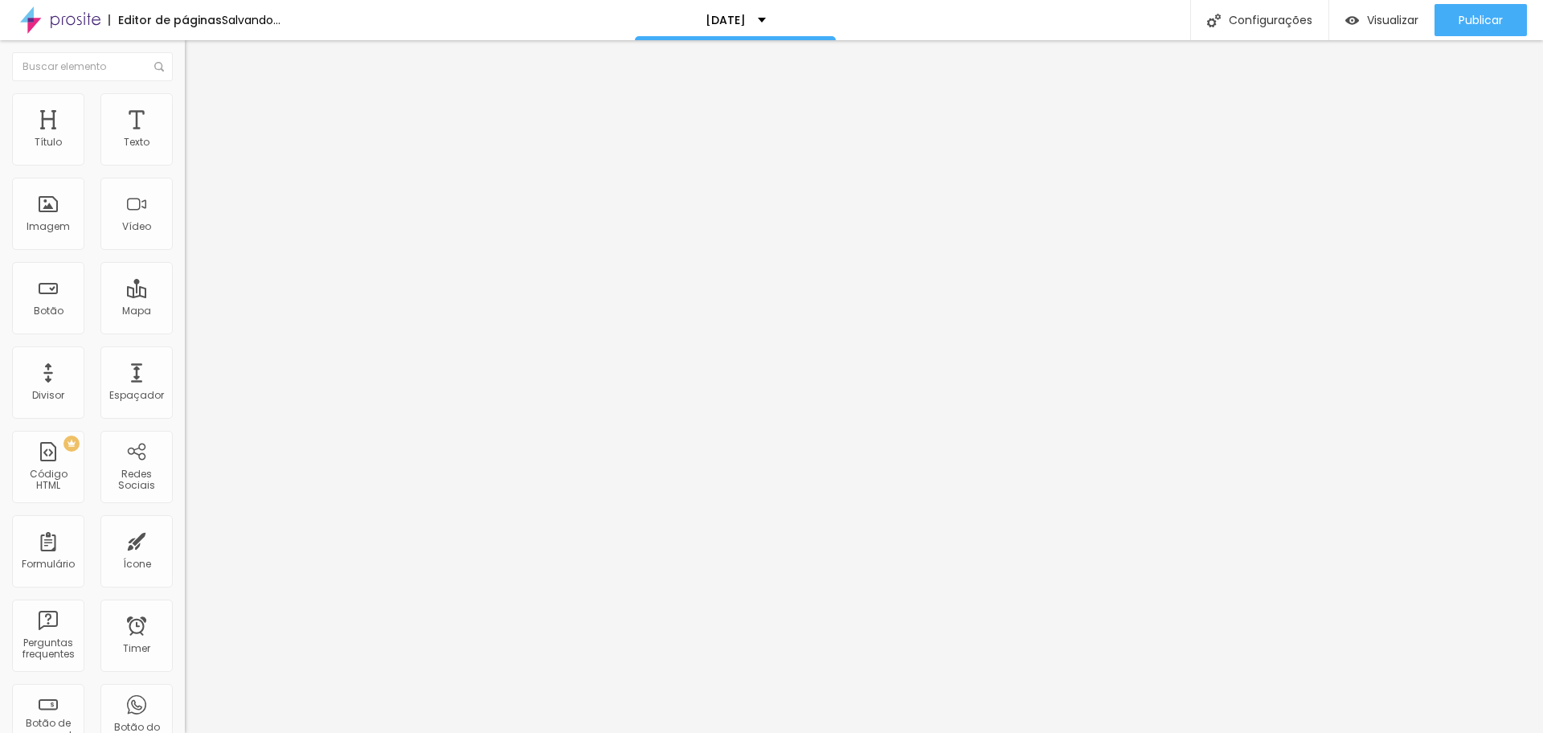
type input "53"
type input "48"
type input "43"
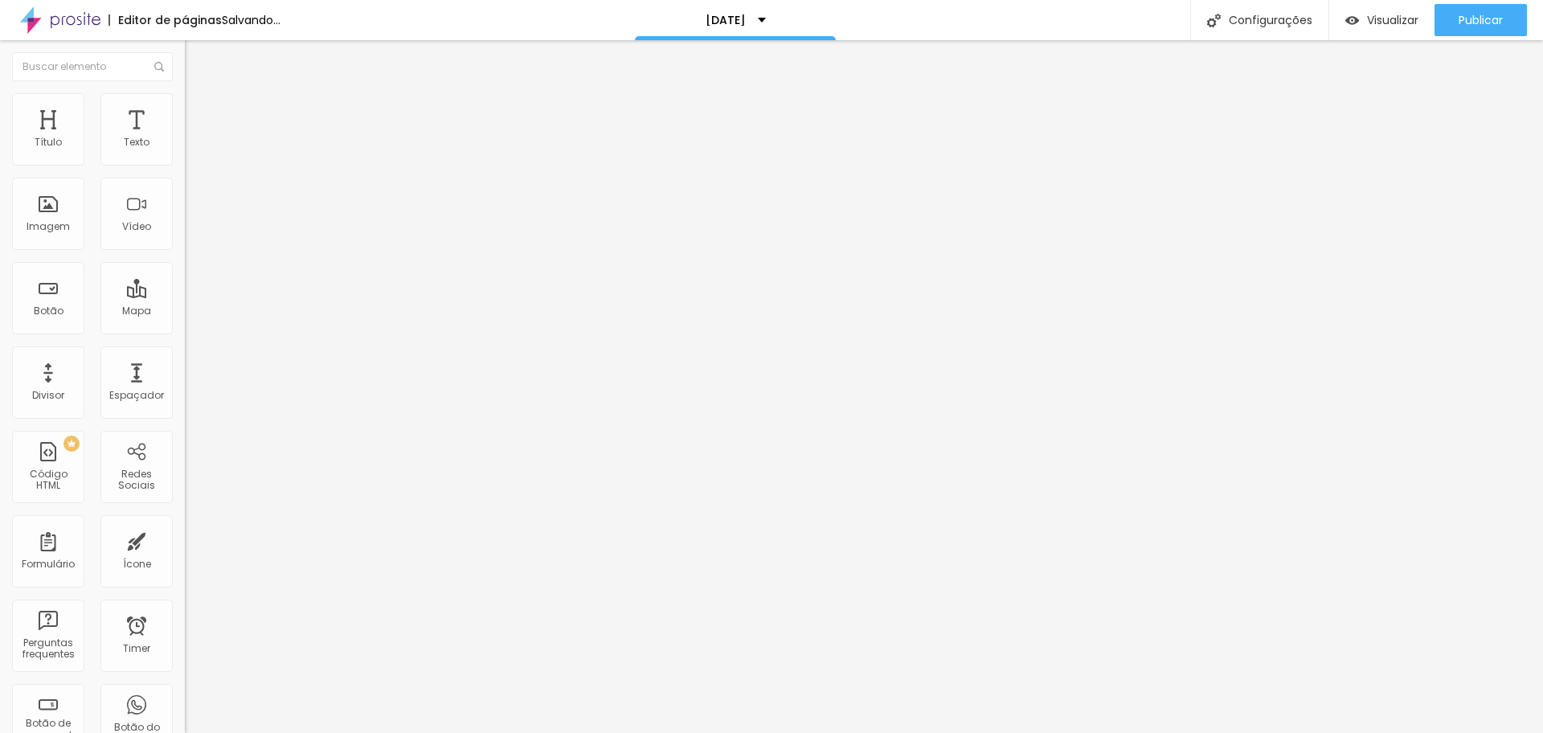
type input "48"
drag, startPoint x: 54, startPoint y: 155, endPoint x: 42, endPoint y: 154, distance: 12.1
type input "48"
click at [185, 296] on input "range" at bounding box center [237, 302] width 104 height 13
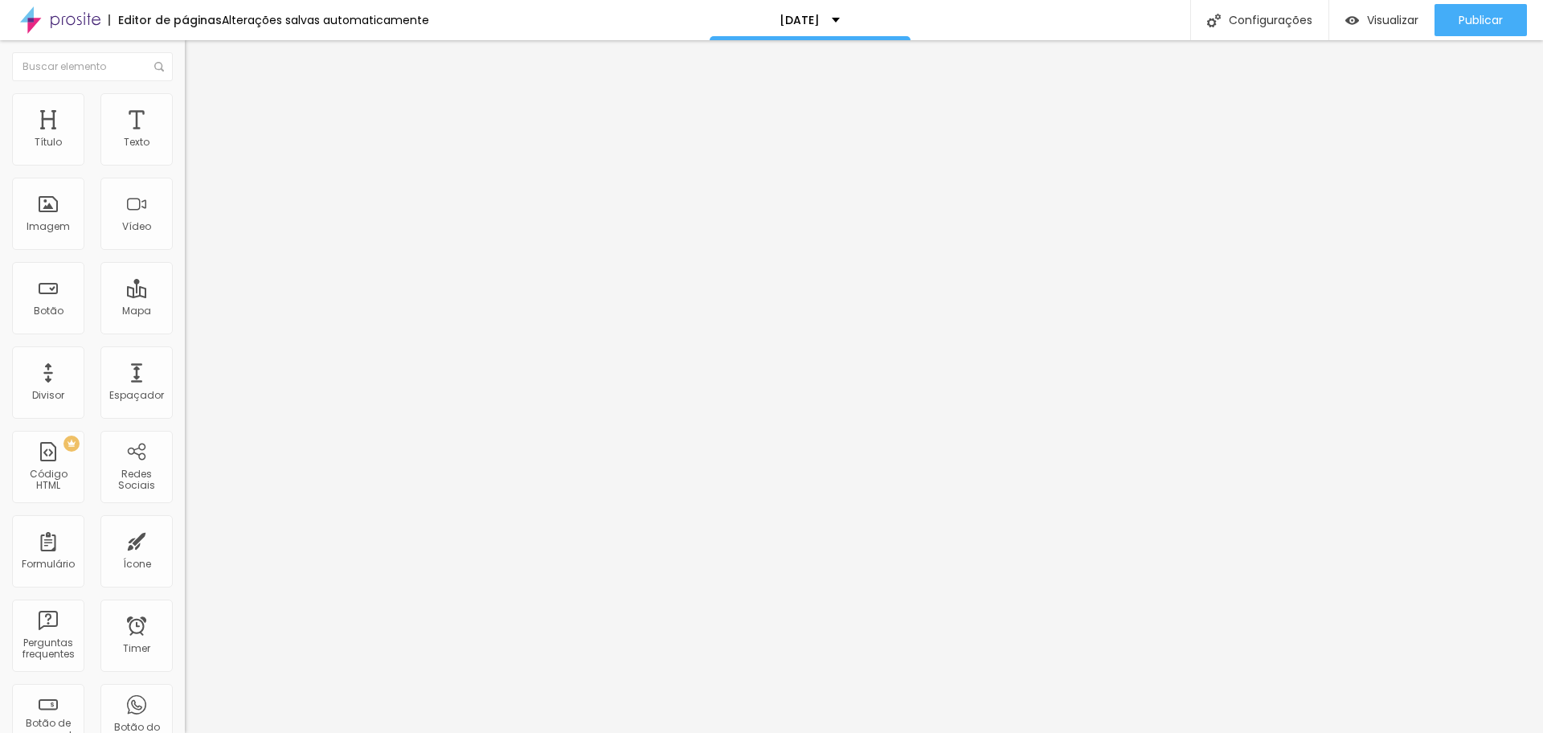
click at [199, 111] on span "Estilo" at bounding box center [211, 104] width 25 height 14
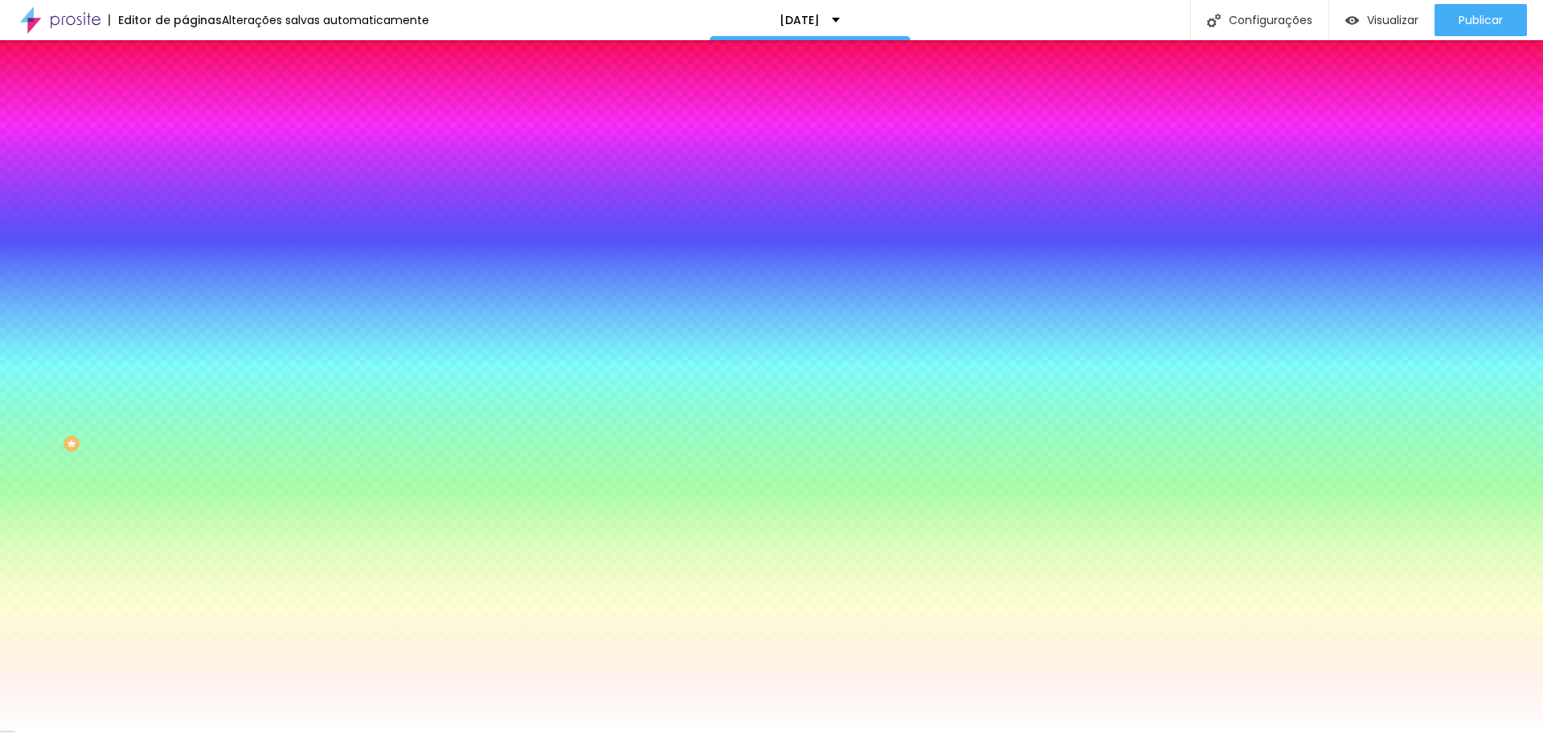
click at [185, 148] on span "Adicionar imagem" at bounding box center [237, 141] width 104 height 14
click at [185, 167] on span "Nenhum" at bounding box center [206, 161] width 42 height 14
click at [185, 192] on span "Parallax" at bounding box center [204, 185] width 39 height 14
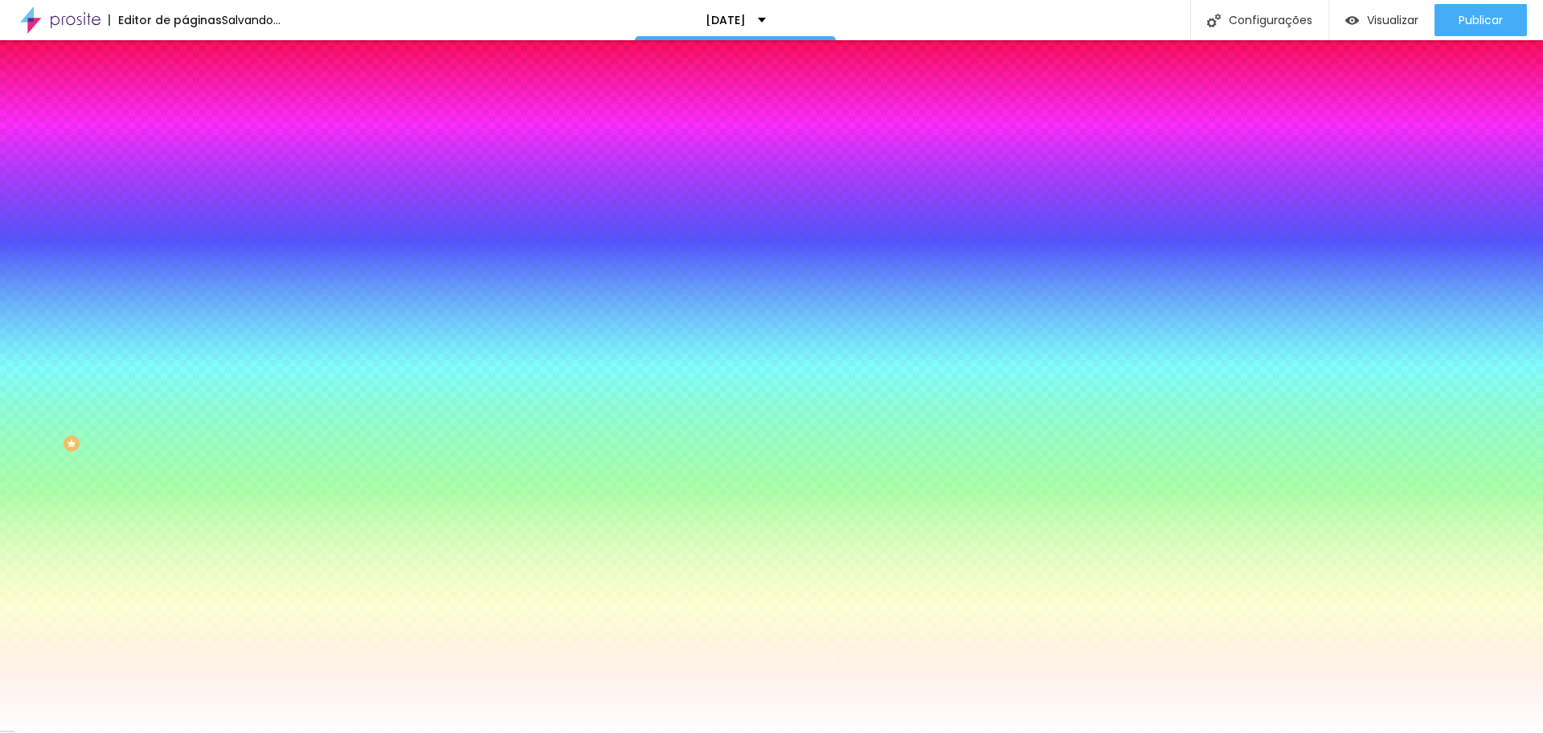
click at [199, 192] on span "Parallax" at bounding box center [218, 185] width 39 height 14
click at [197, 56] on img "button" at bounding box center [203, 58] width 13 height 13
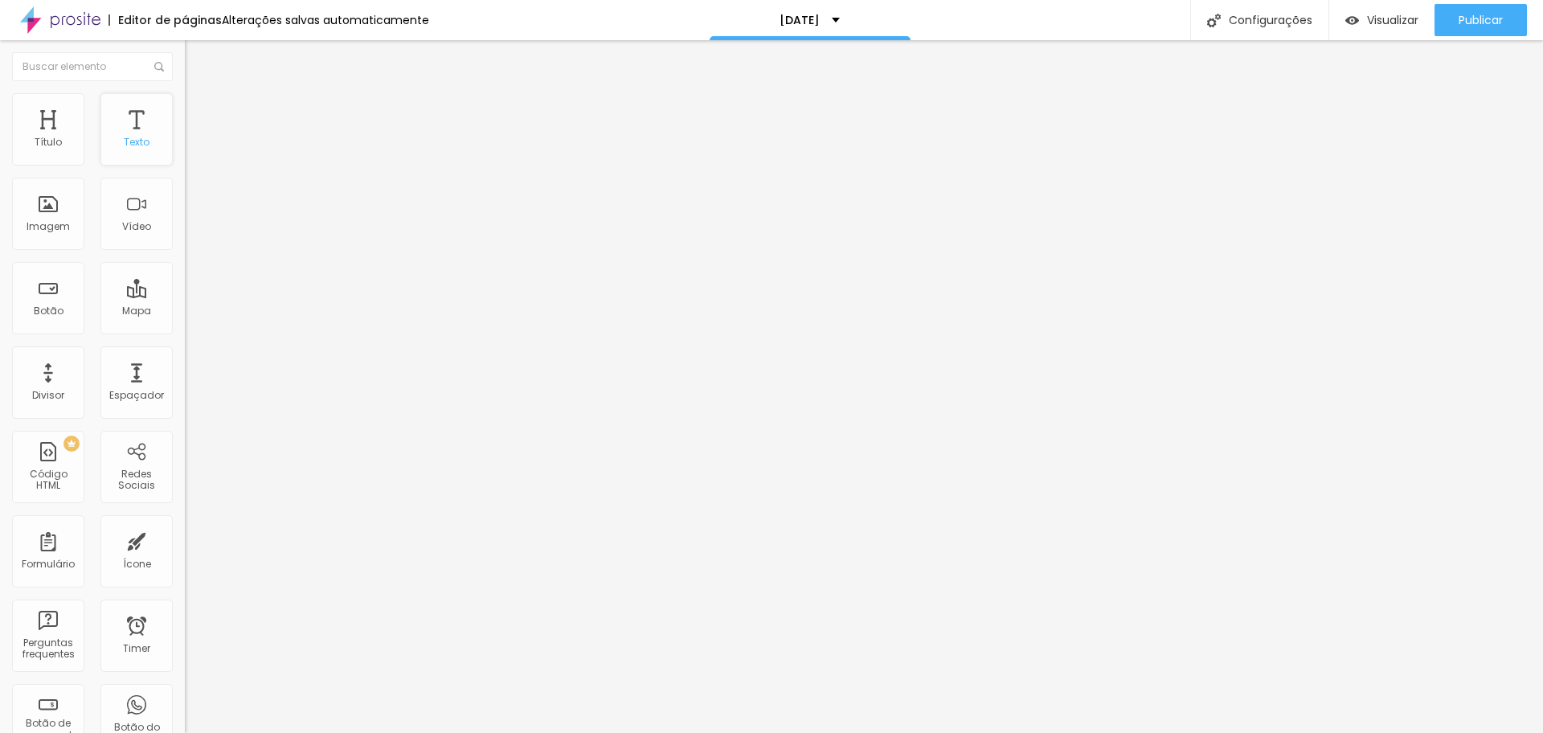
click at [116, 121] on div "Texto" at bounding box center [136, 129] width 72 height 72
click at [1475, 15] on span "Publicar" at bounding box center [1481, 20] width 44 height 13
type input "162"
type input "244"
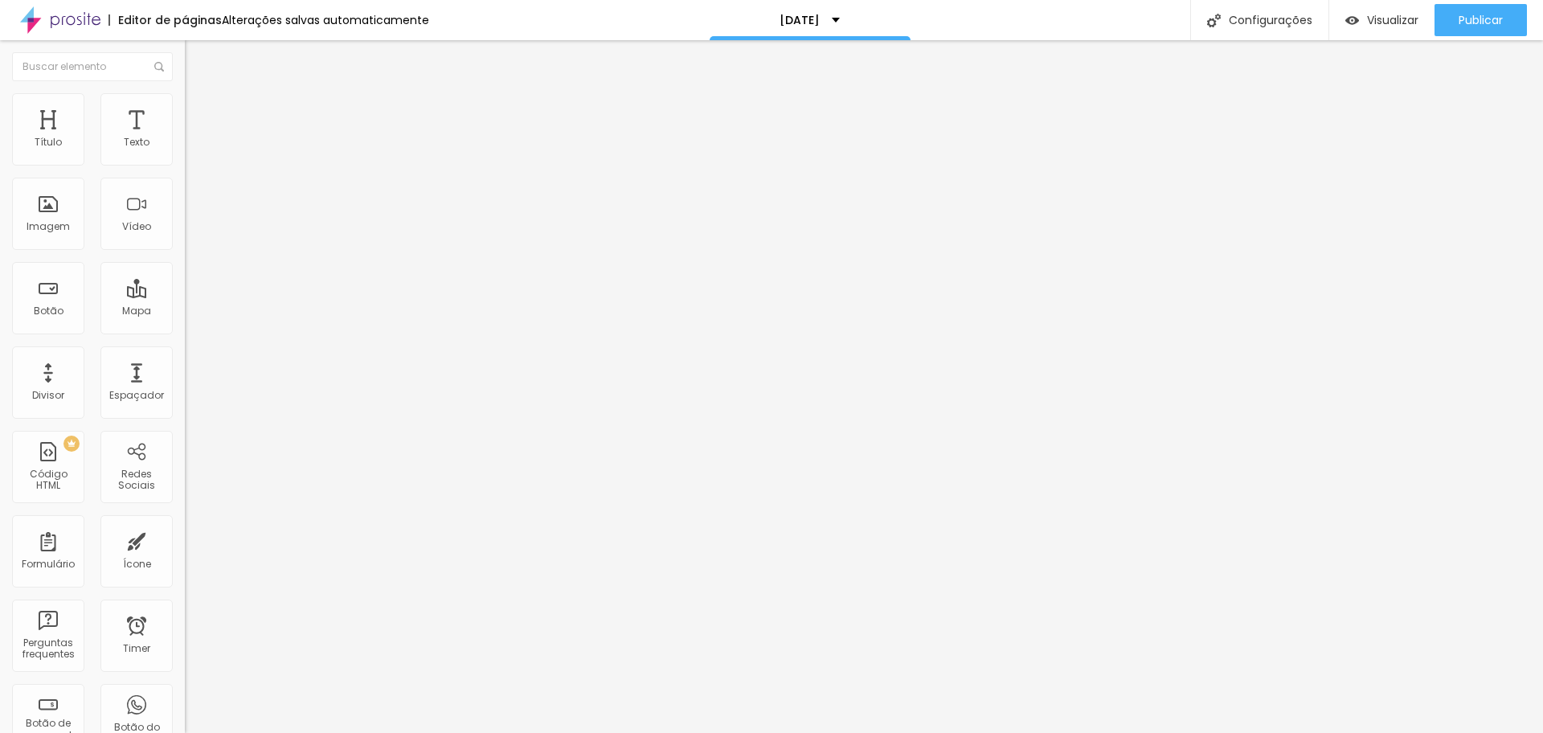
type input "244"
type input "250"
type input "260"
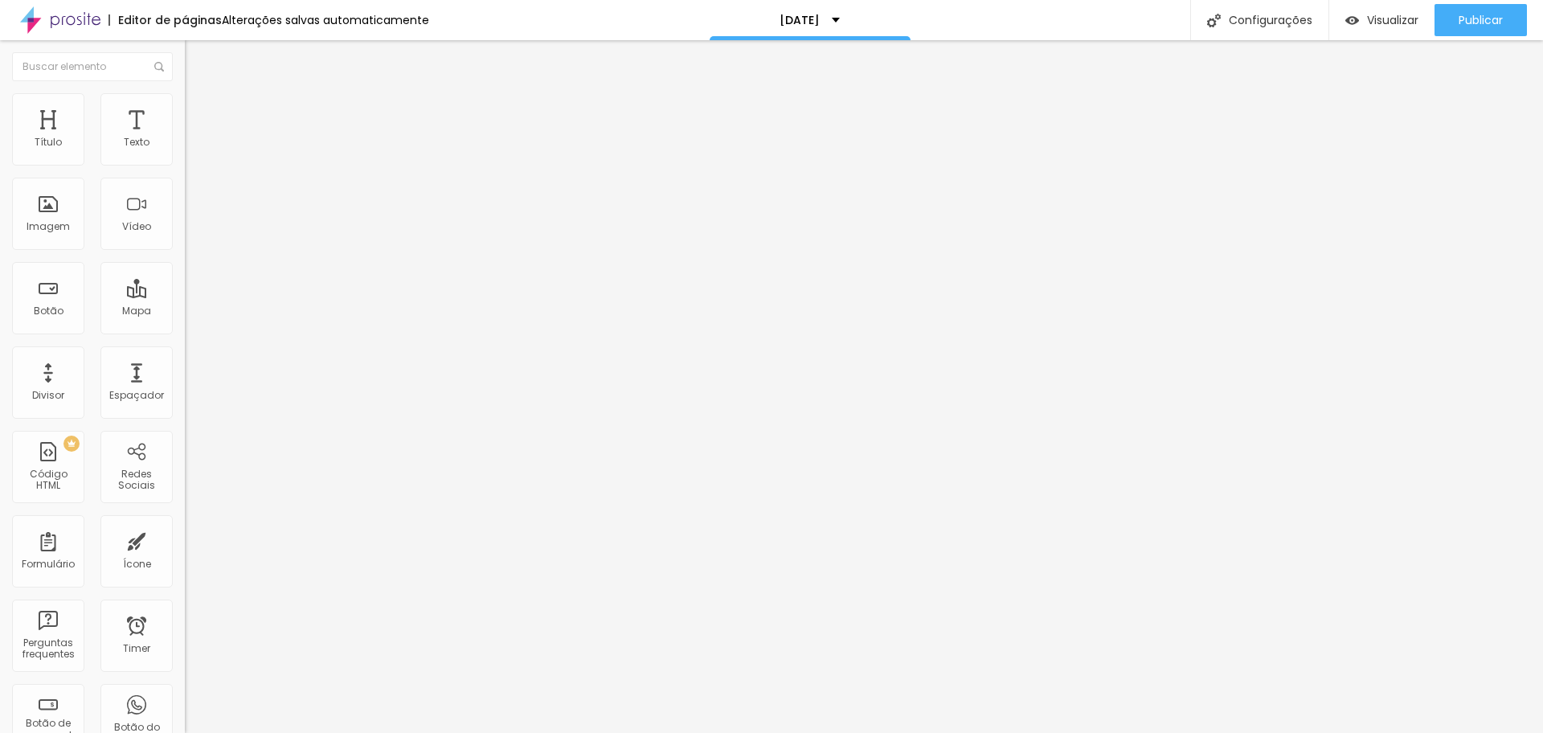
type input "281"
type input "286"
type input "301"
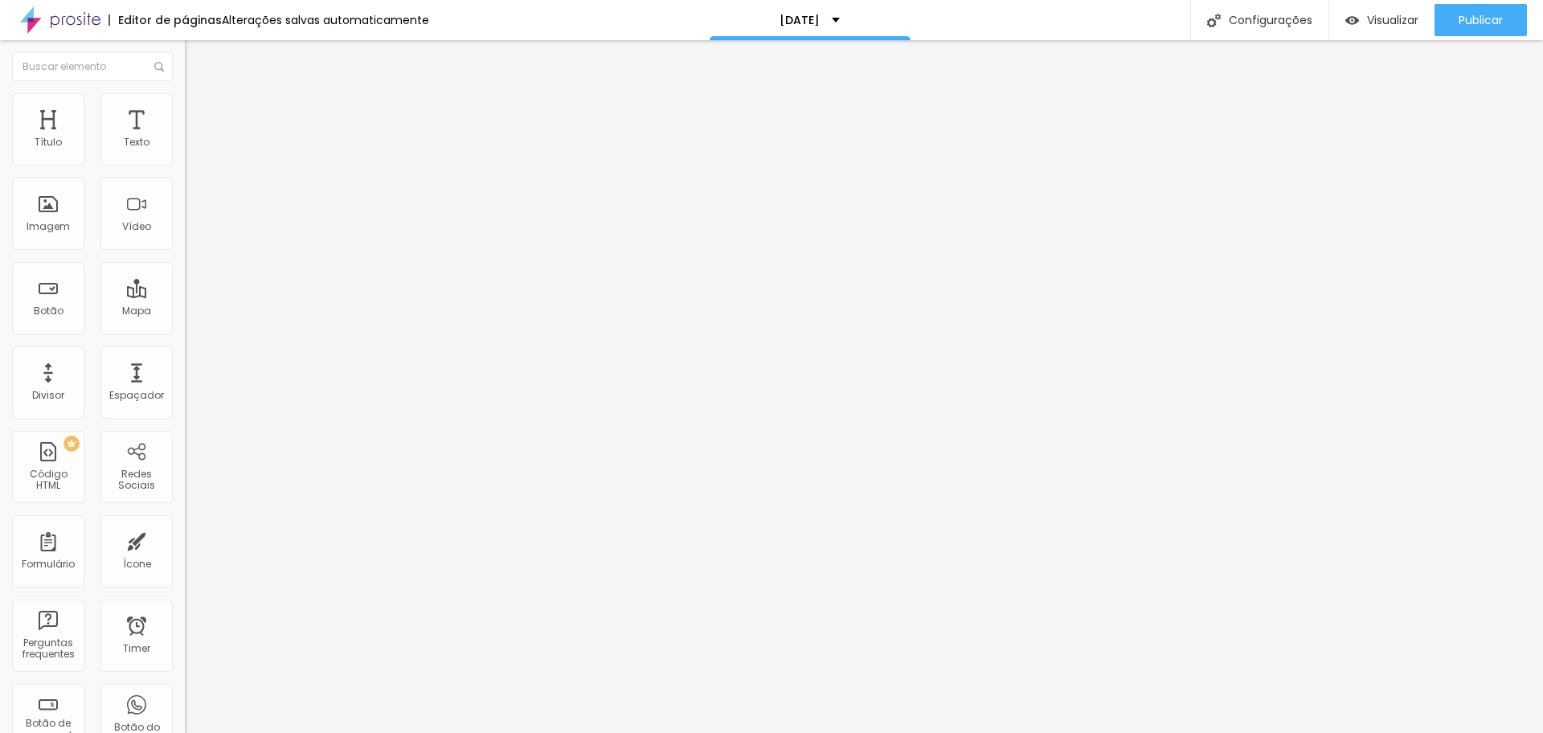
type input "301"
type input "312"
type input "322"
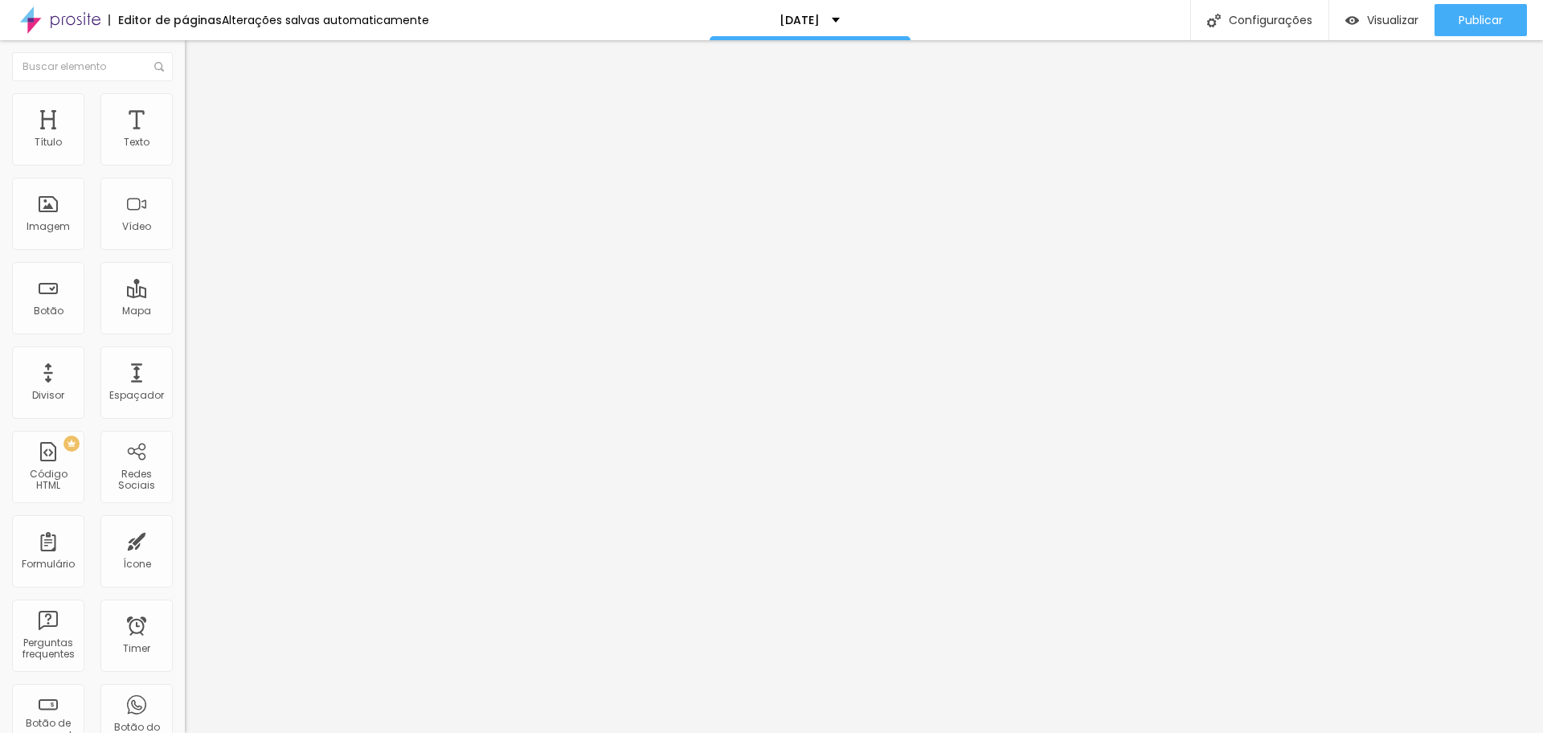
type input "348"
type input "353"
drag, startPoint x: 59, startPoint y: 155, endPoint x: 89, endPoint y: 156, distance: 30.6
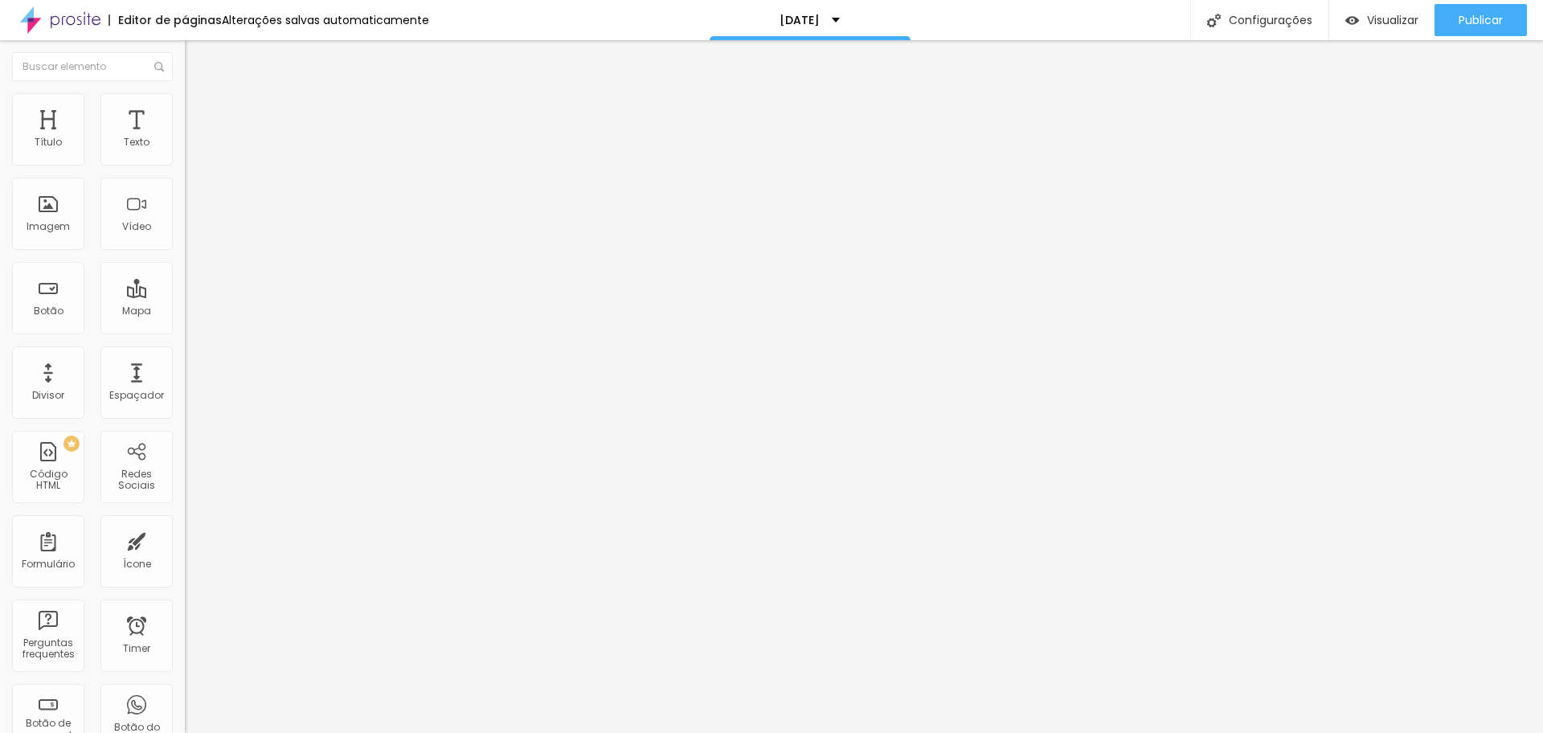
type input "353"
click at [185, 296] on input "range" at bounding box center [237, 302] width 104 height 13
click at [1496, 23] on span "Publicar" at bounding box center [1481, 20] width 44 height 13
click at [1378, 18] on span "Visualizar" at bounding box center [1392, 20] width 51 height 13
click at [185, 102] on img at bounding box center [192, 100] width 14 height 14
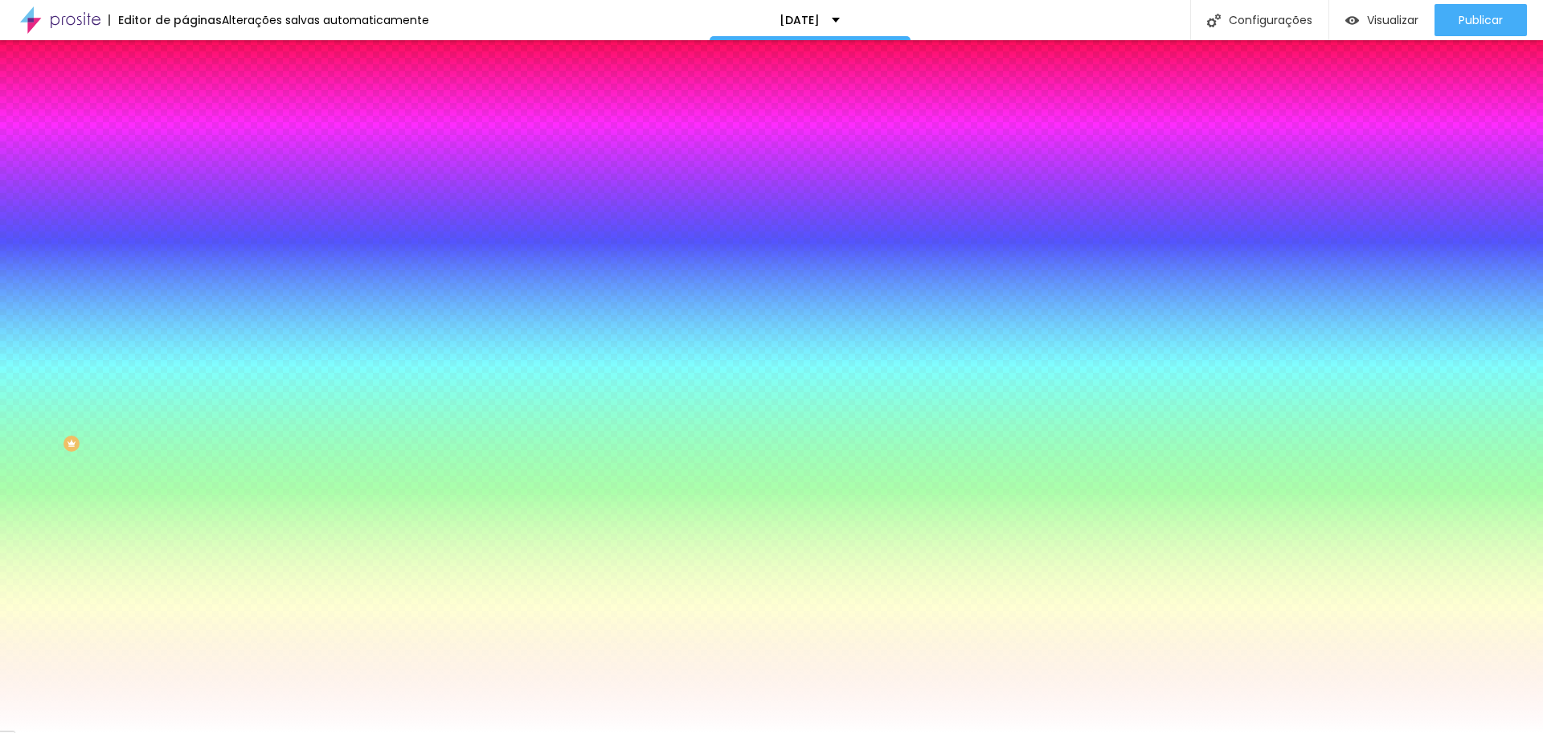
click at [185, 167] on span "Parallax" at bounding box center [204, 161] width 39 height 14
click at [185, 175] on div "Nenhum" at bounding box center [277, 171] width 185 height 10
click at [199, 182] on span "Nenhum" at bounding box center [220, 176] width 42 height 14
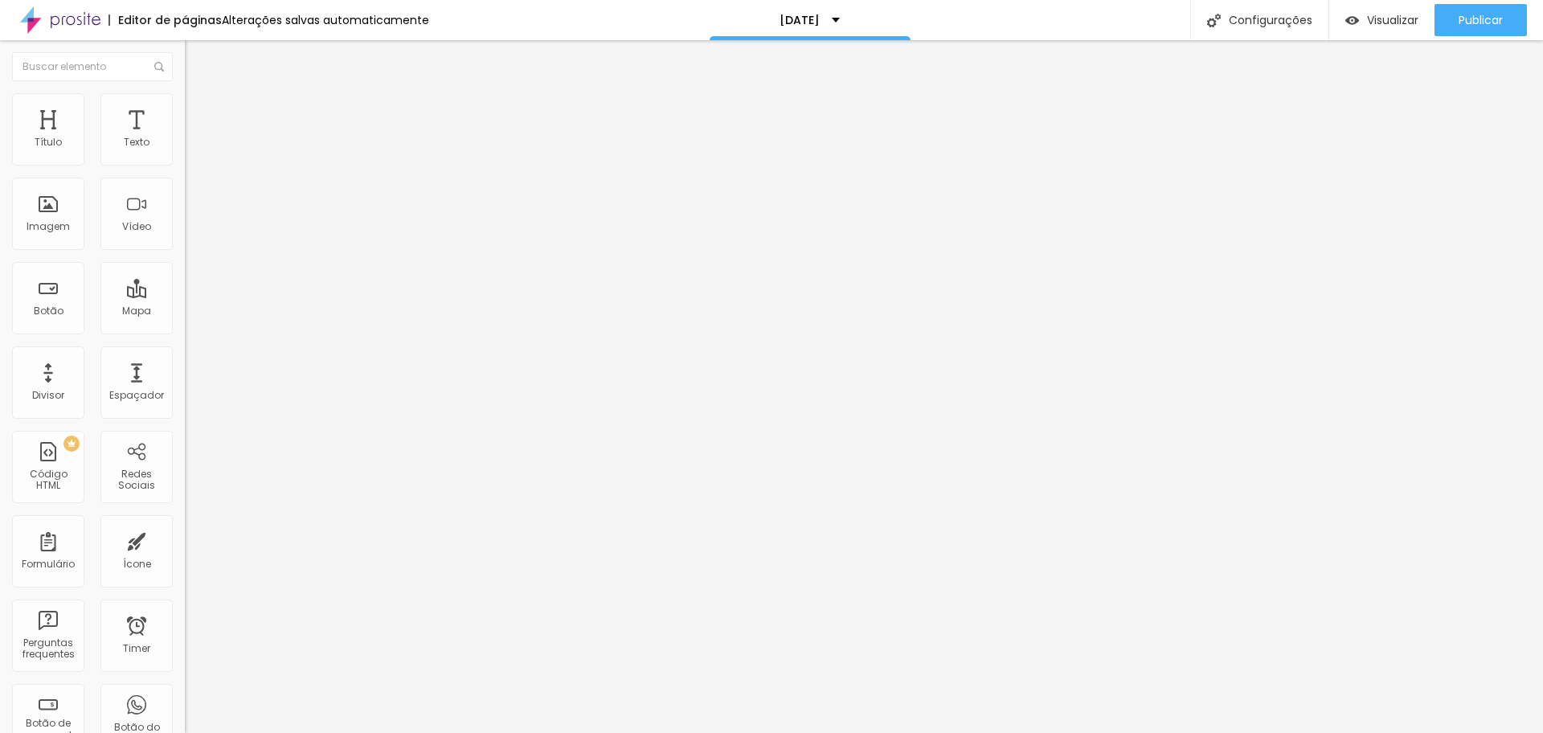
type input "306"
type input "301"
type input "296"
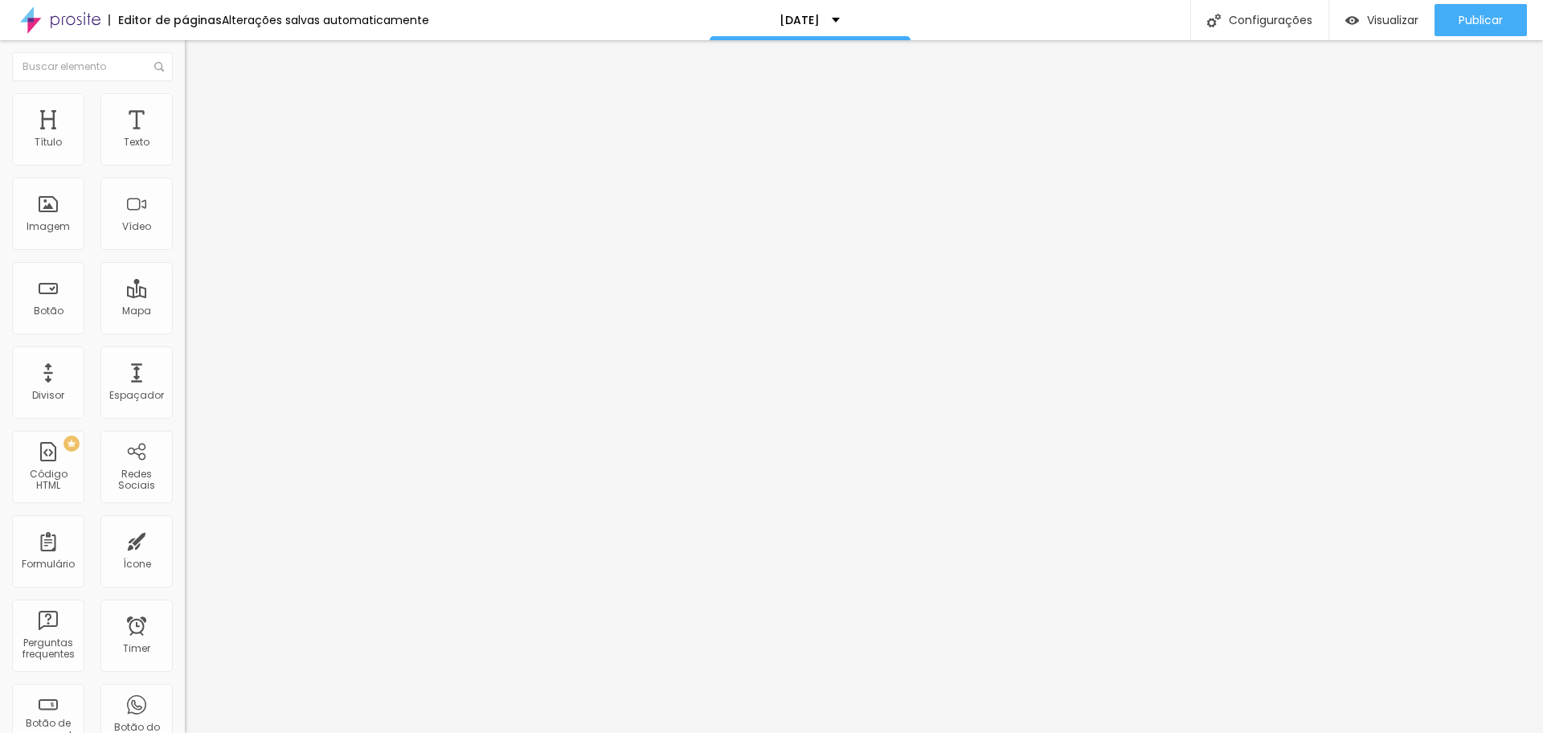
type input "296"
type input "281"
type input "260"
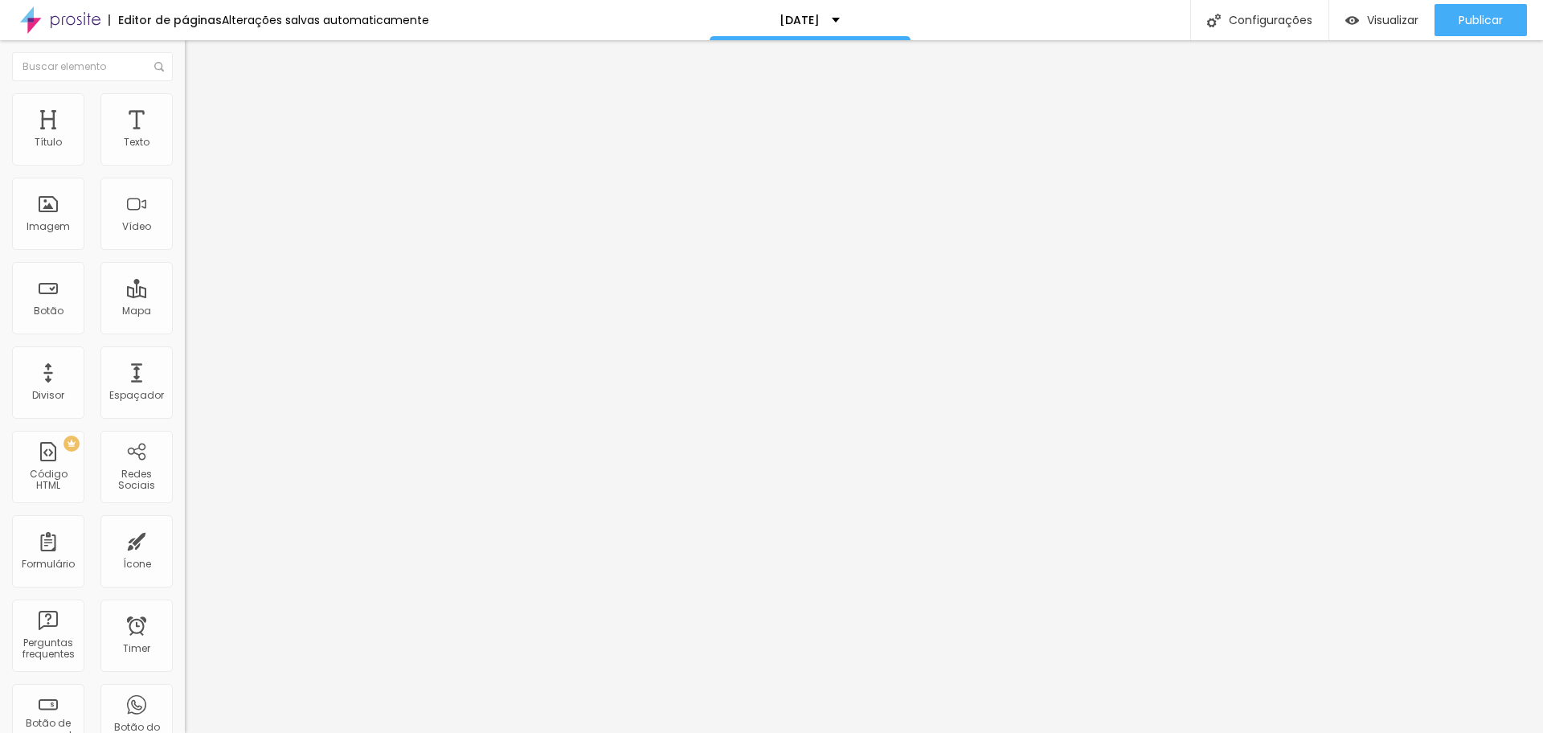
type input "239"
drag, startPoint x: 88, startPoint y: 154, endPoint x: 66, endPoint y: 154, distance: 21.7
click at [185, 296] on input "range" at bounding box center [237, 302] width 104 height 13
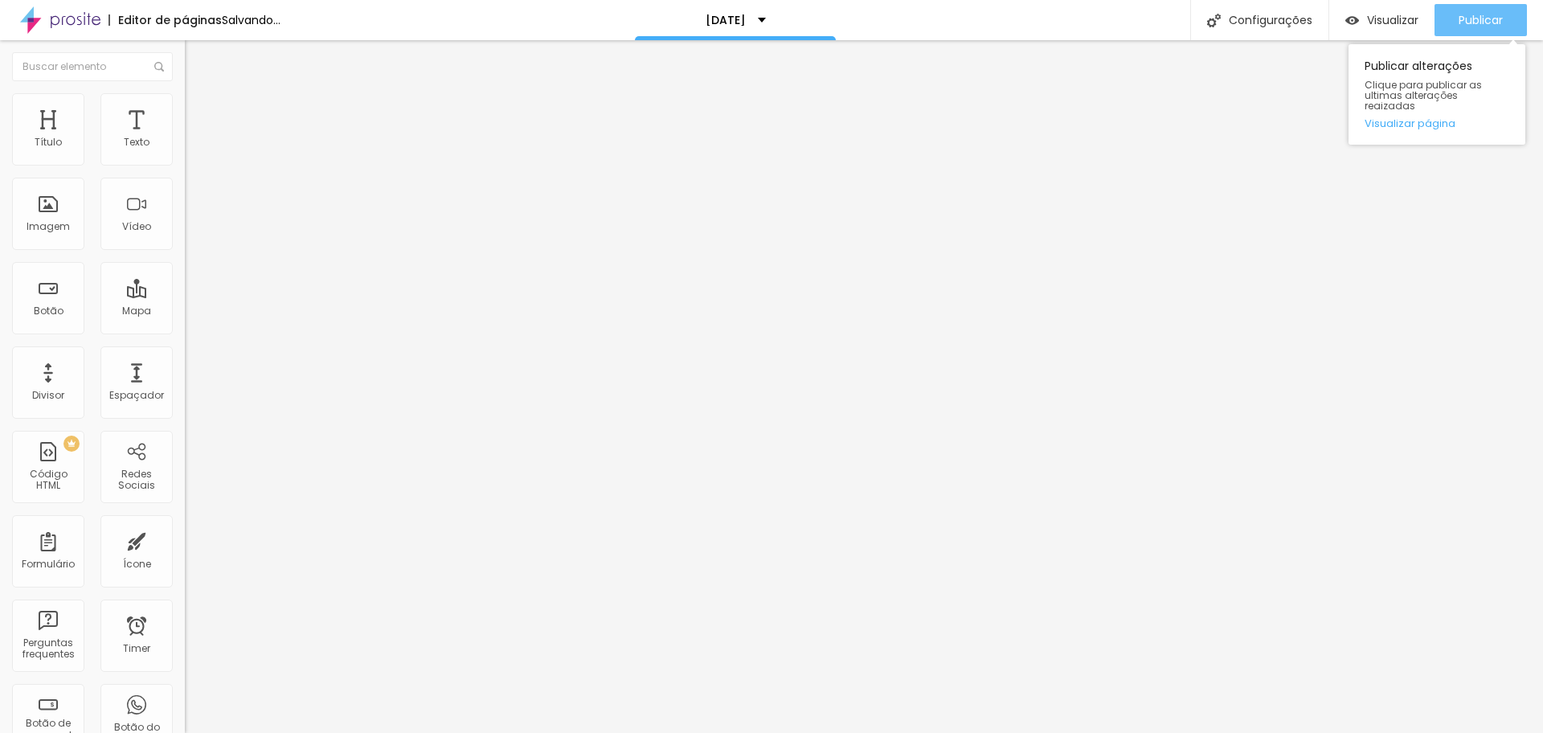
click at [1487, 23] on span "Publicar" at bounding box center [1481, 20] width 44 height 13
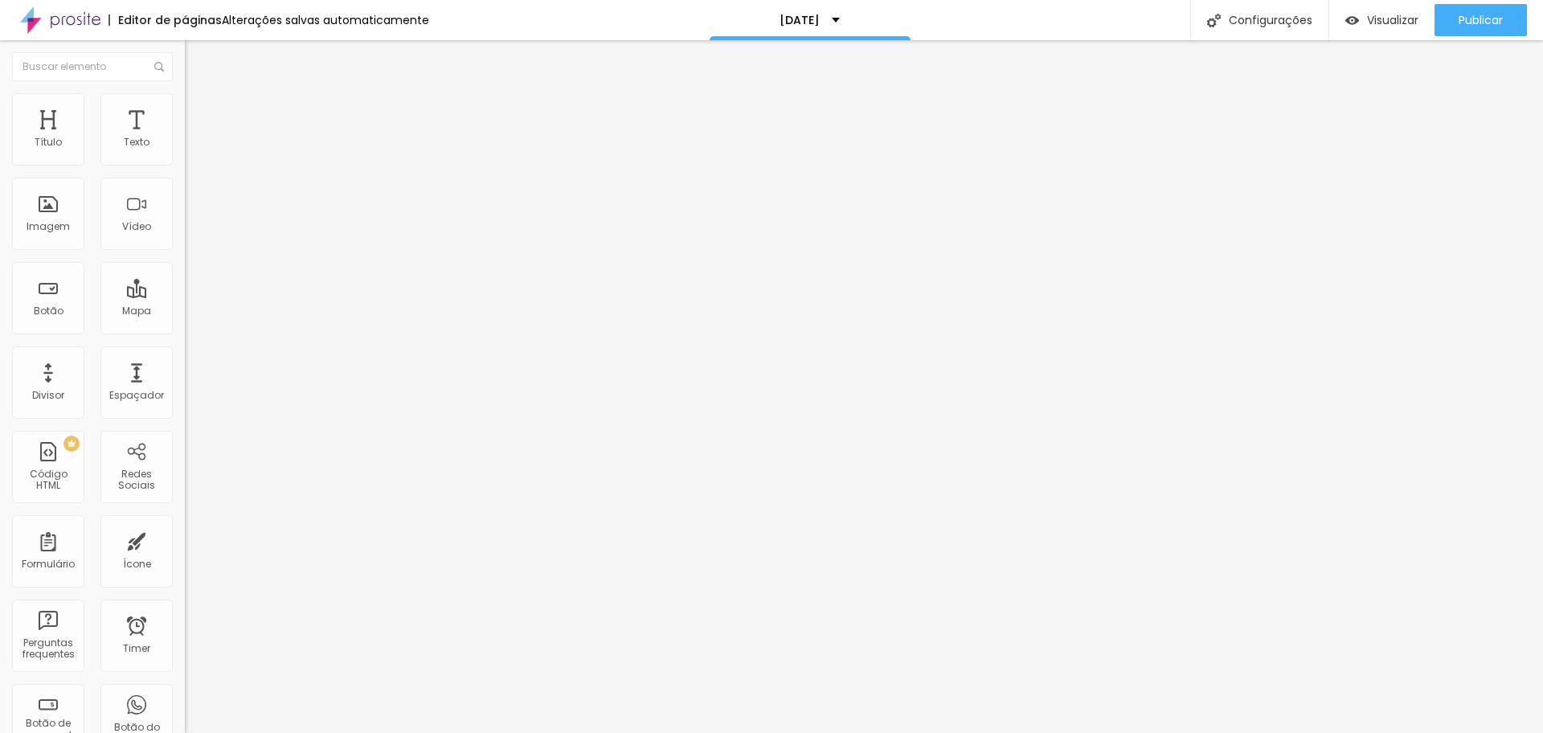
click at [185, 100] on img at bounding box center [192, 100] width 14 height 14
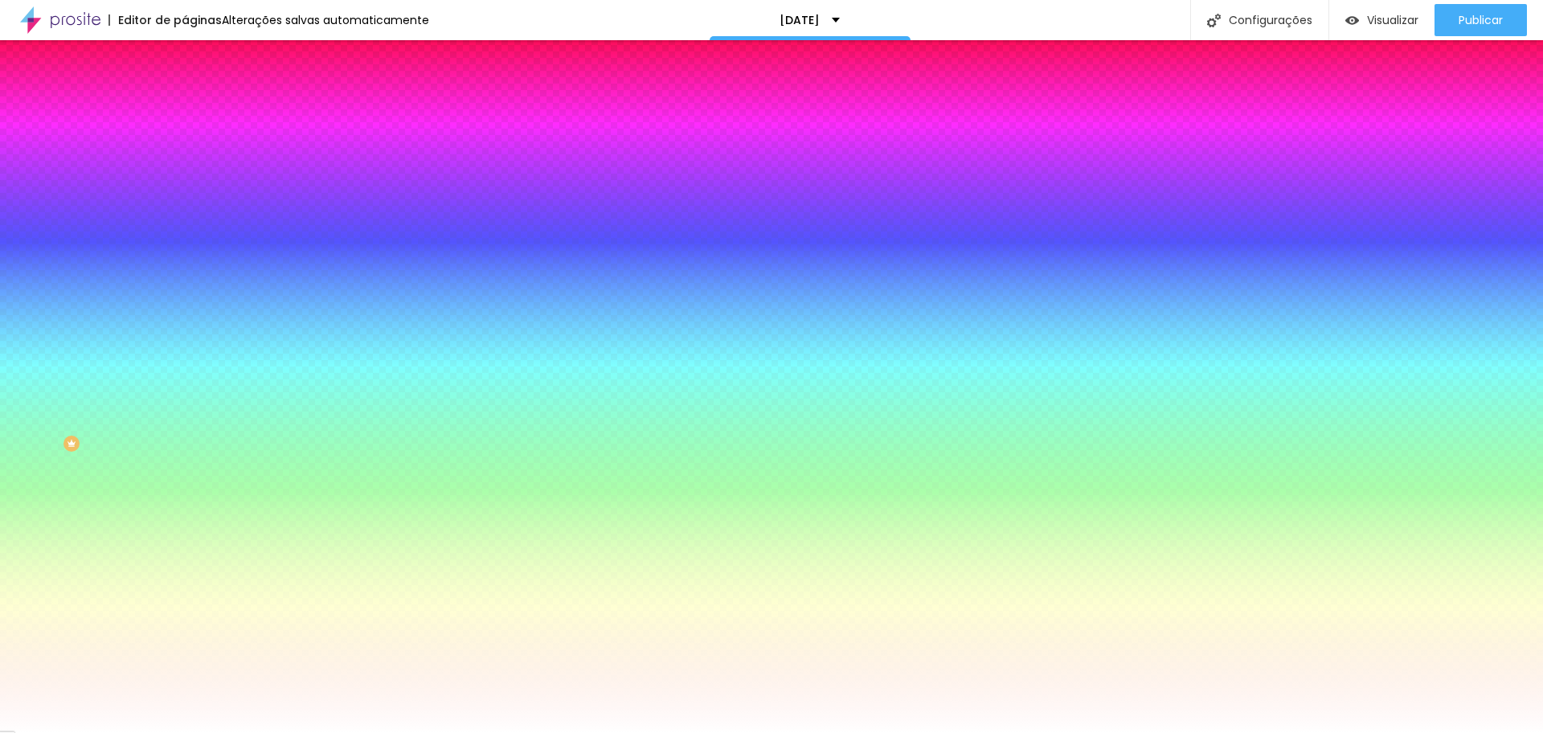
click at [272, 145] on img at bounding box center [277, 140] width 10 height 10
click at [185, 219] on div at bounding box center [277, 219] width 185 height 0
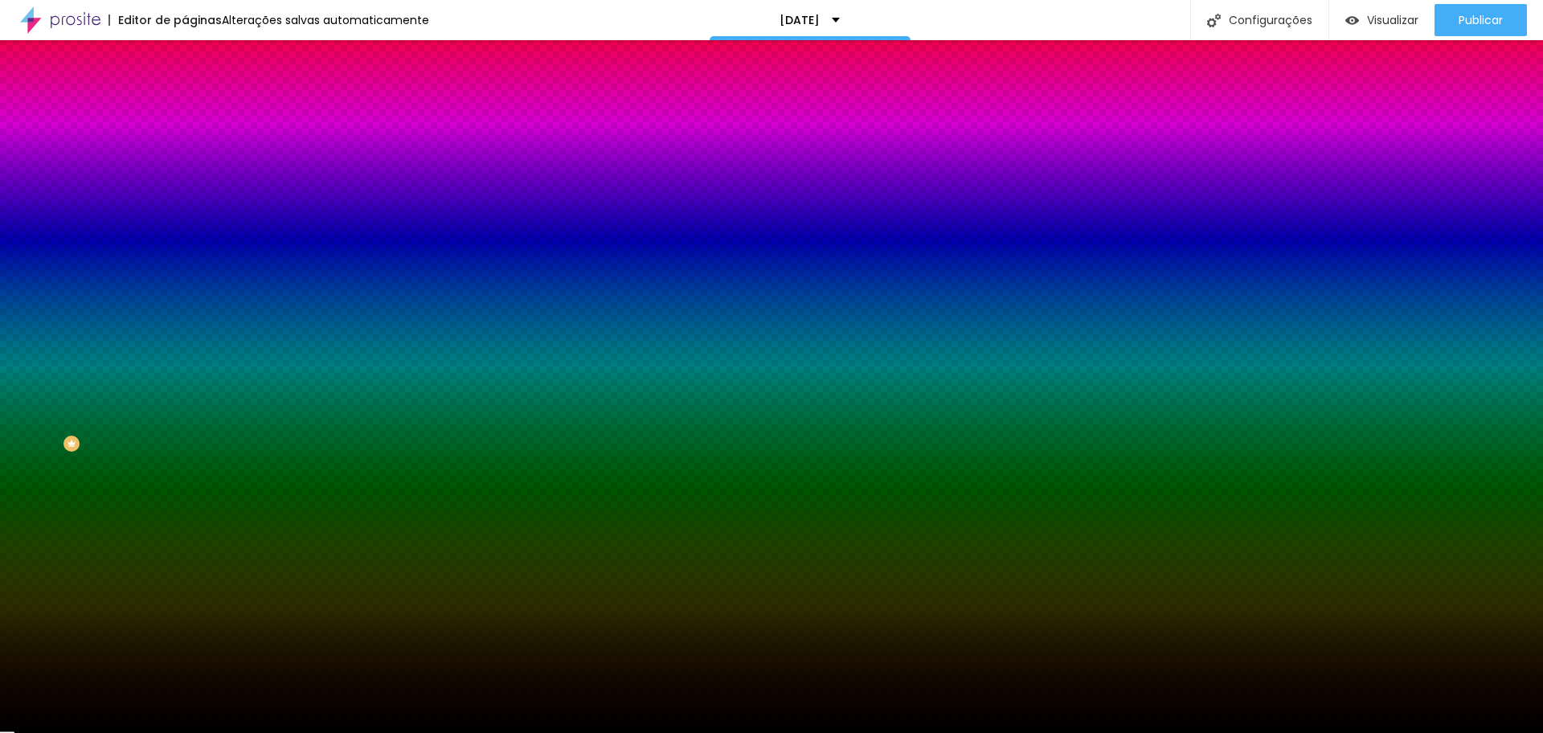
drag, startPoint x: 23, startPoint y: 440, endPoint x: 32, endPoint y: 432, distance: 12.6
click at [185, 235] on div at bounding box center [277, 235] width 185 height 0
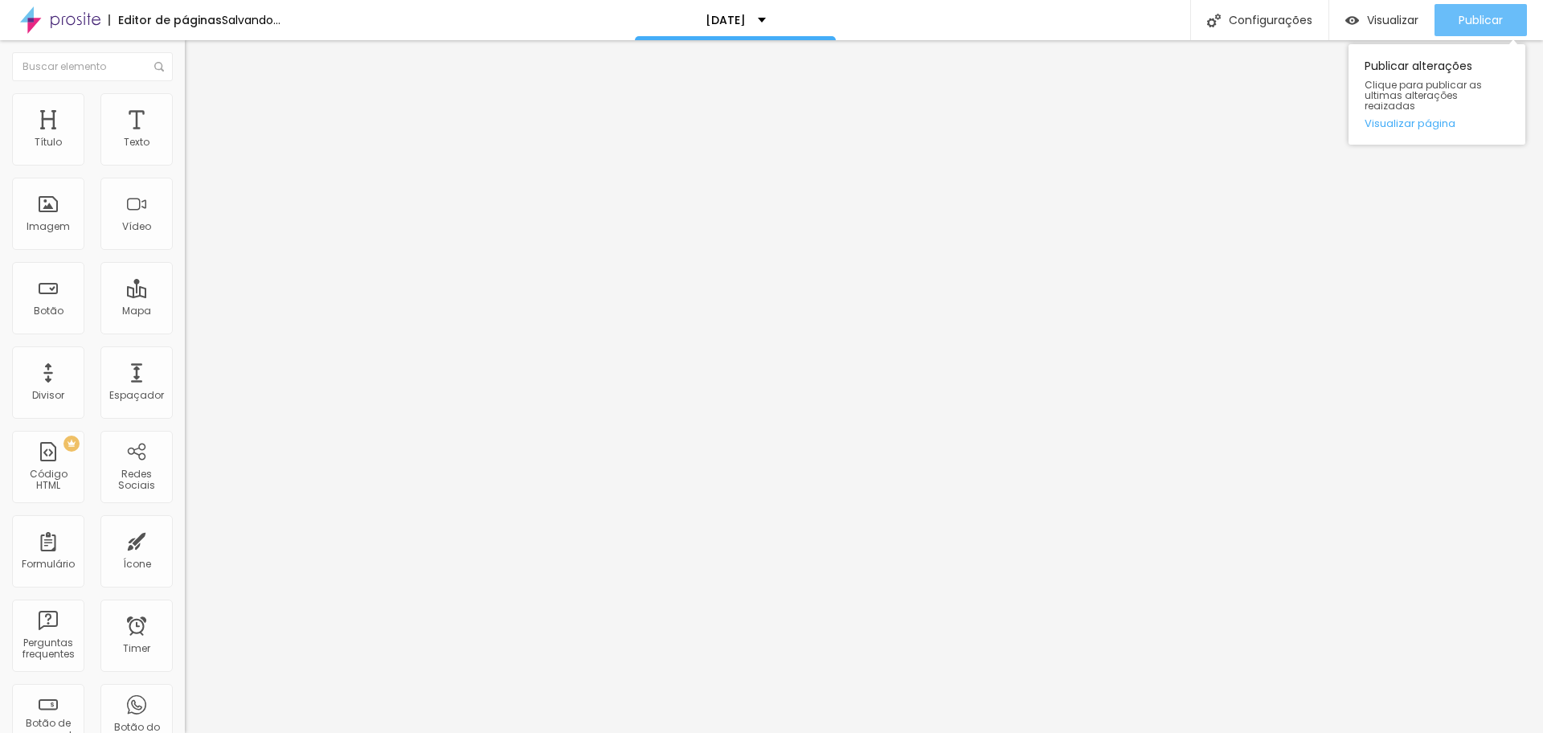
click at [1470, 14] on span "Publicar" at bounding box center [1481, 20] width 44 height 13
drag, startPoint x: 69, startPoint y: 158, endPoint x: 91, endPoint y: 156, distance: 21.8
click at [185, 296] on input "range" at bounding box center [237, 302] width 104 height 13
click at [1473, 23] on span "Publicar" at bounding box center [1481, 20] width 44 height 13
click at [1469, 18] on span "Publicar" at bounding box center [1481, 20] width 44 height 13
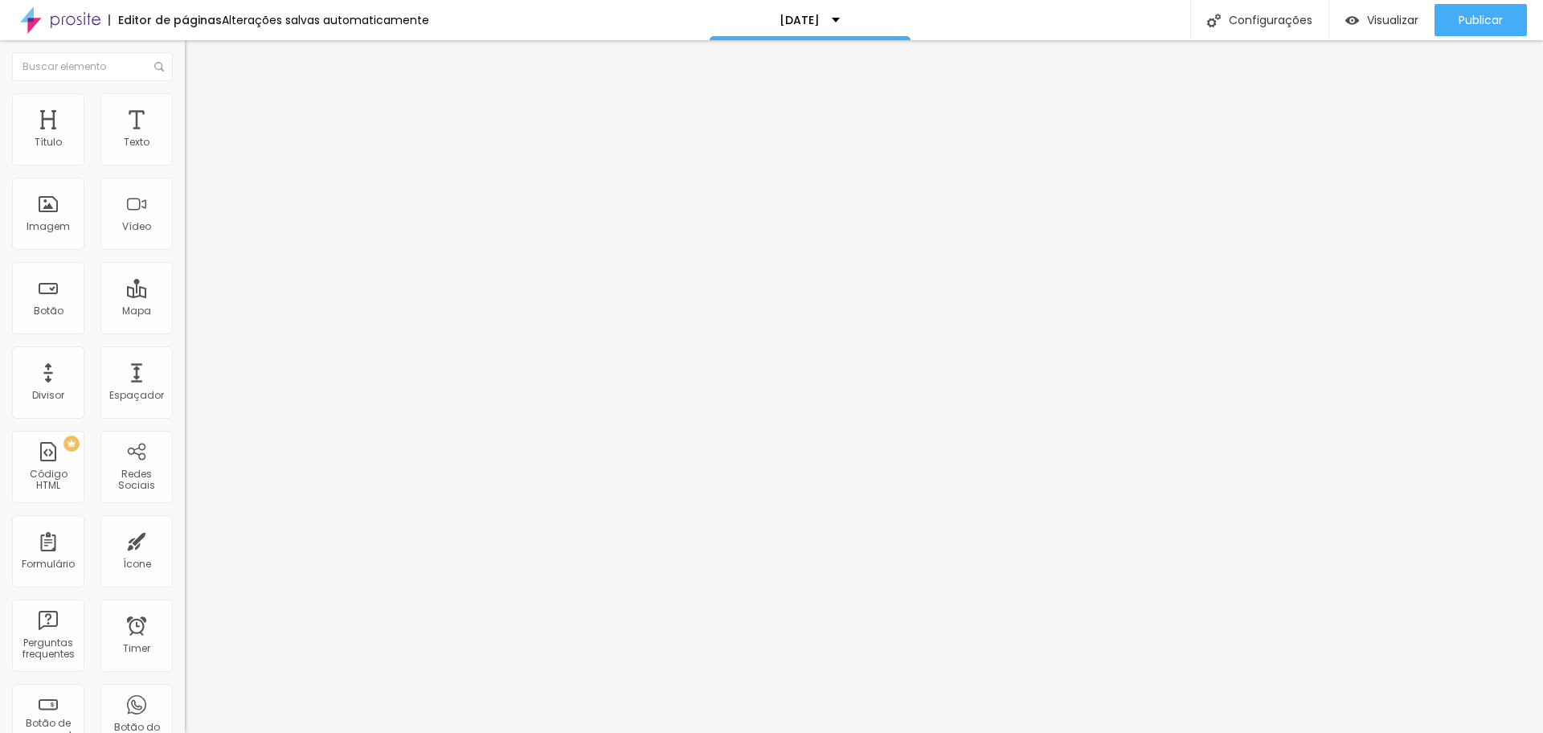
click at [185, 296] on input "range" at bounding box center [237, 302] width 104 height 13
click at [1485, 22] on span "Publicar" at bounding box center [1481, 20] width 44 height 13
click at [185, 296] on input "range" at bounding box center [237, 302] width 104 height 13
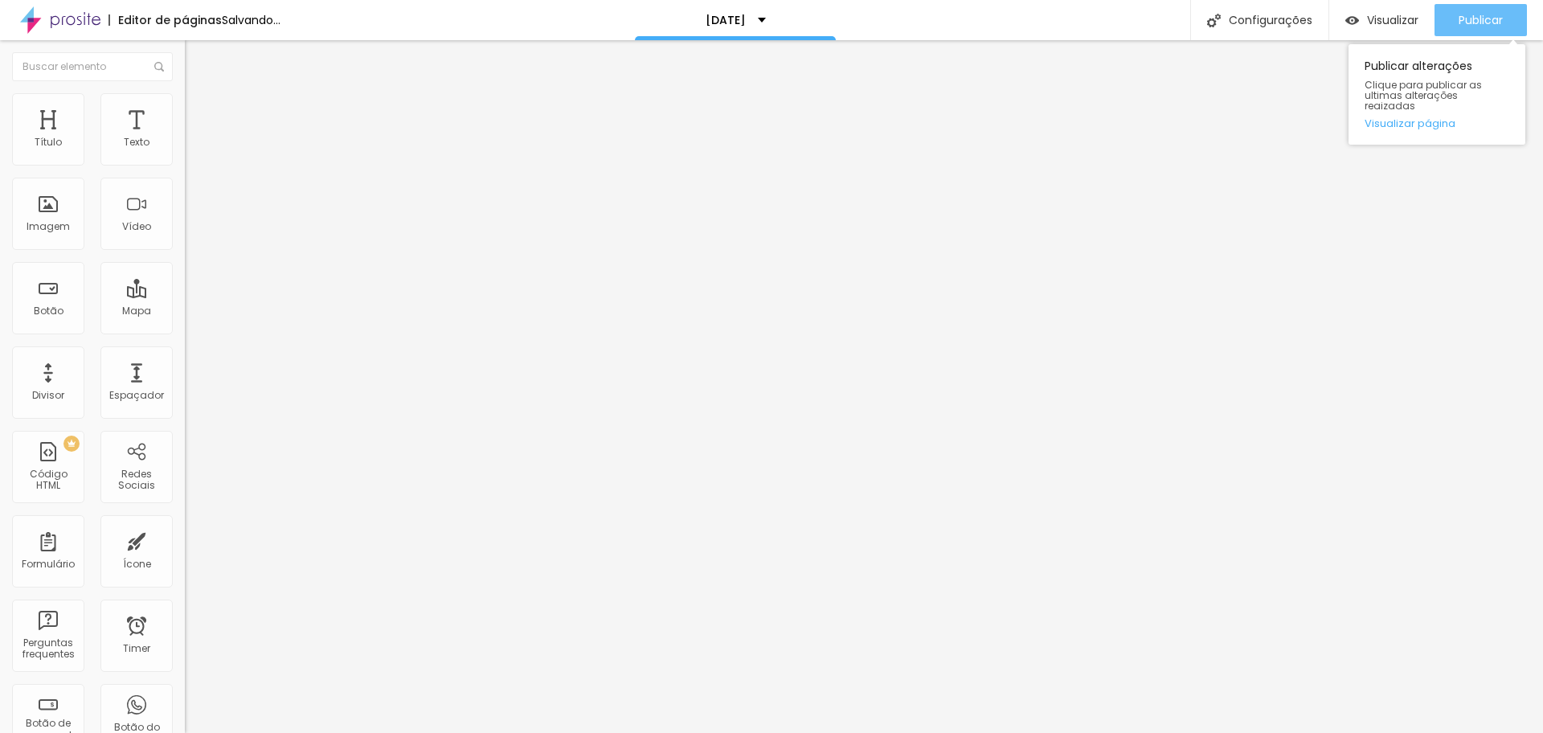
click at [1485, 14] on span "Publicar" at bounding box center [1481, 20] width 44 height 13
click at [1471, 14] on span "Publicar" at bounding box center [1481, 20] width 44 height 13
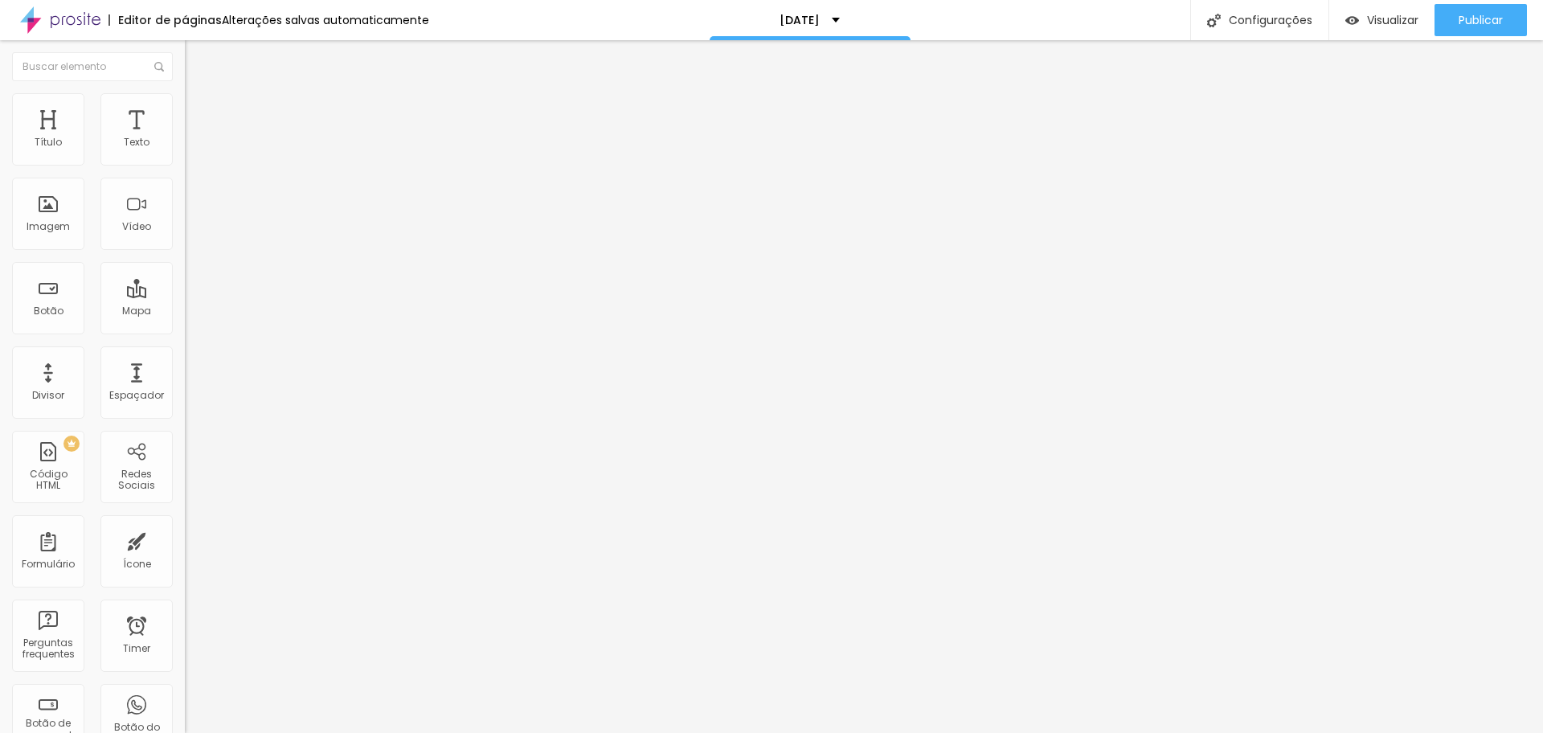
click at [185, 105] on li "Avançado" at bounding box center [277, 101] width 185 height 16
drag, startPoint x: 82, startPoint y: 154, endPoint x: 59, endPoint y: 154, distance: 23.3
click at [185, 296] on input "range" at bounding box center [237, 302] width 104 height 13
click at [1475, 14] on span "Publicar" at bounding box center [1481, 20] width 44 height 13
click at [185, 105] on li "Avançado" at bounding box center [277, 101] width 185 height 16
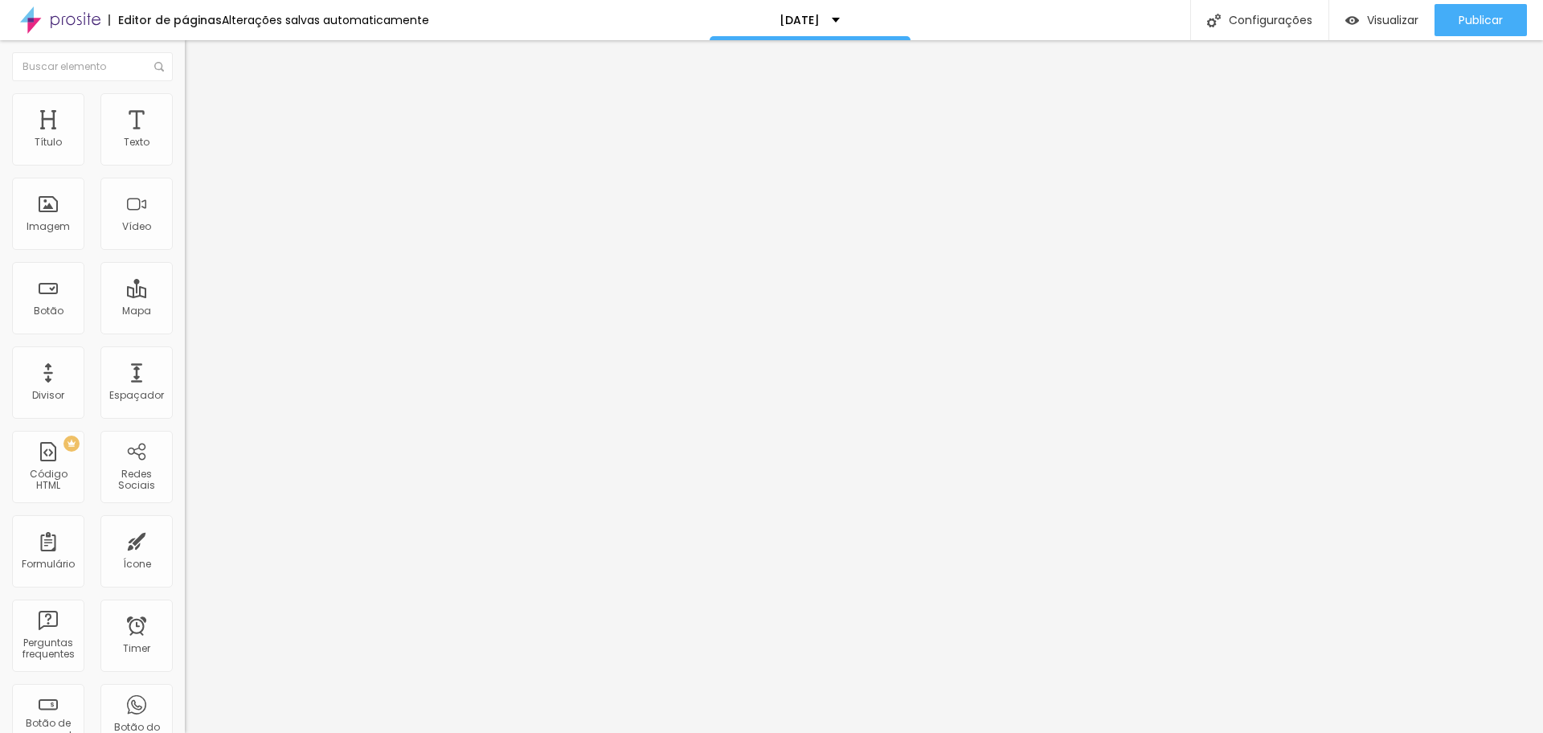
drag, startPoint x: 48, startPoint y: 157, endPoint x: 16, endPoint y: 158, distance: 32.2
click at [185, 296] on input "range" at bounding box center [237, 302] width 104 height 13
click at [185, 337] on div "0 Espaço de baixo" at bounding box center [277, 450] width 185 height 227
click at [185, 296] on input "range" at bounding box center [237, 302] width 104 height 13
click at [1487, 15] on span "Publicar" at bounding box center [1481, 20] width 44 height 13
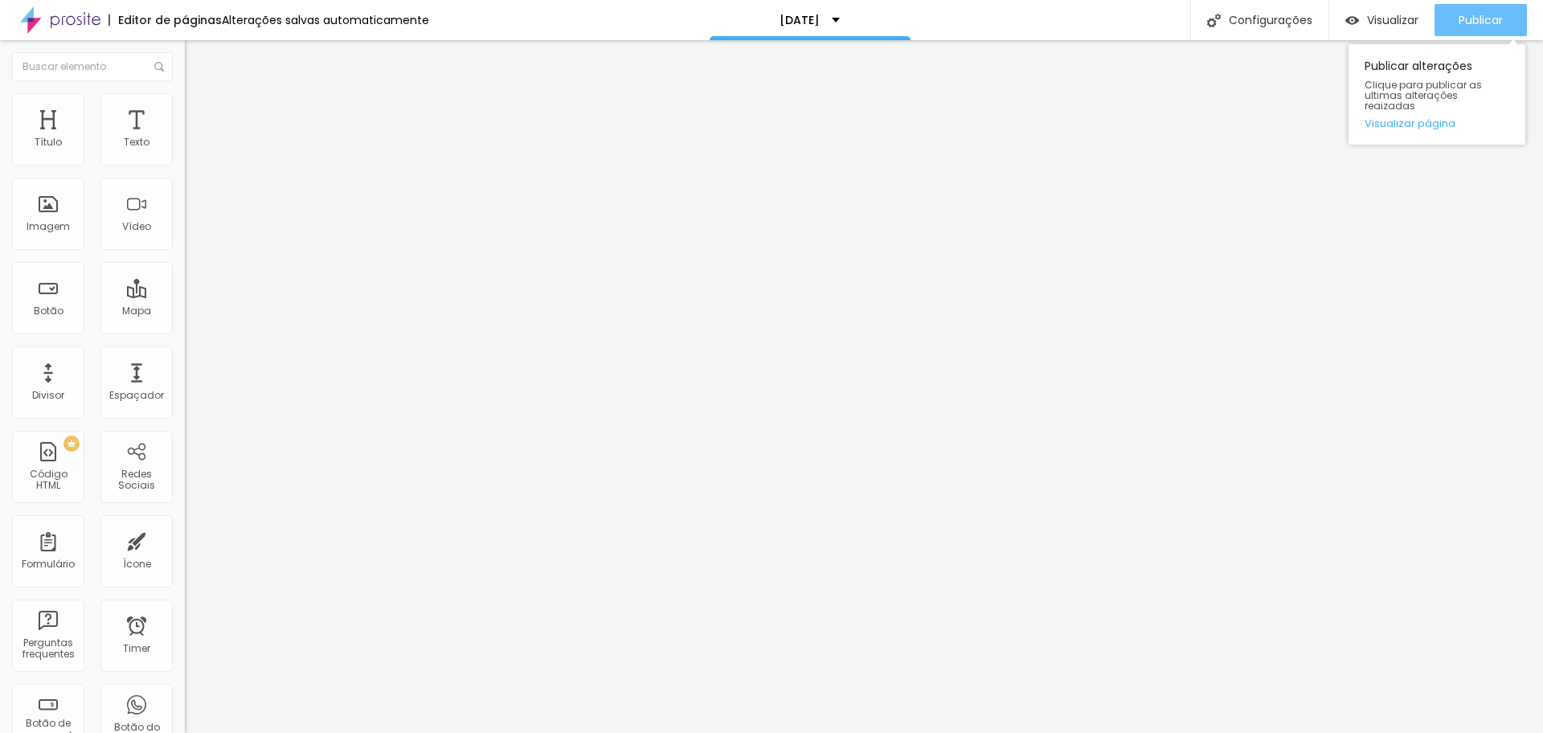
click at [1465, 25] on span "Publicar" at bounding box center [1481, 20] width 44 height 13
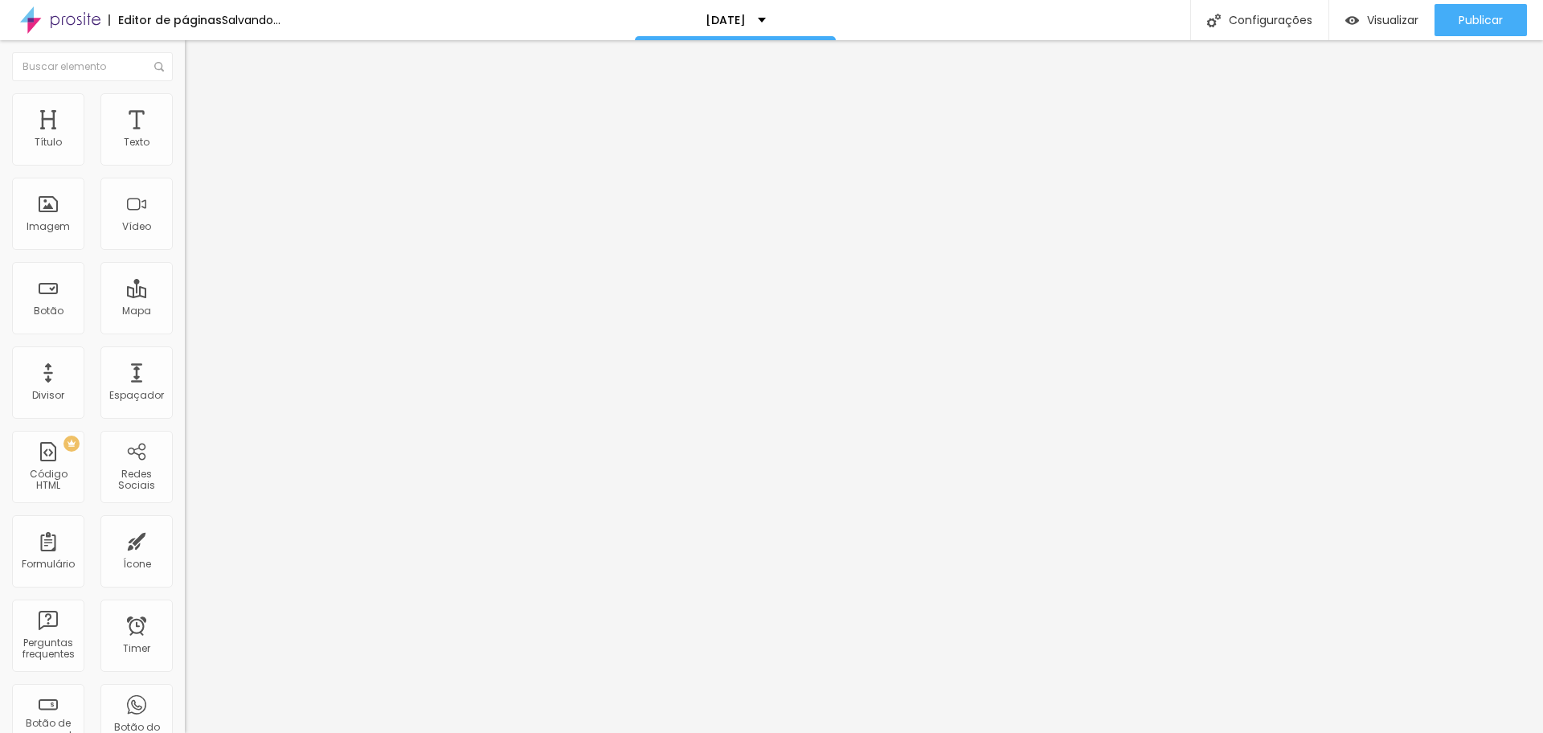
click at [185, 296] on input "range" at bounding box center [237, 302] width 104 height 13
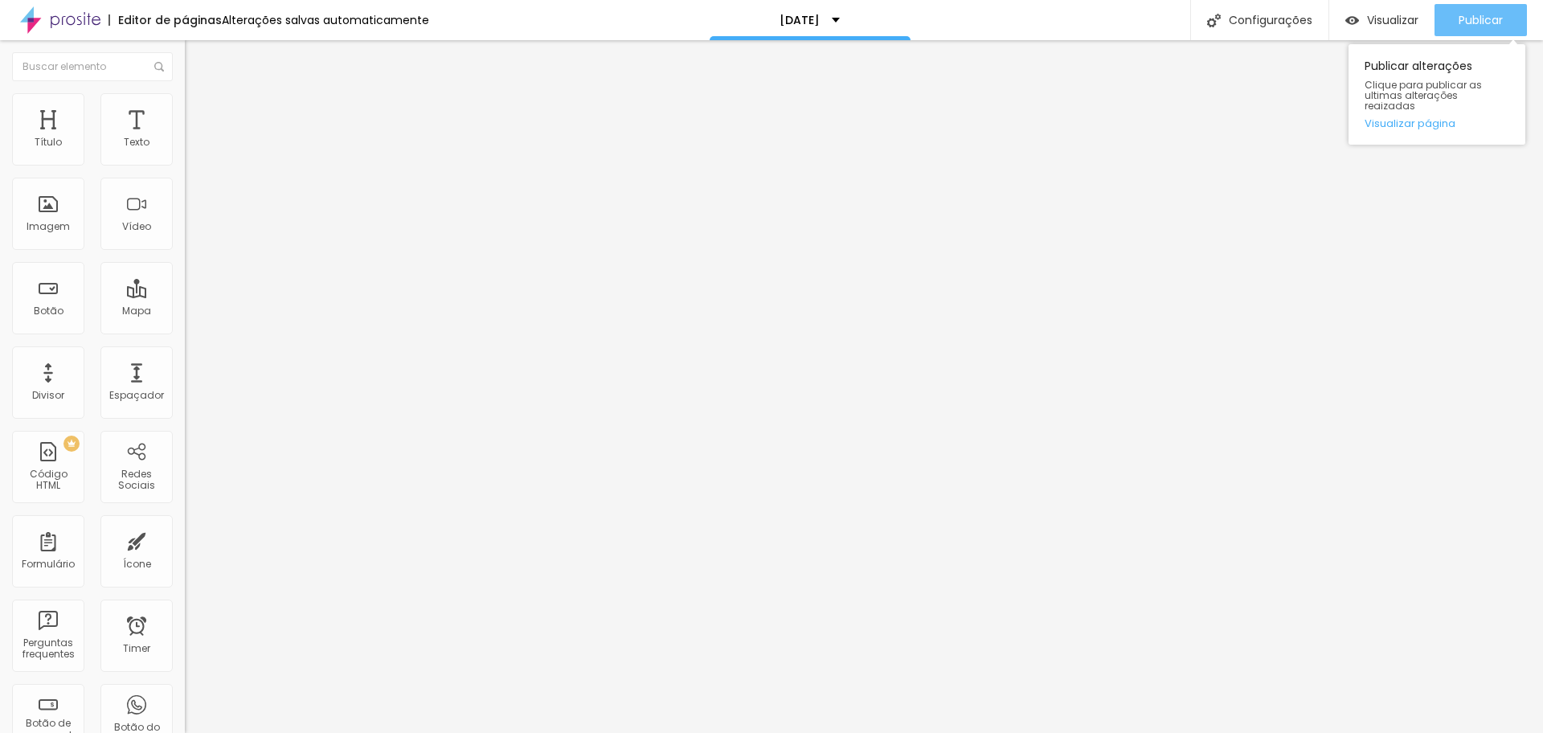
click at [1497, 25] on span "Publicar" at bounding box center [1481, 20] width 44 height 13
click at [185, 103] on img at bounding box center [192, 100] width 14 height 14
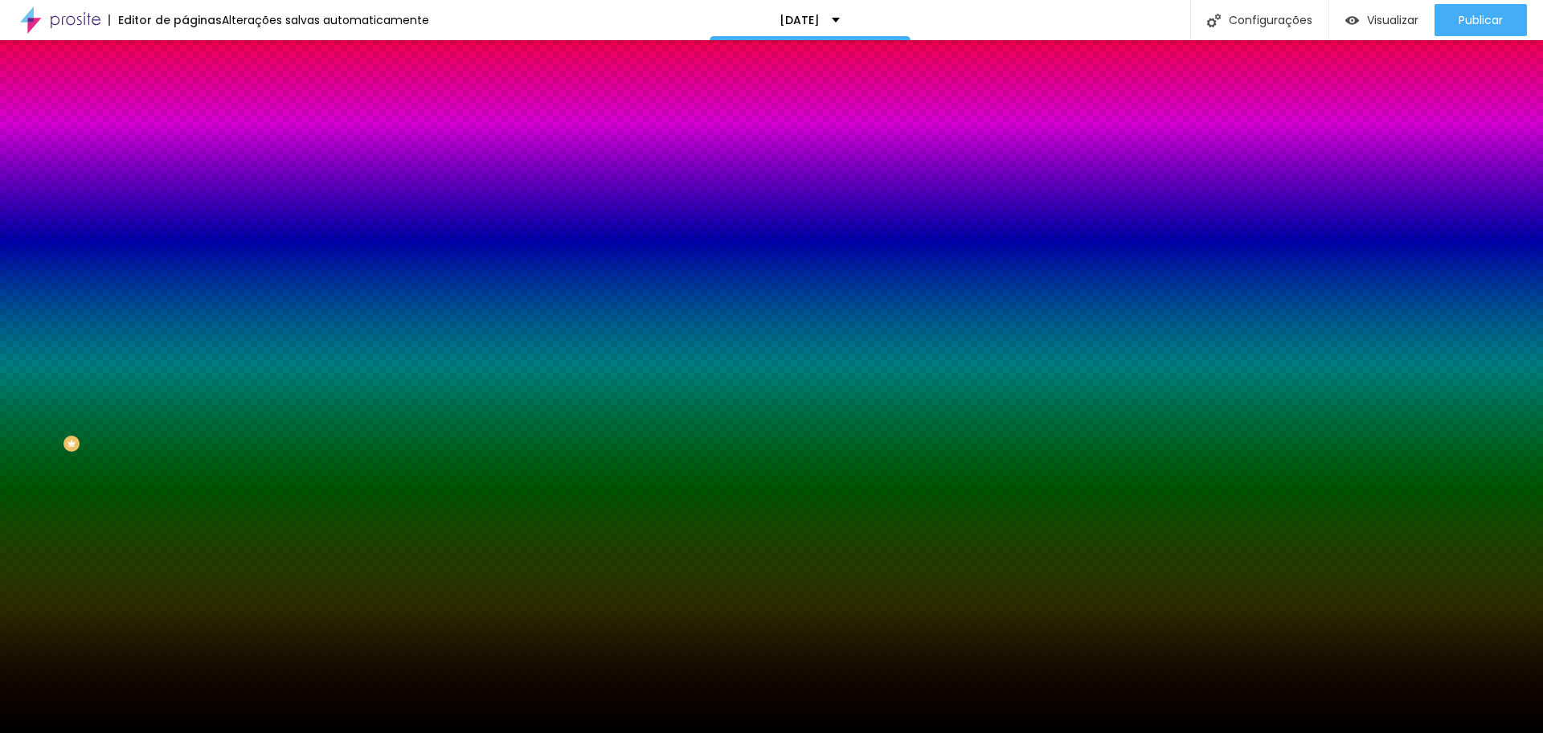
click at [185, 148] on span "Trocar imagem" at bounding box center [229, 141] width 88 height 14
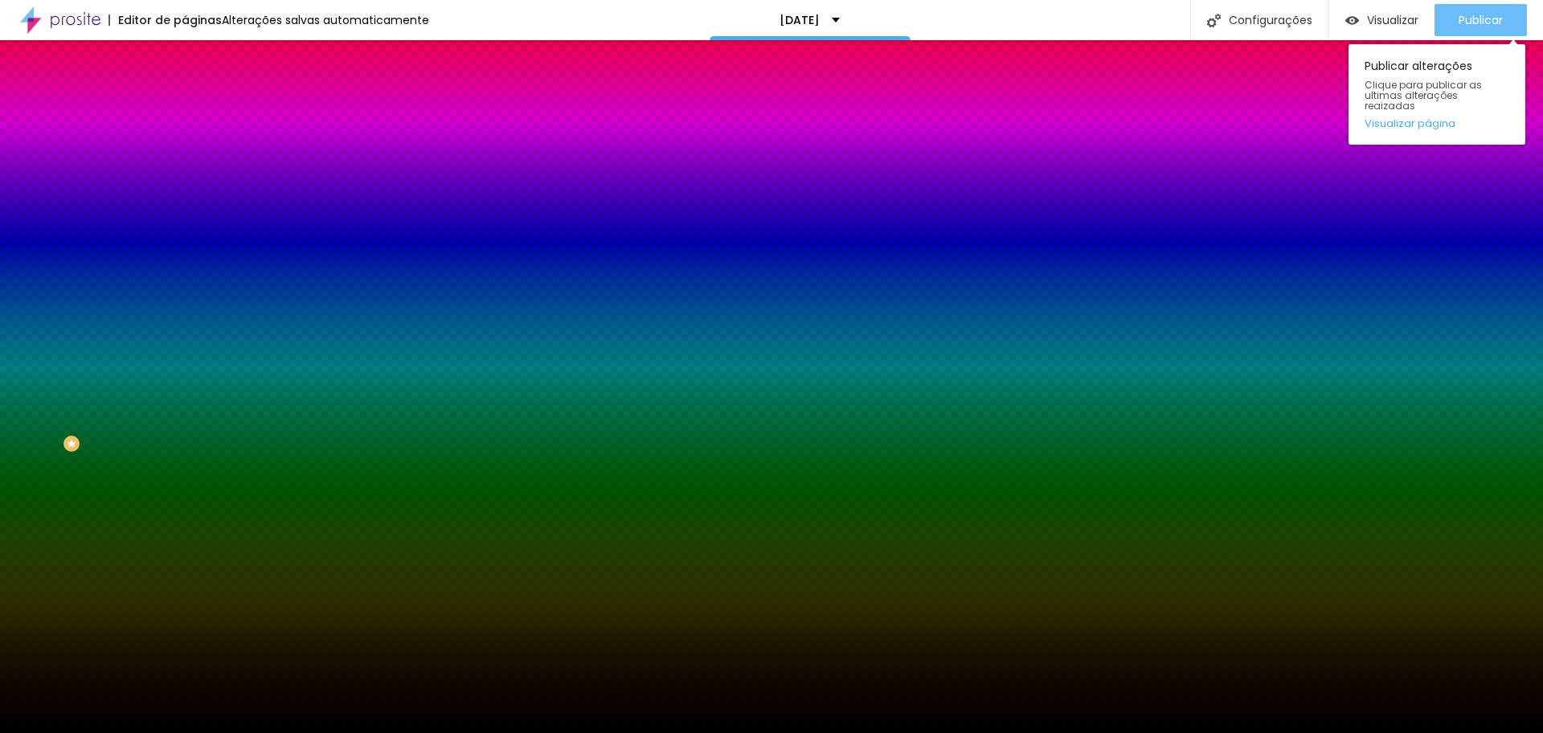
click at [1487, 19] on span "Publicar" at bounding box center [1481, 20] width 44 height 13
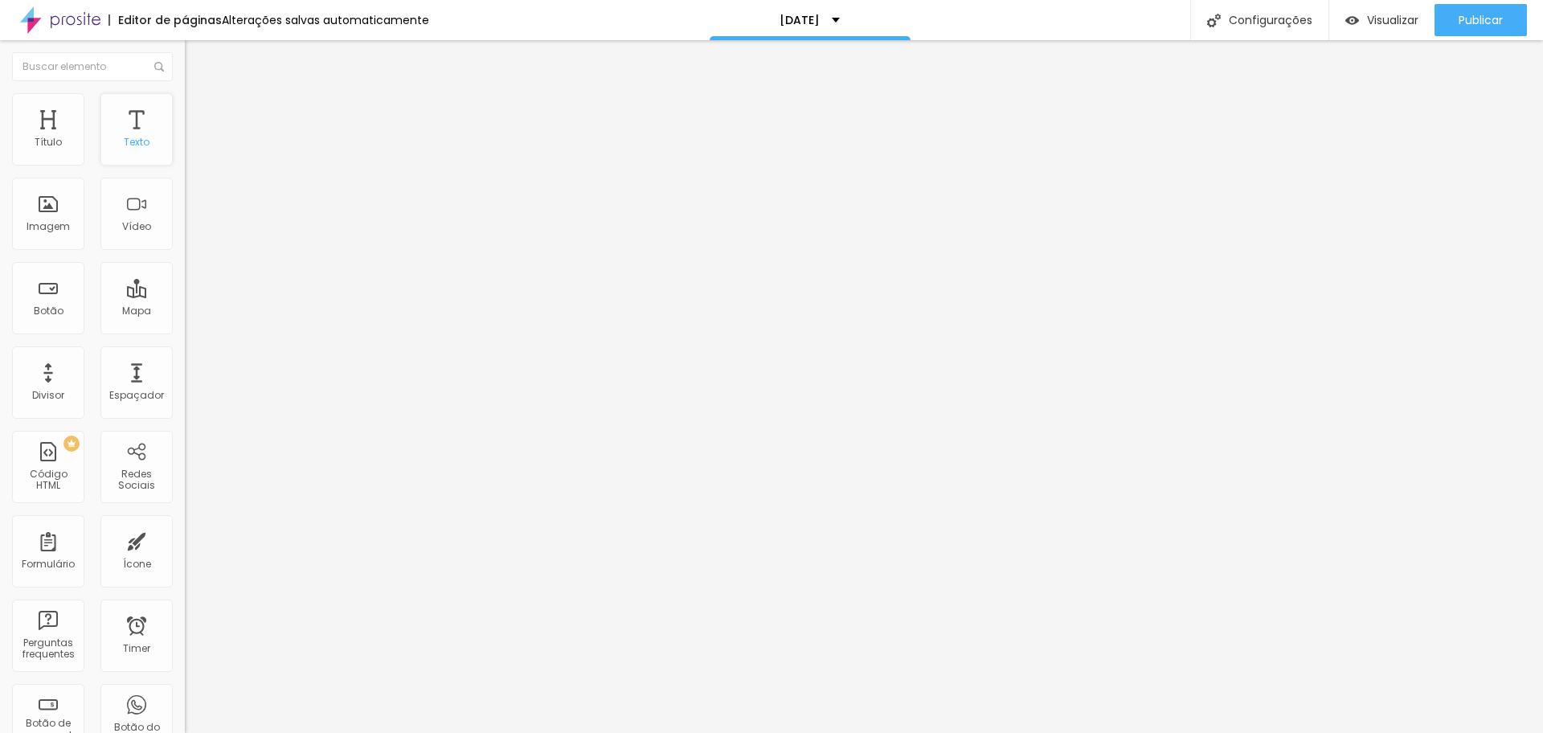
click at [122, 123] on div "Texto" at bounding box center [136, 129] width 72 height 72
click at [193, 231] on icon "button" at bounding box center [196, 228] width 6 height 6
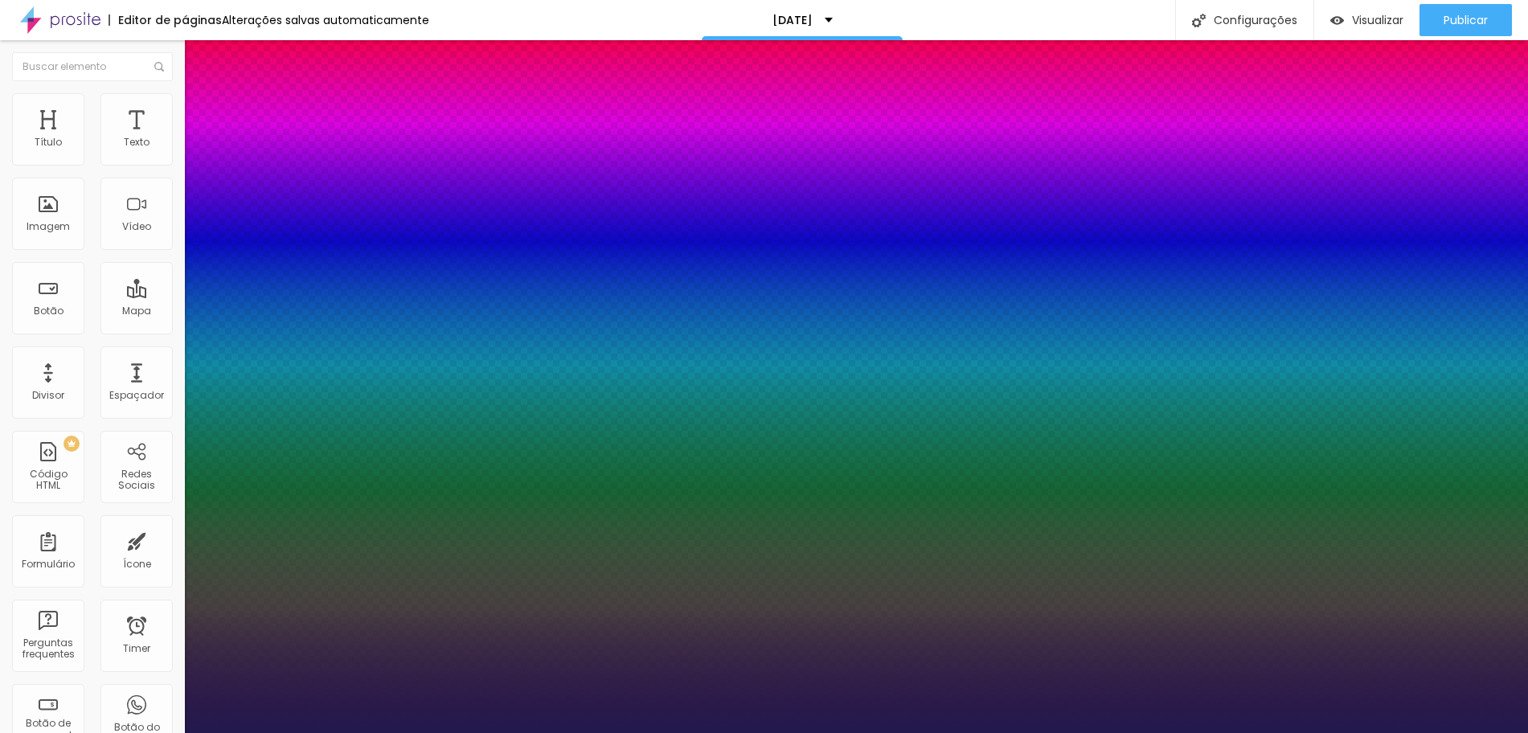
drag, startPoint x: 236, startPoint y: 451, endPoint x: 227, endPoint y: 453, distance: 8.2
click at [735, 732] on div at bounding box center [764, 733] width 1528 height 0
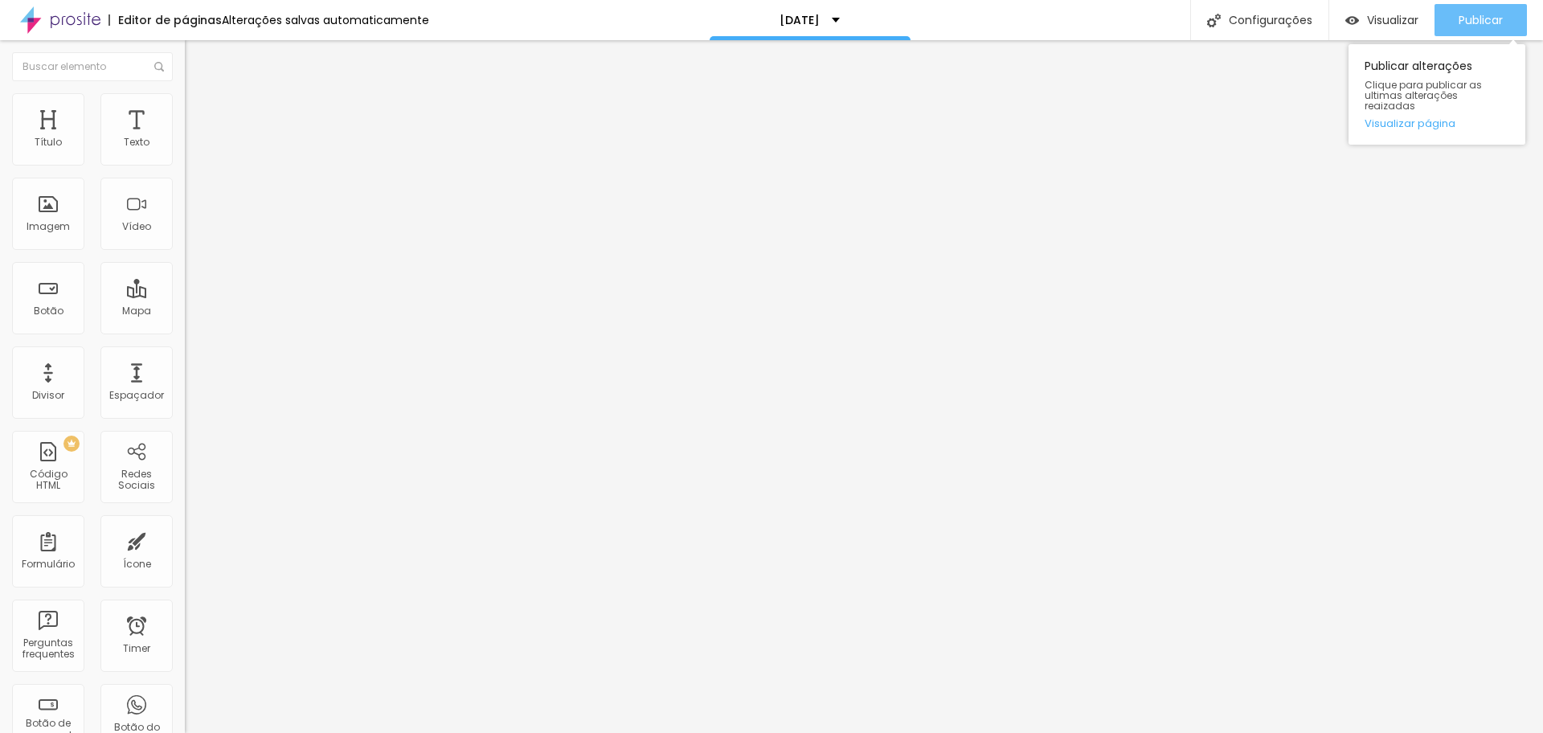
click at [1485, 14] on span "Publicar" at bounding box center [1481, 20] width 44 height 13
click at [1490, 15] on span "Publicar" at bounding box center [1481, 20] width 44 height 13
drag, startPoint x: 42, startPoint y: 154, endPoint x: 65, endPoint y: 155, distance: 23.3
click at [185, 296] on input "range" at bounding box center [237, 302] width 104 height 13
click at [1500, 17] on span "Publicar" at bounding box center [1481, 20] width 44 height 13
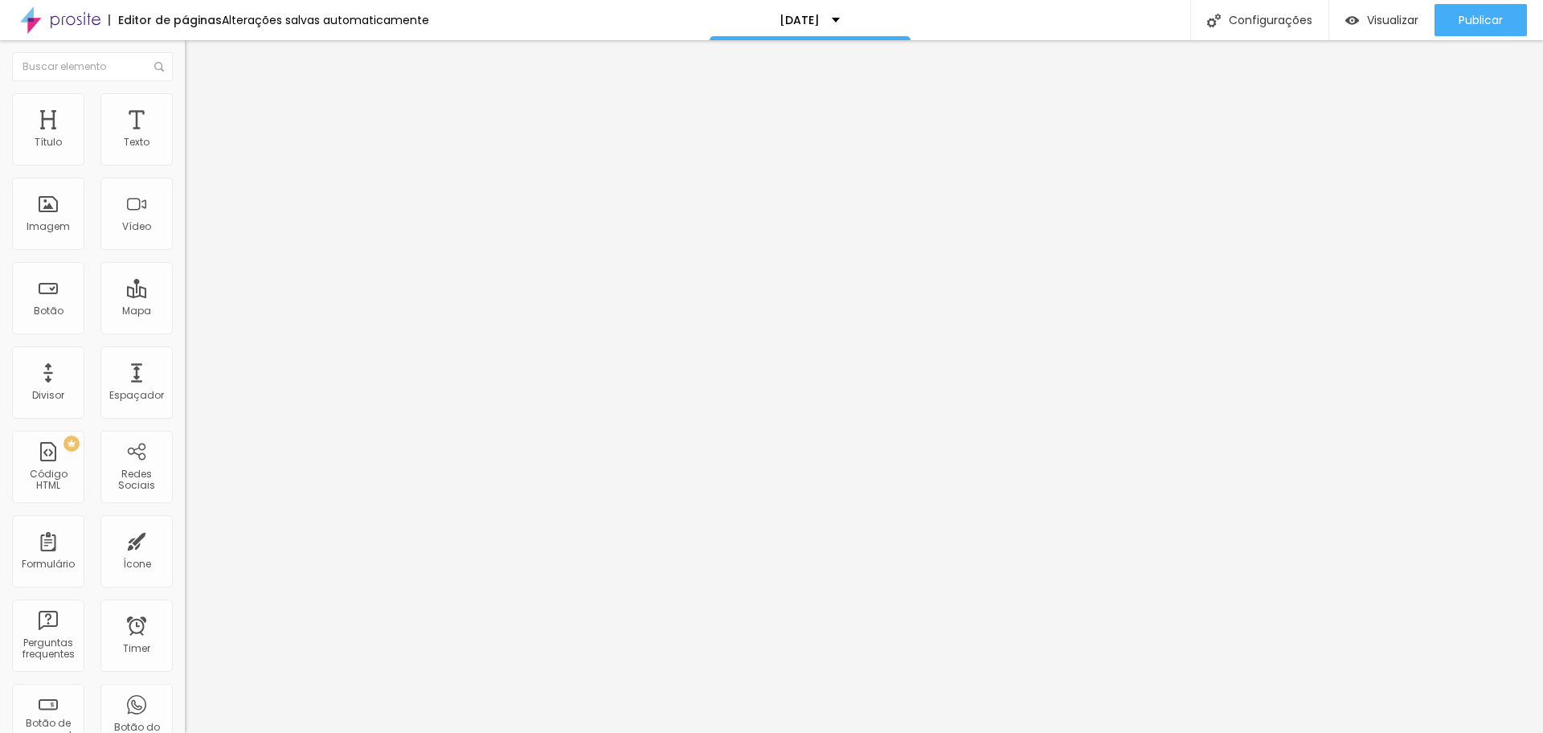
drag, startPoint x: 65, startPoint y: 155, endPoint x: 55, endPoint y: 158, distance: 10.7
click at [185, 296] on input "range" at bounding box center [237, 302] width 104 height 13
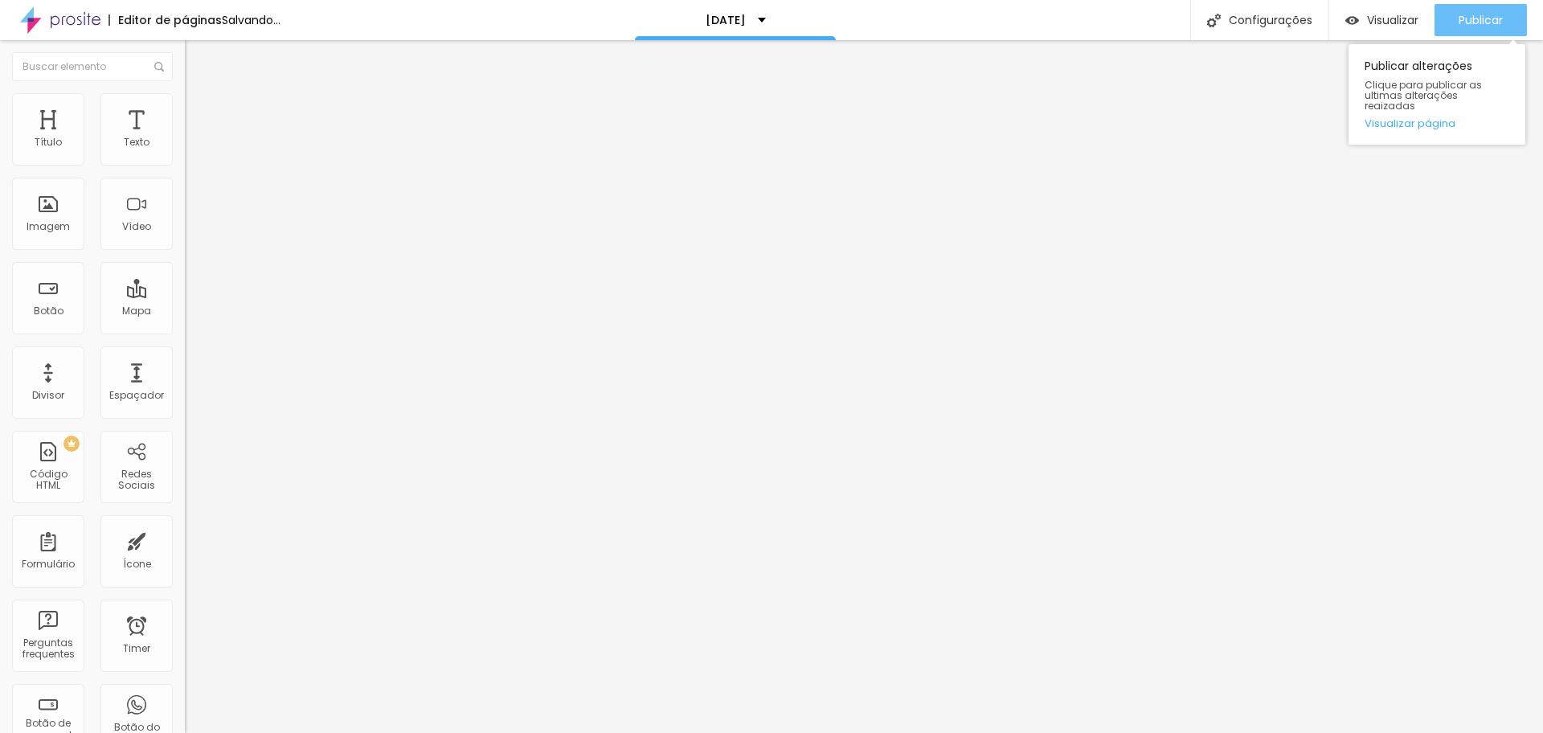
click at [1483, 18] on span "Publicar" at bounding box center [1481, 20] width 44 height 13
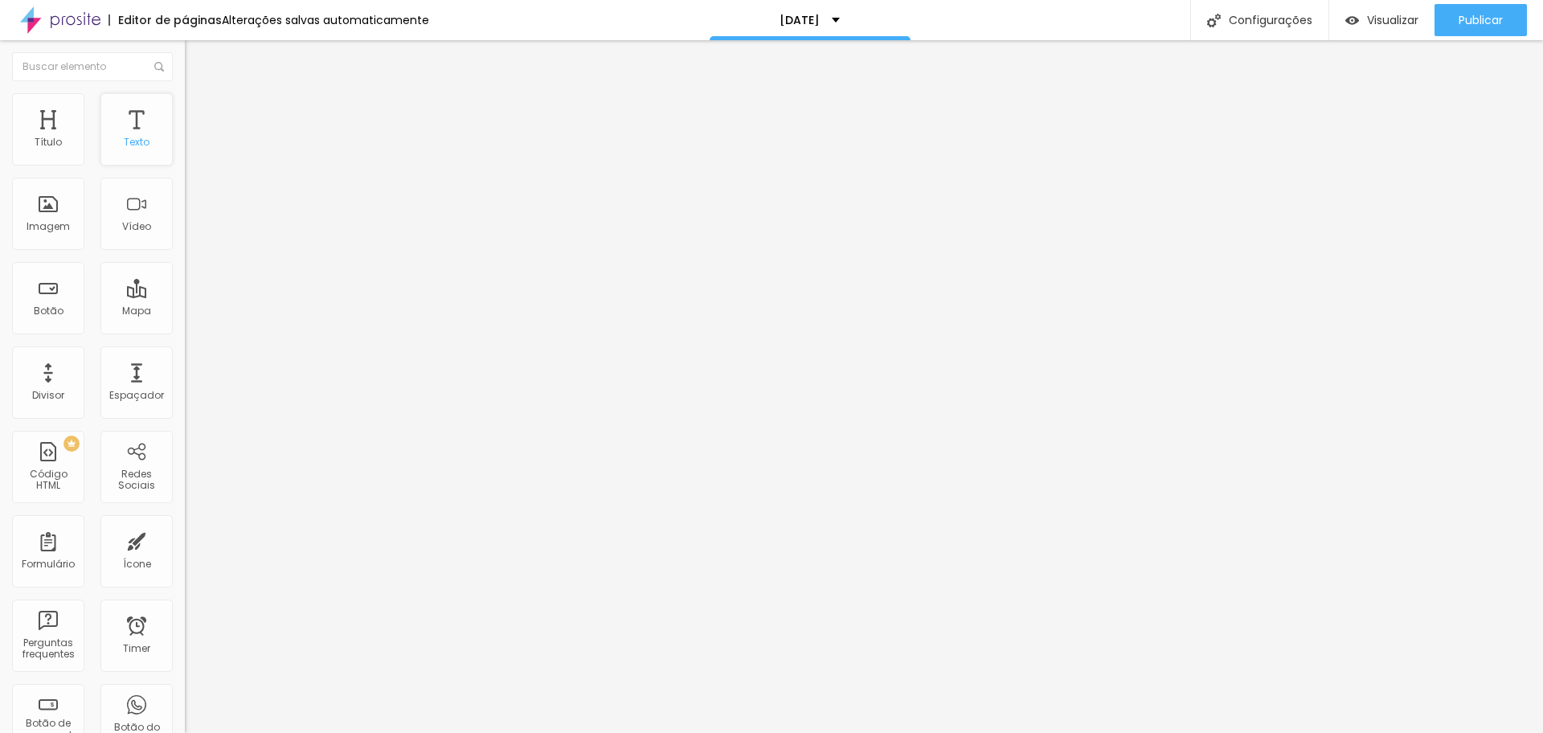
click at [129, 145] on div "Texto" at bounding box center [137, 142] width 26 height 11
click at [193, 231] on icon "button" at bounding box center [196, 228] width 6 height 6
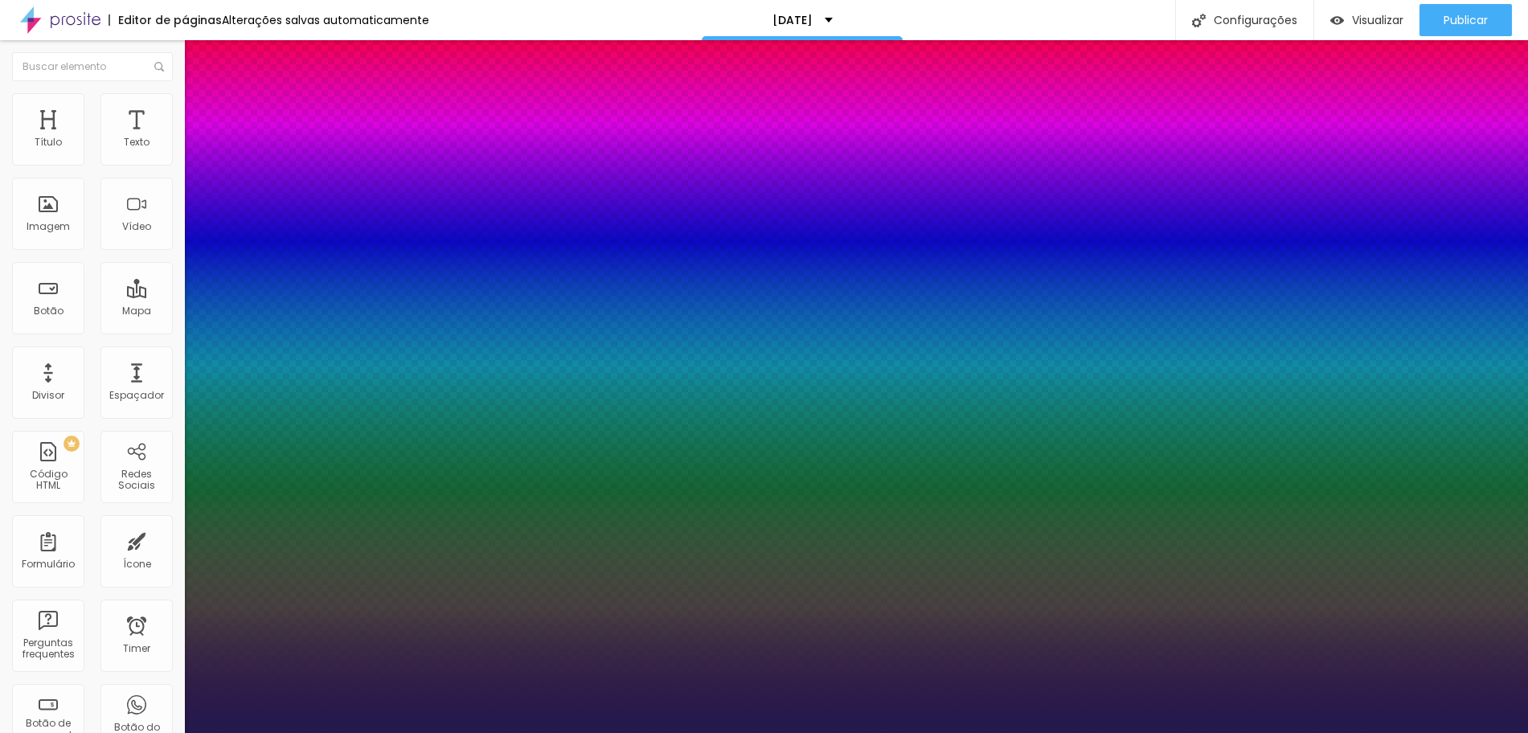
drag, startPoint x: 217, startPoint y: 452, endPoint x: 1515, endPoint y: 43, distance: 1360.8
click at [1467, 732] on div at bounding box center [764, 733] width 1528 height 0
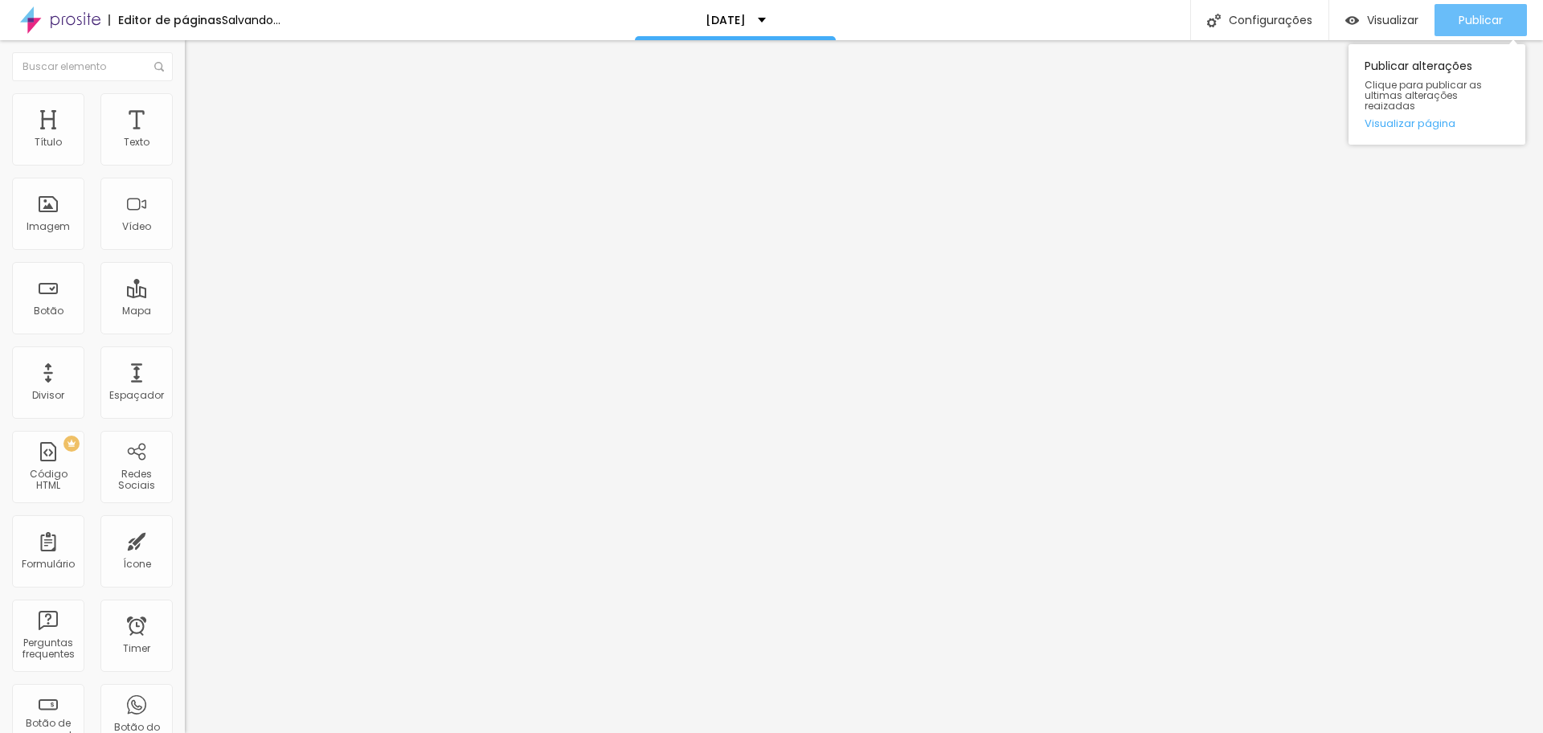
click at [1461, 24] on span "Publicar" at bounding box center [1481, 20] width 44 height 13
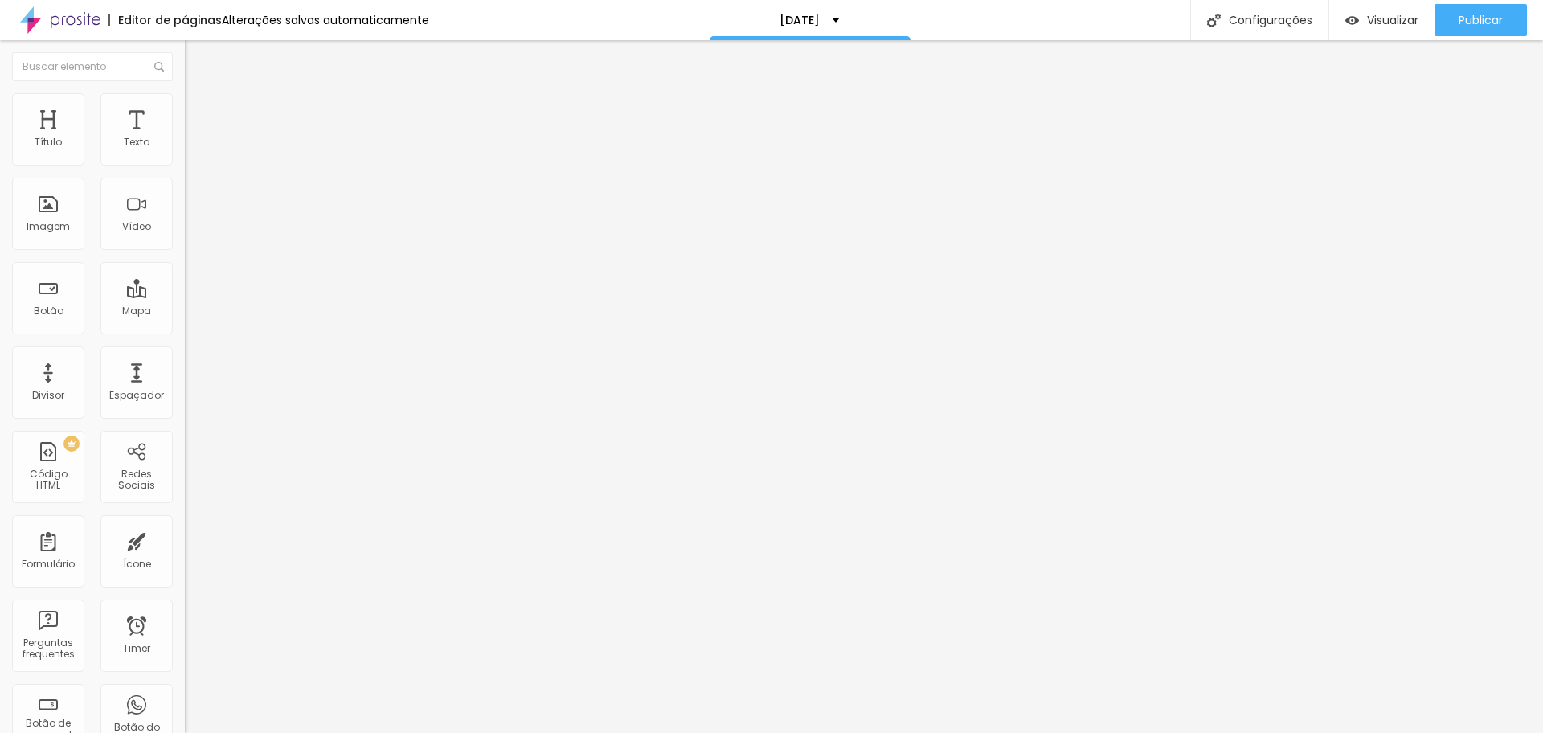
click at [193, 231] on icon "button" at bounding box center [196, 228] width 6 height 6
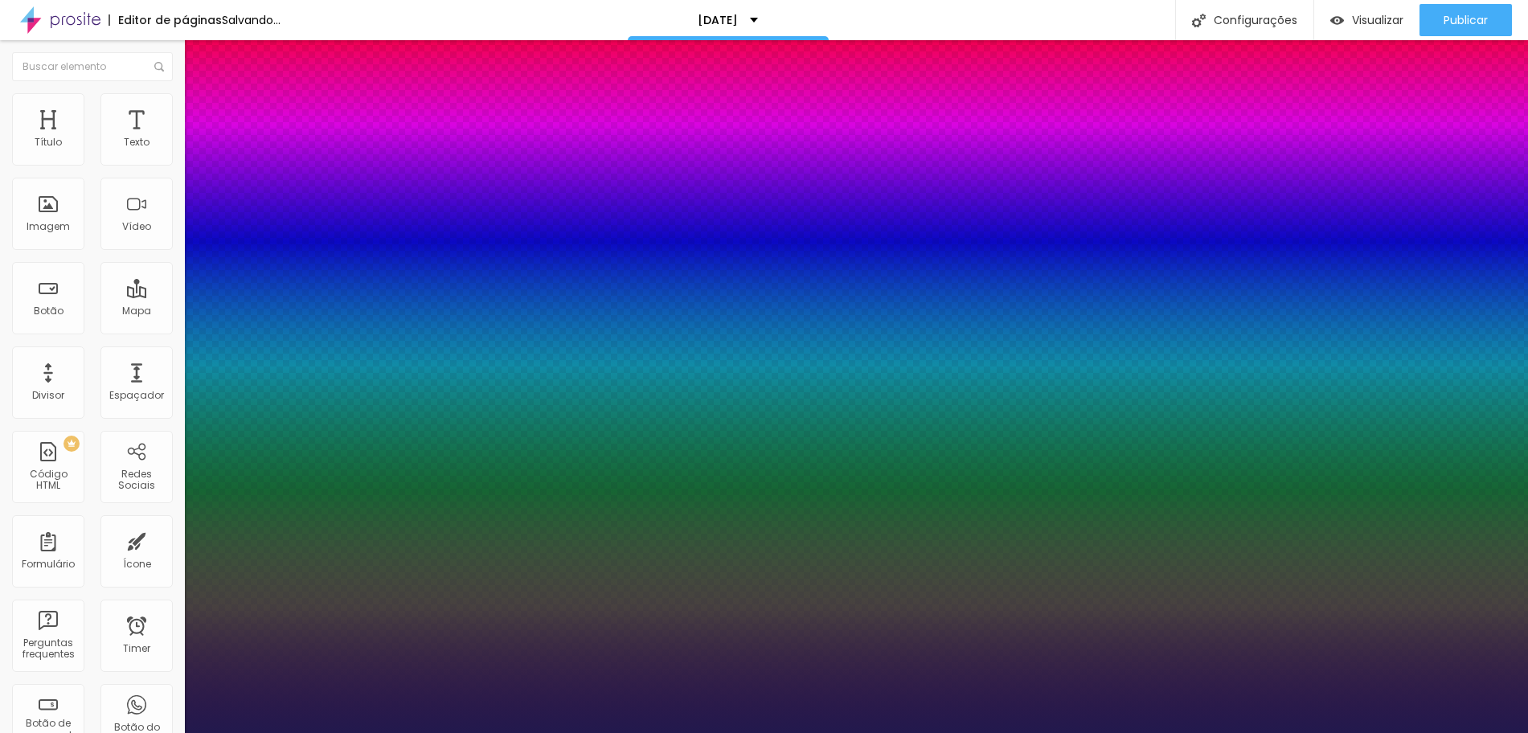
click at [1464, 732] on div at bounding box center [764, 733] width 1528 height 0
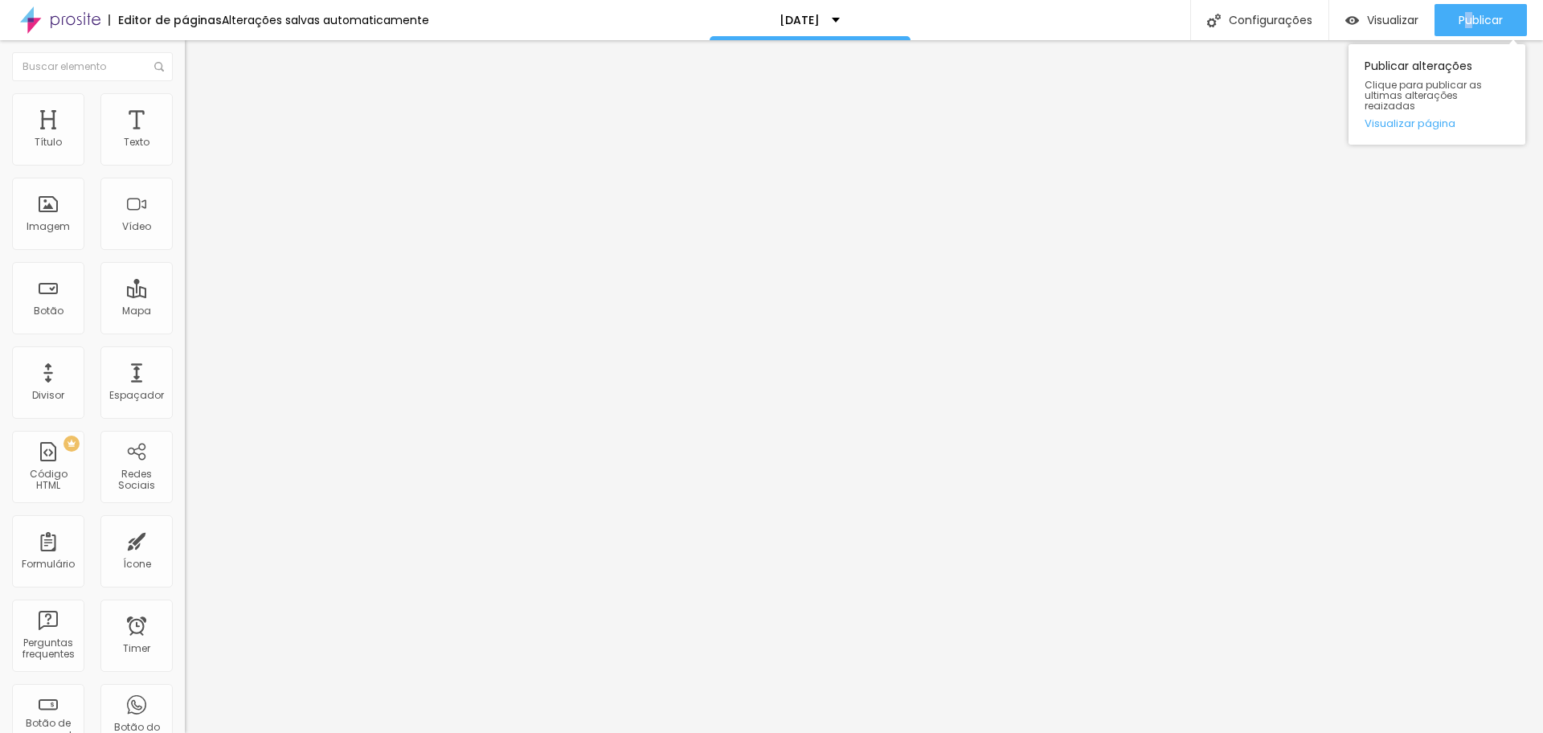
click at [1470, 0] on div "Publicar Publicar alterações Clique para publicar as ultimas alterações reaizad…" at bounding box center [1481, 20] width 92 height 40
click at [1472, 14] on span "Publicar" at bounding box center [1481, 20] width 44 height 13
click at [1482, 14] on span "Publicar" at bounding box center [1481, 20] width 44 height 13
drag, startPoint x: 34, startPoint y: 158, endPoint x: 8, endPoint y: 159, distance: 25.7
click at [185, 296] on input "range" at bounding box center [237, 302] width 104 height 13
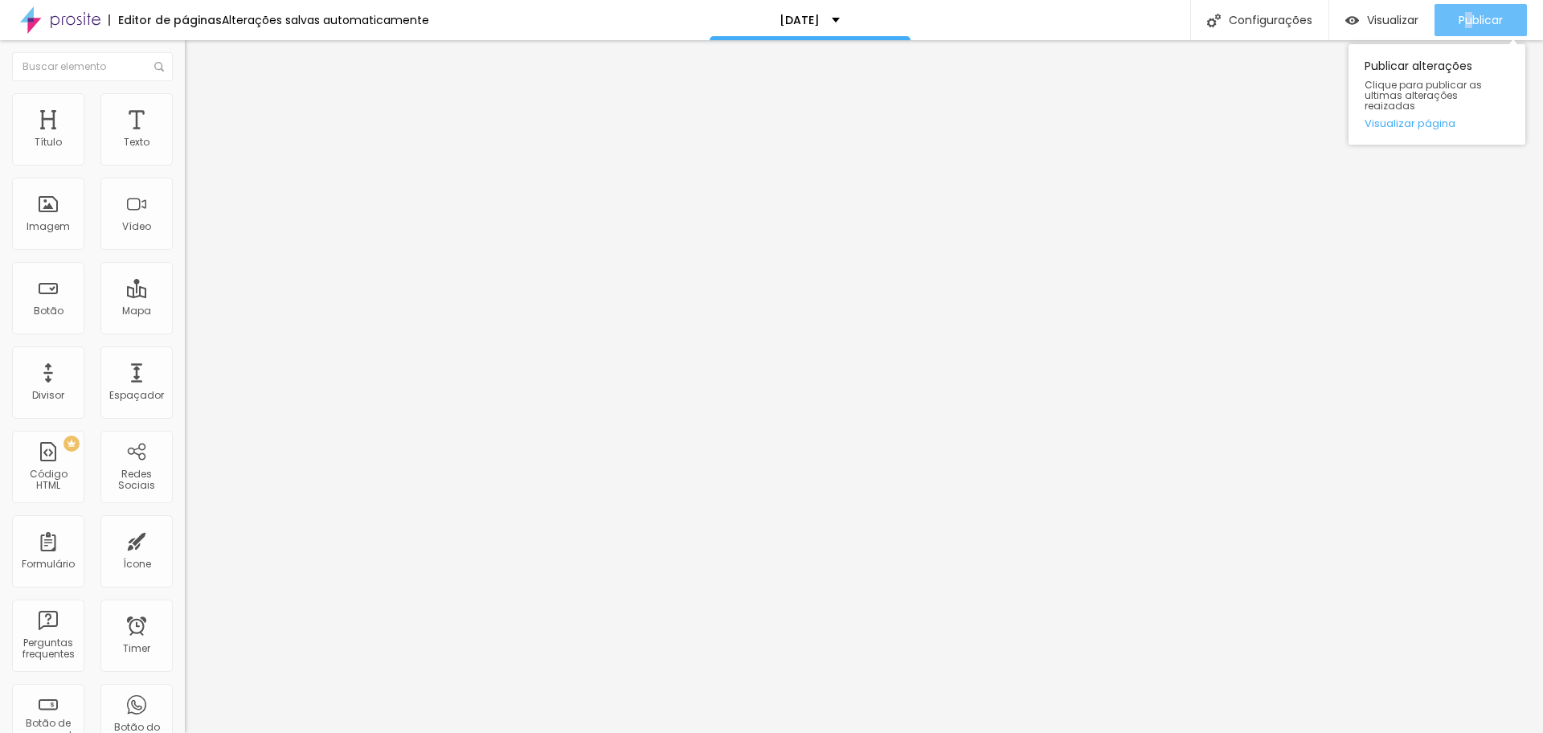
click at [1493, 14] on span "Publicar" at bounding box center [1481, 20] width 44 height 13
click at [199, 111] on span "Estilo" at bounding box center [211, 104] width 25 height 14
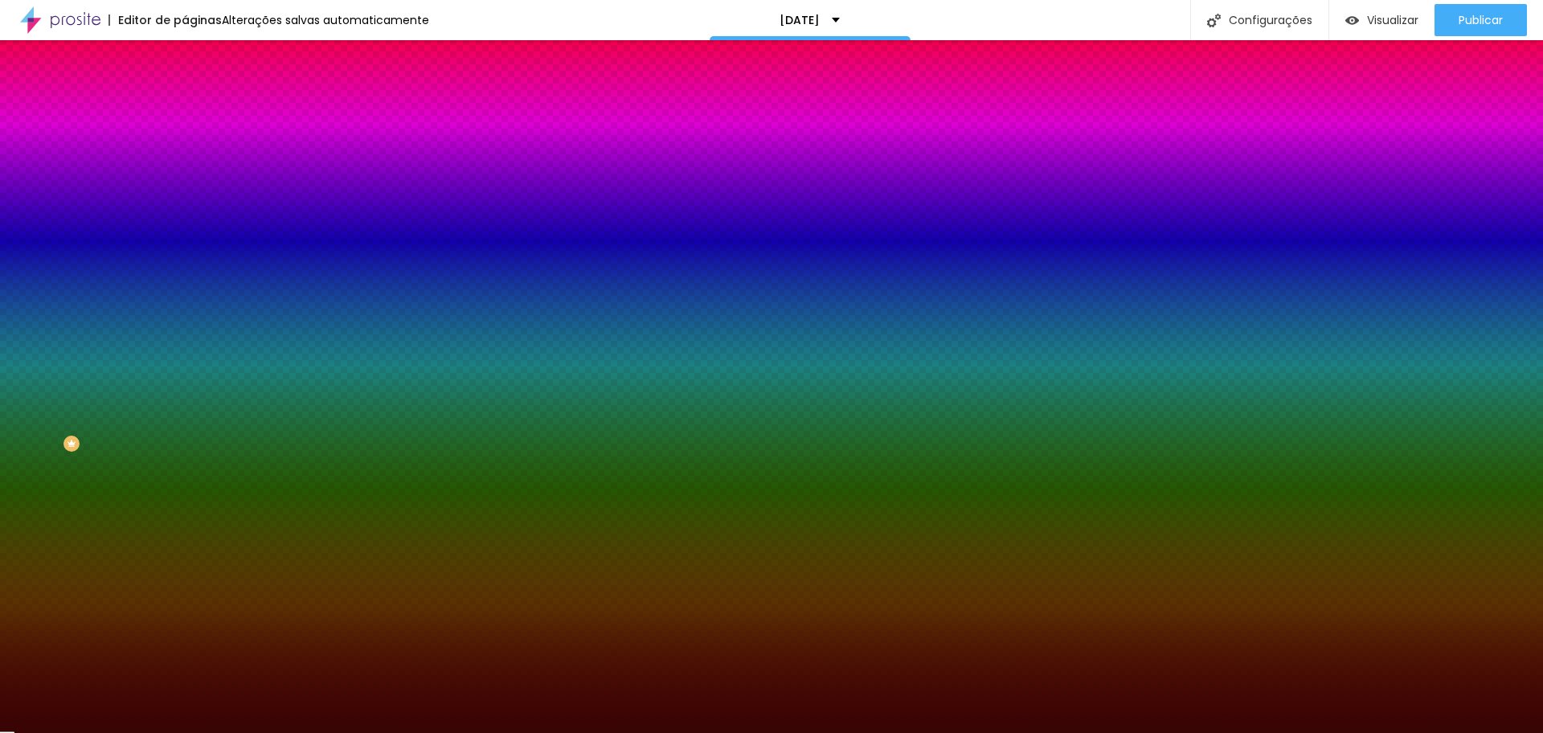
click at [185, 219] on div at bounding box center [277, 219] width 185 height 0
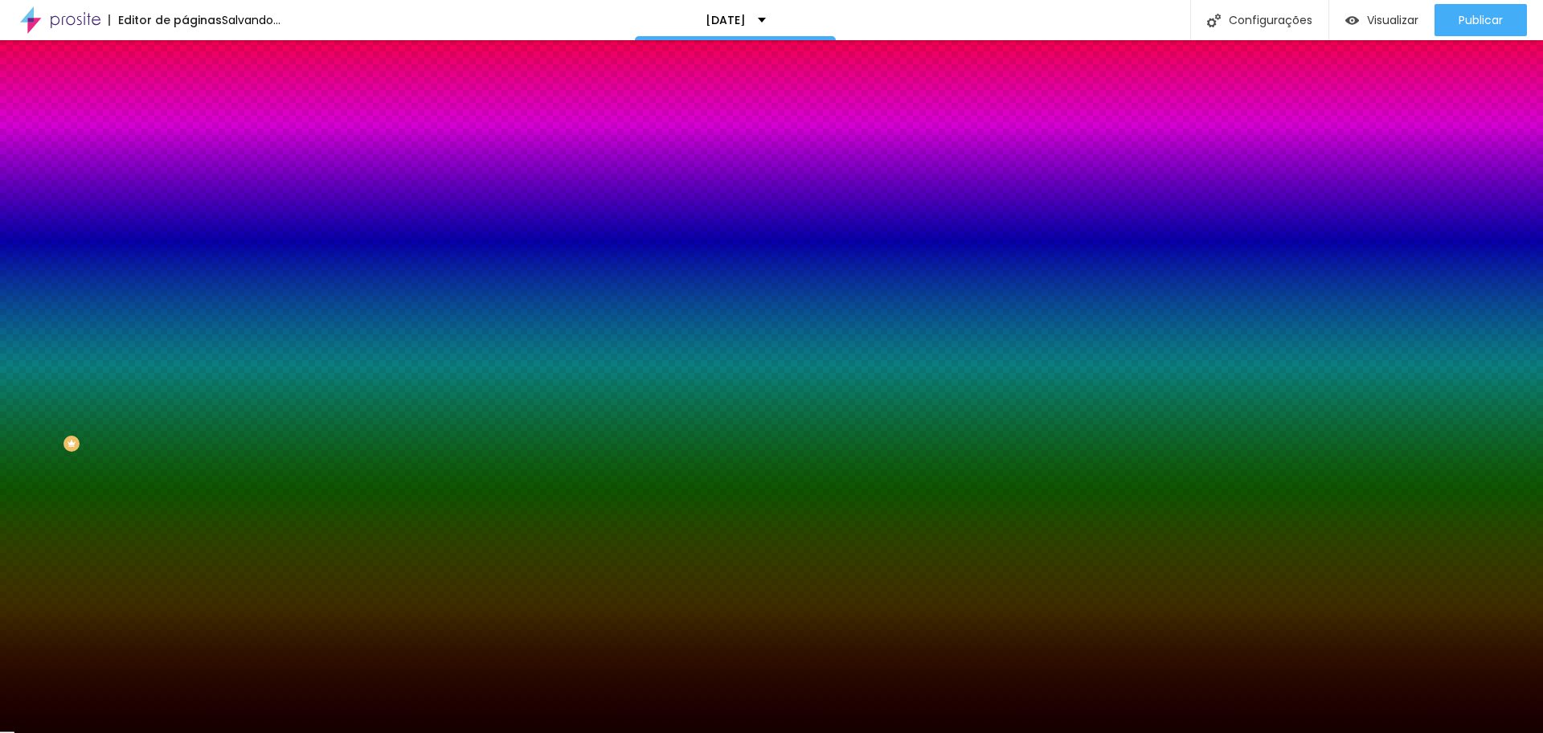
drag, startPoint x: 120, startPoint y: 405, endPoint x: 137, endPoint y: 422, distance: 23.9
click at [185, 235] on div at bounding box center [277, 235] width 185 height 0
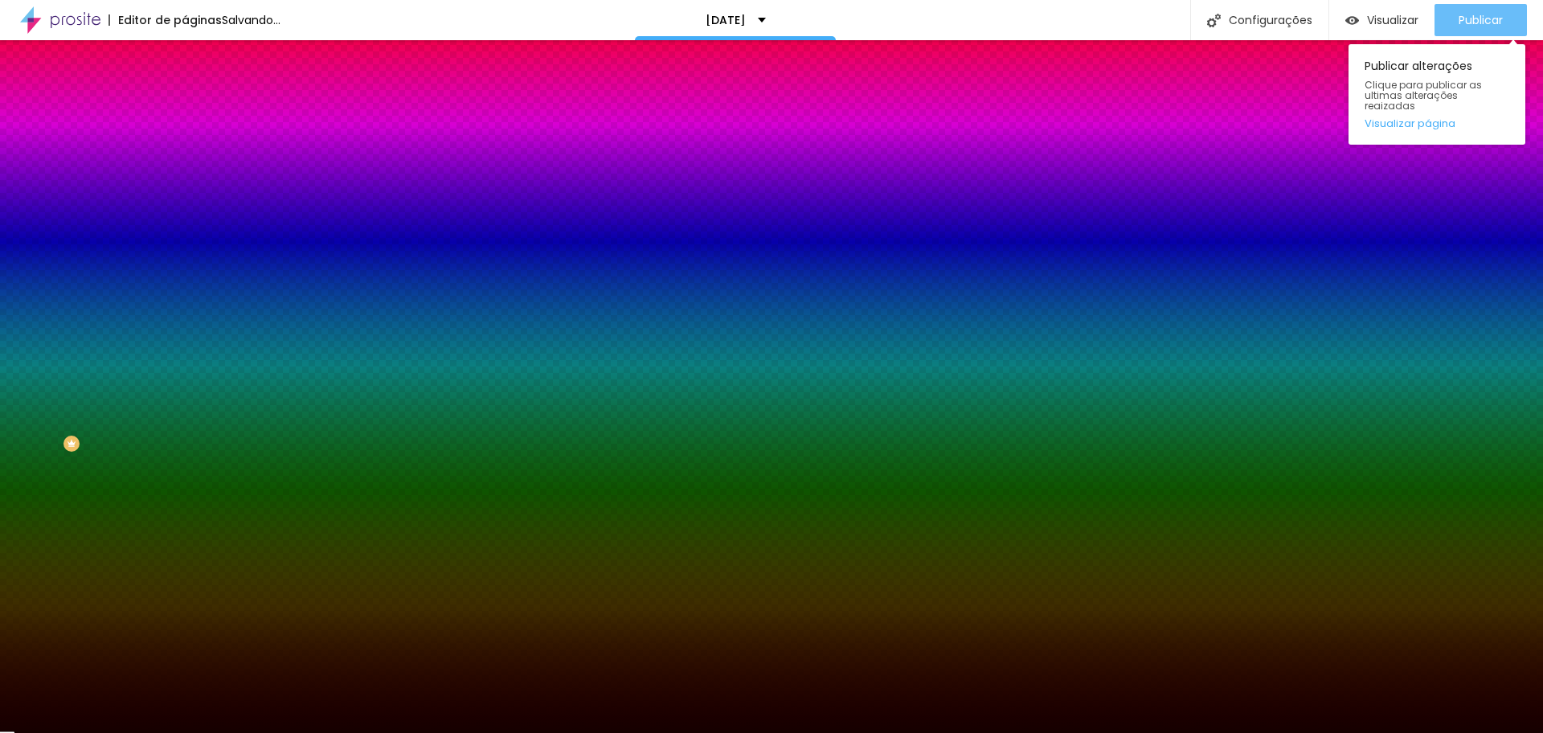
click at [1465, 19] on span "Publicar" at bounding box center [1481, 20] width 44 height 13
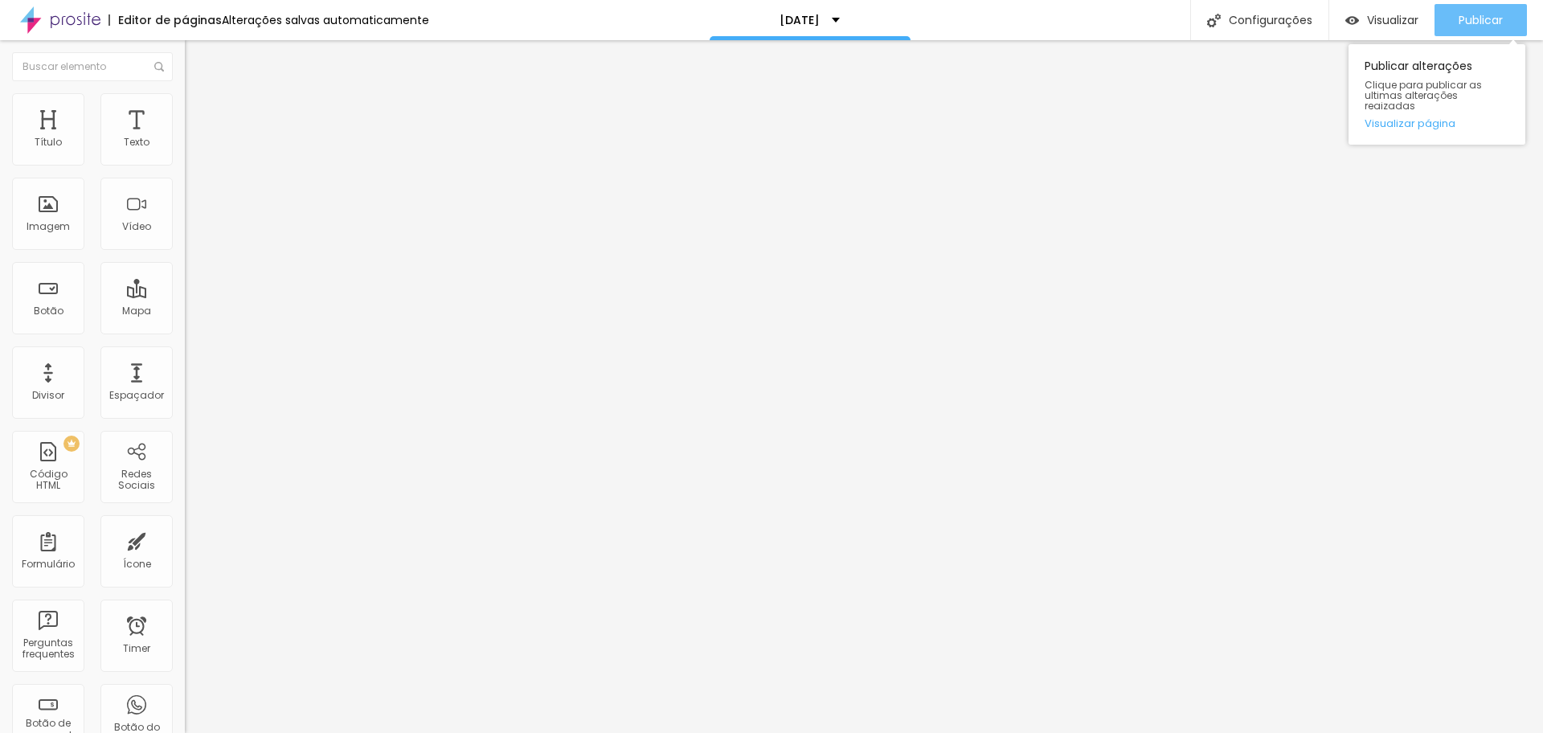
click at [1466, 16] on span "Publicar" at bounding box center [1481, 20] width 44 height 13
click at [185, 138] on span "Adicionar imagem" at bounding box center [237, 132] width 104 height 14
